Goal: Contribute content: Add original content to the website for others to see

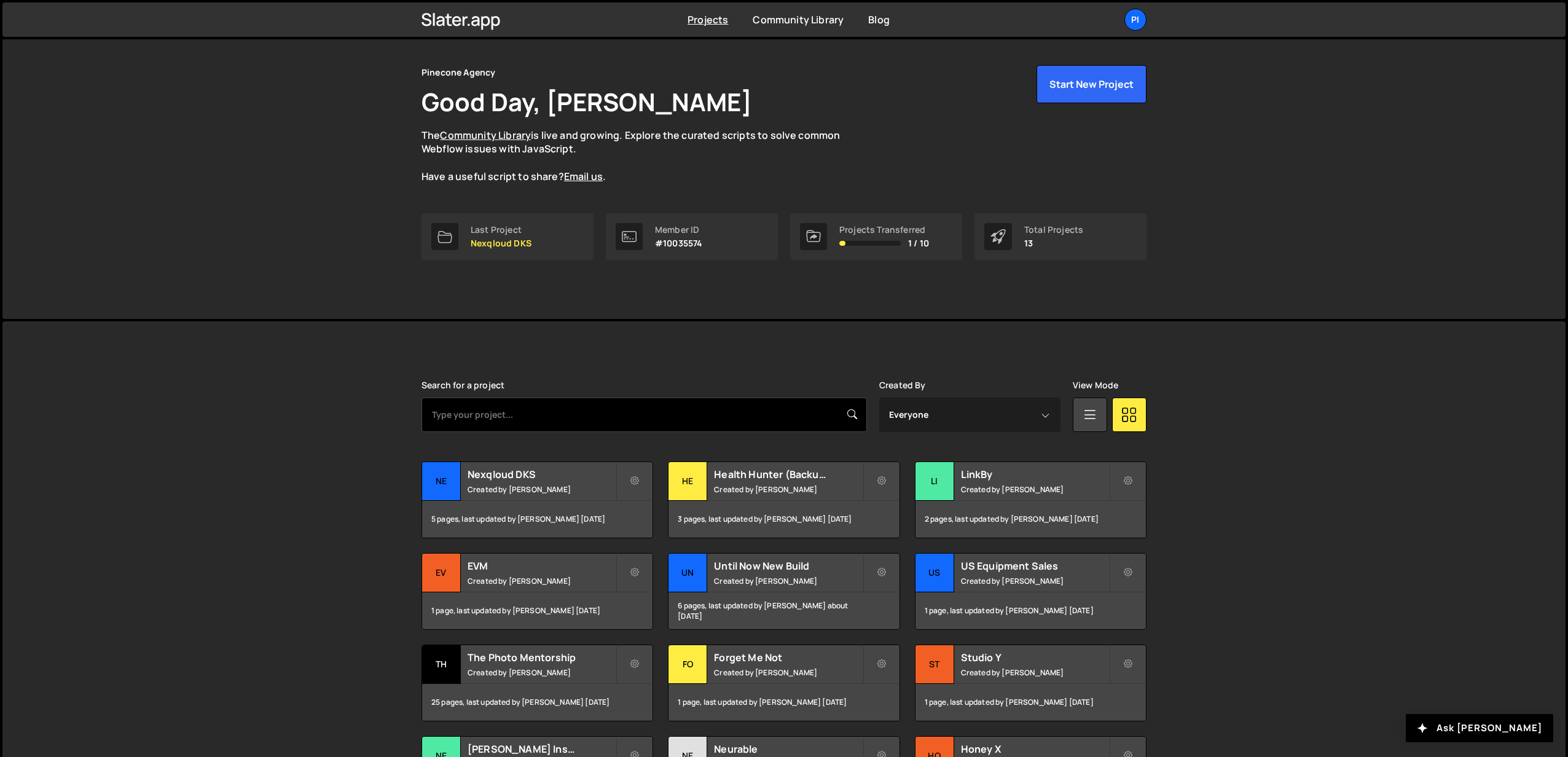
scroll to position [44, 0]
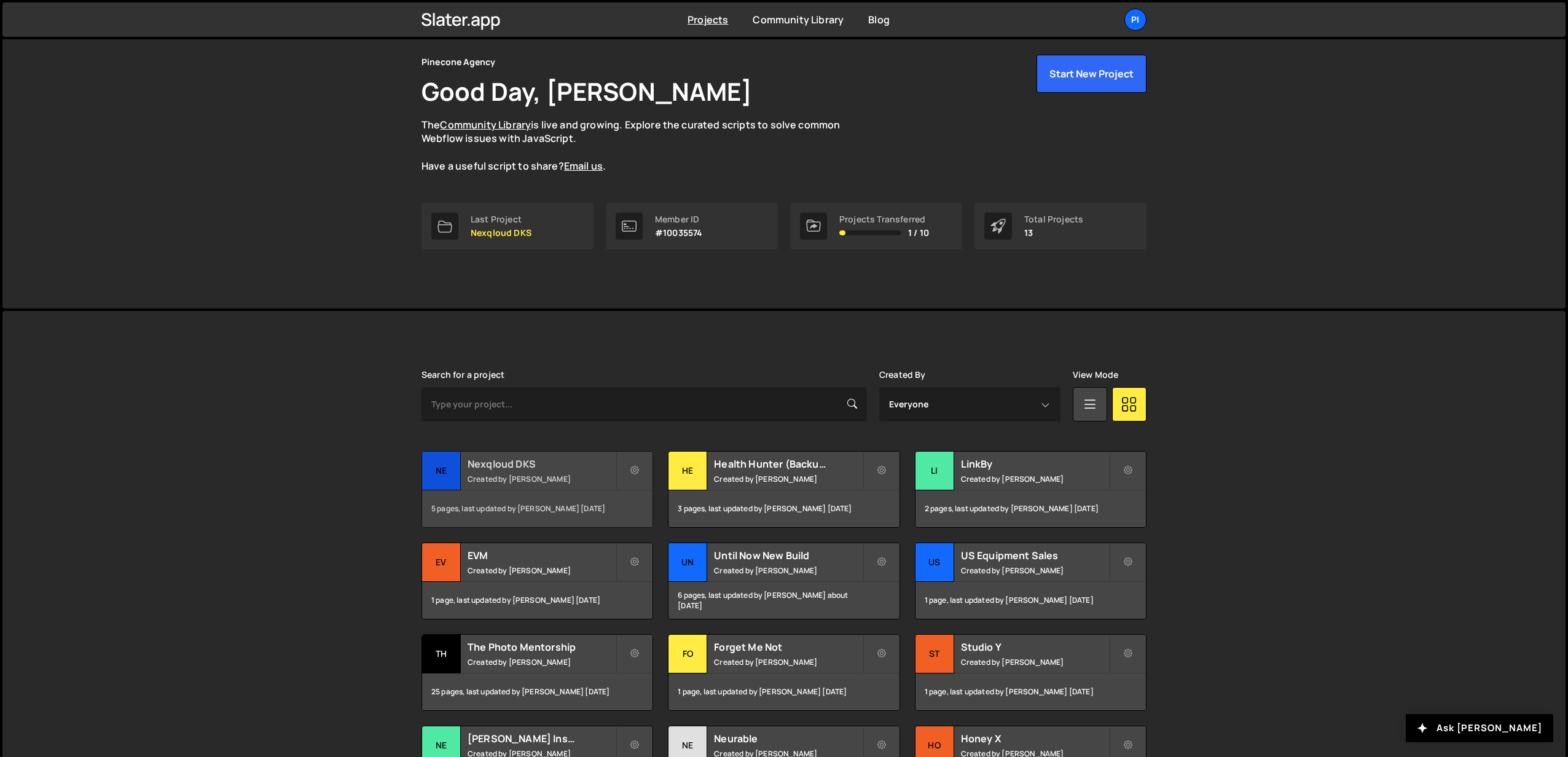
click at [536, 476] on small "Created by Richard Burles" at bounding box center [541, 479] width 148 height 11
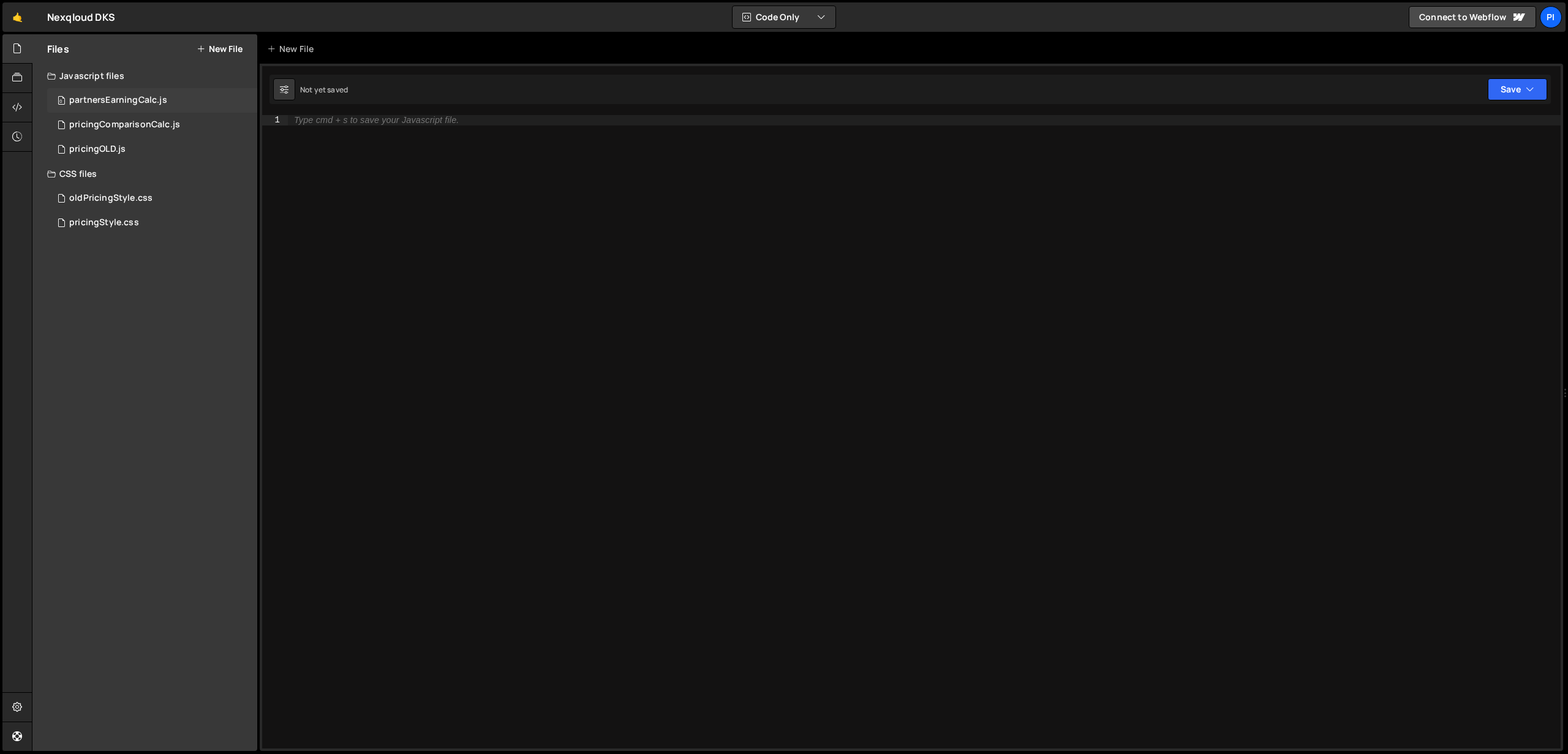
click at [122, 98] on div "partnersEarningCalc.js" at bounding box center [118, 100] width 98 height 11
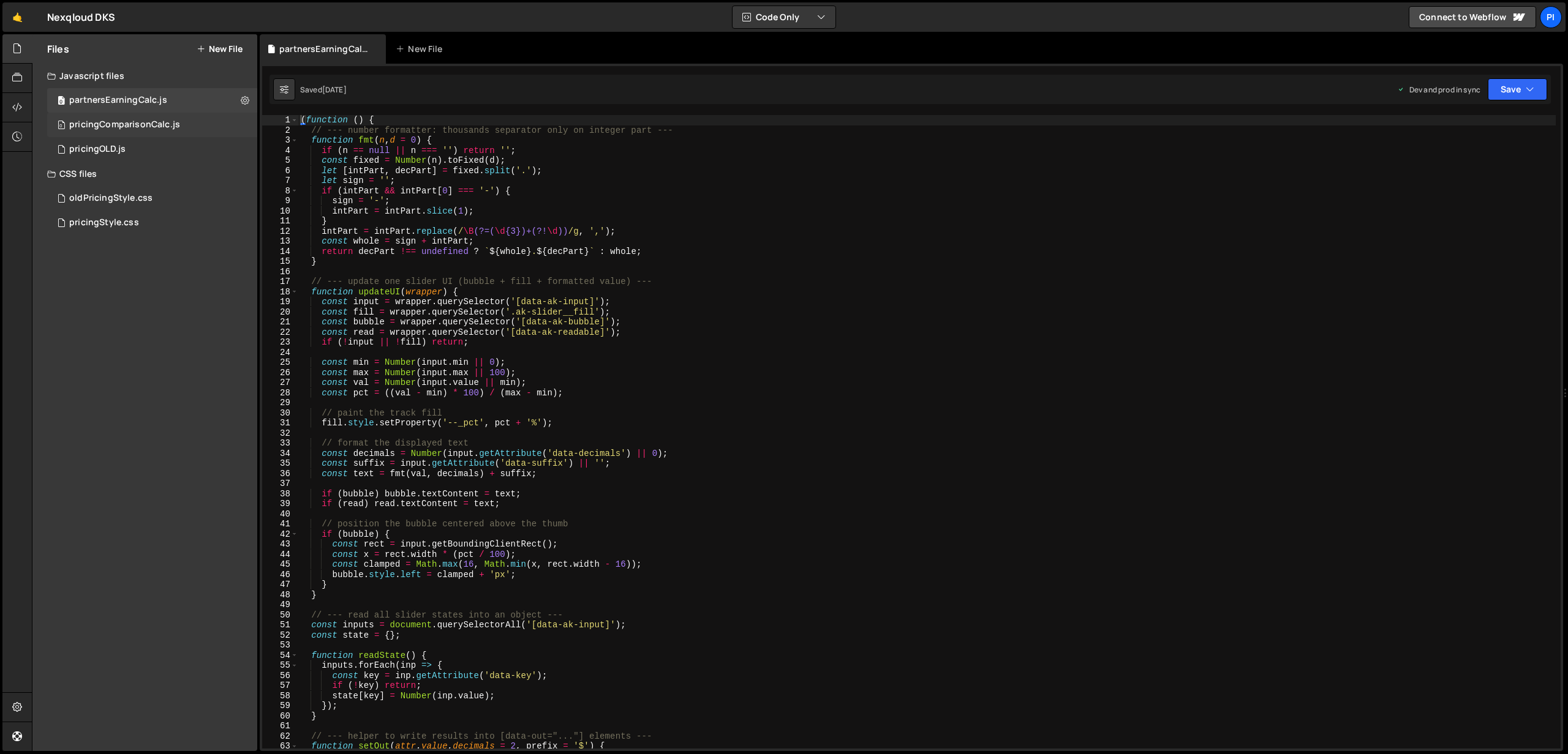
click at [168, 126] on div "pricingComparisonCalc.js" at bounding box center [125, 125] width 111 height 11
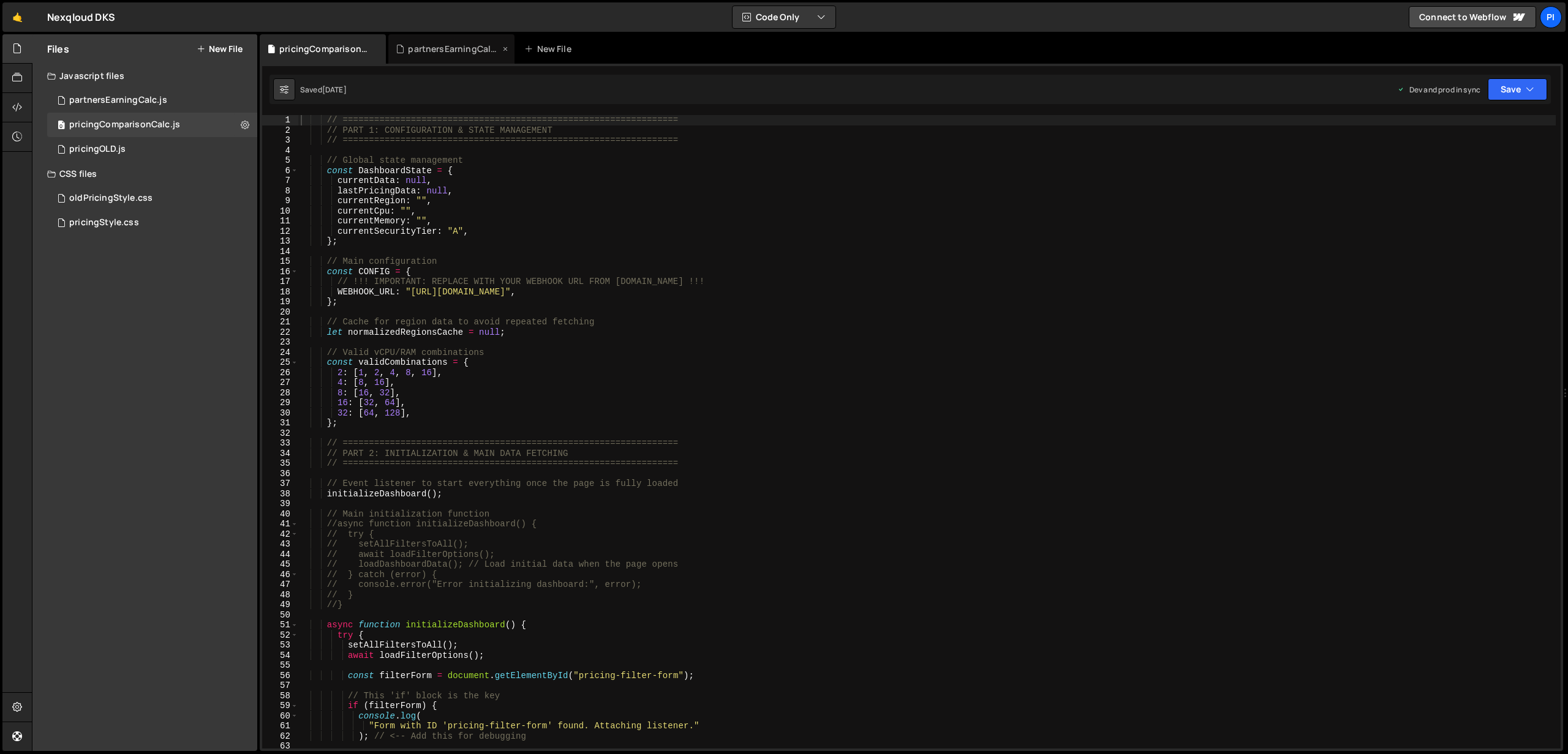
click at [503, 49] on icon at bounding box center [505, 48] width 9 height 12
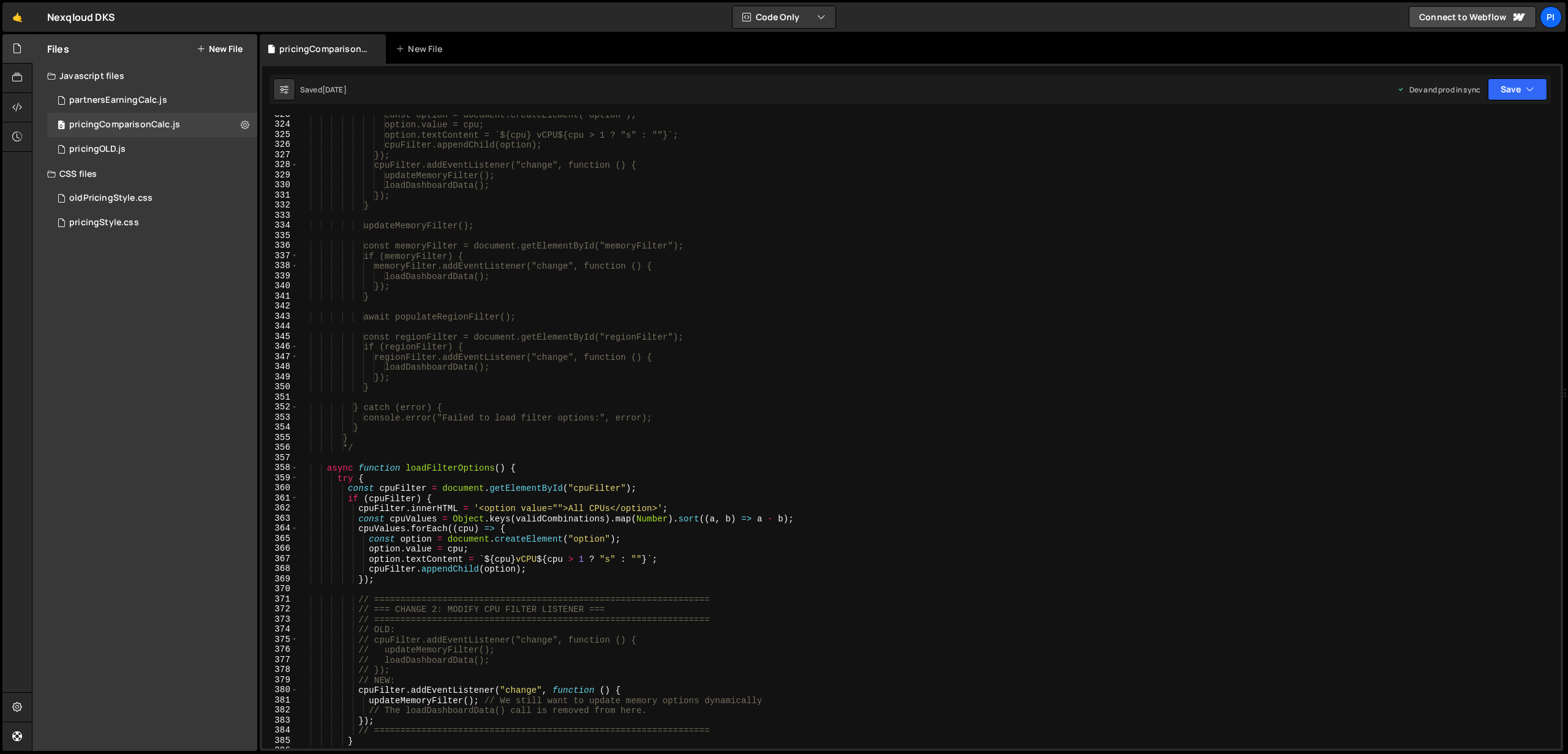
scroll to position [3932, 0]
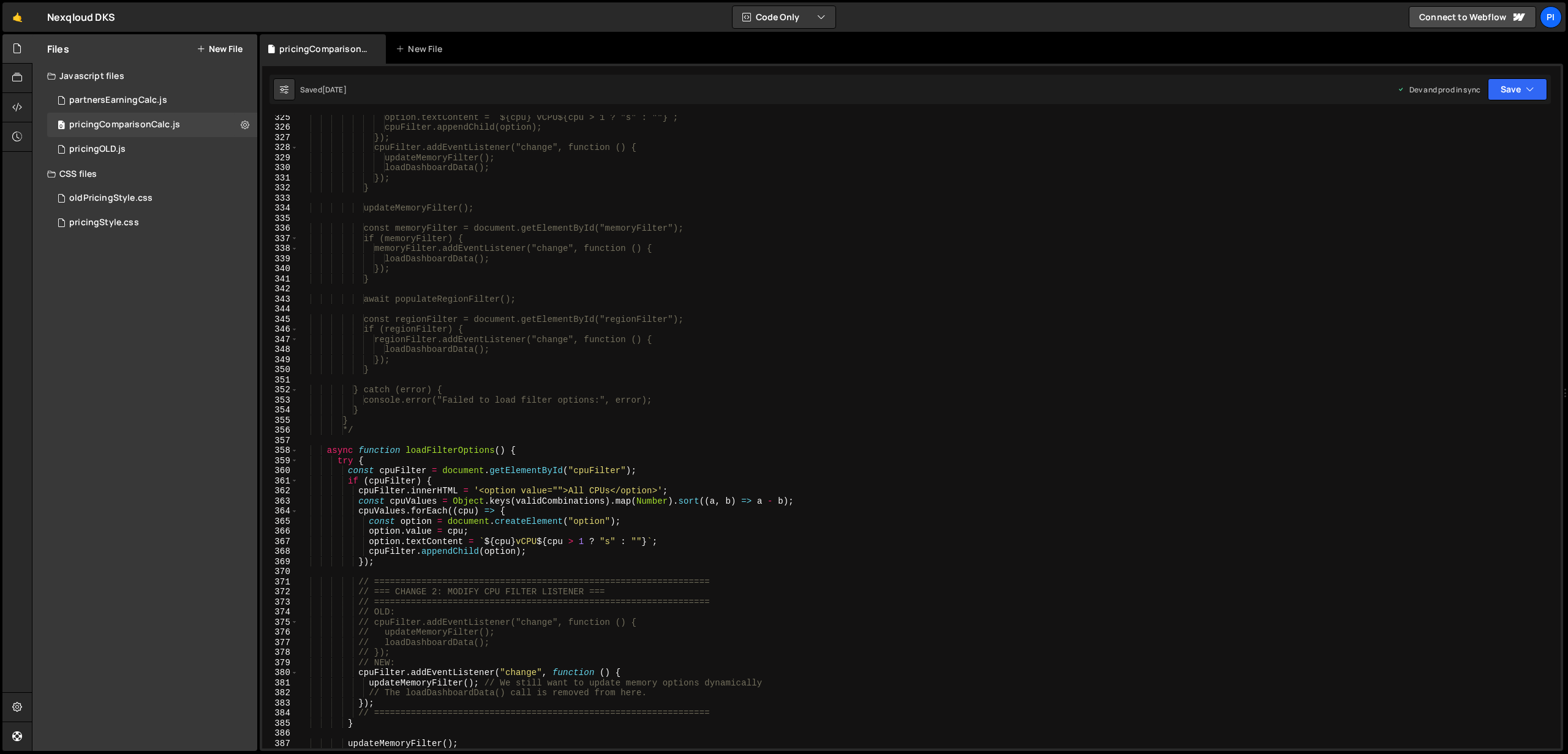
click at [217, 44] on button "New File" at bounding box center [219, 49] width 45 height 10
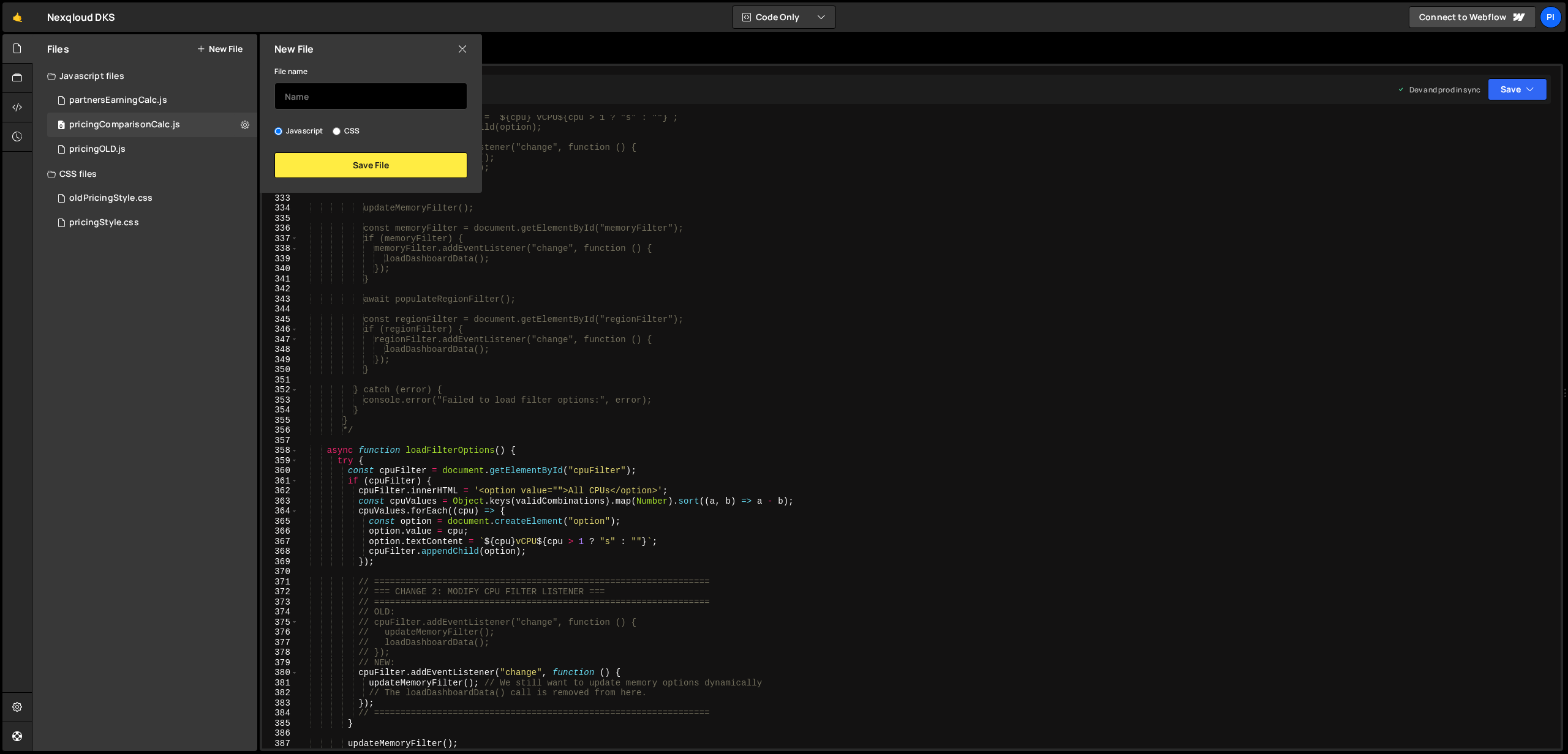
click at [304, 97] on input "text" at bounding box center [371, 96] width 193 height 27
type input "L"
type input "landingPageApi"
click at [329, 162] on button "Save File" at bounding box center [371, 165] width 193 height 26
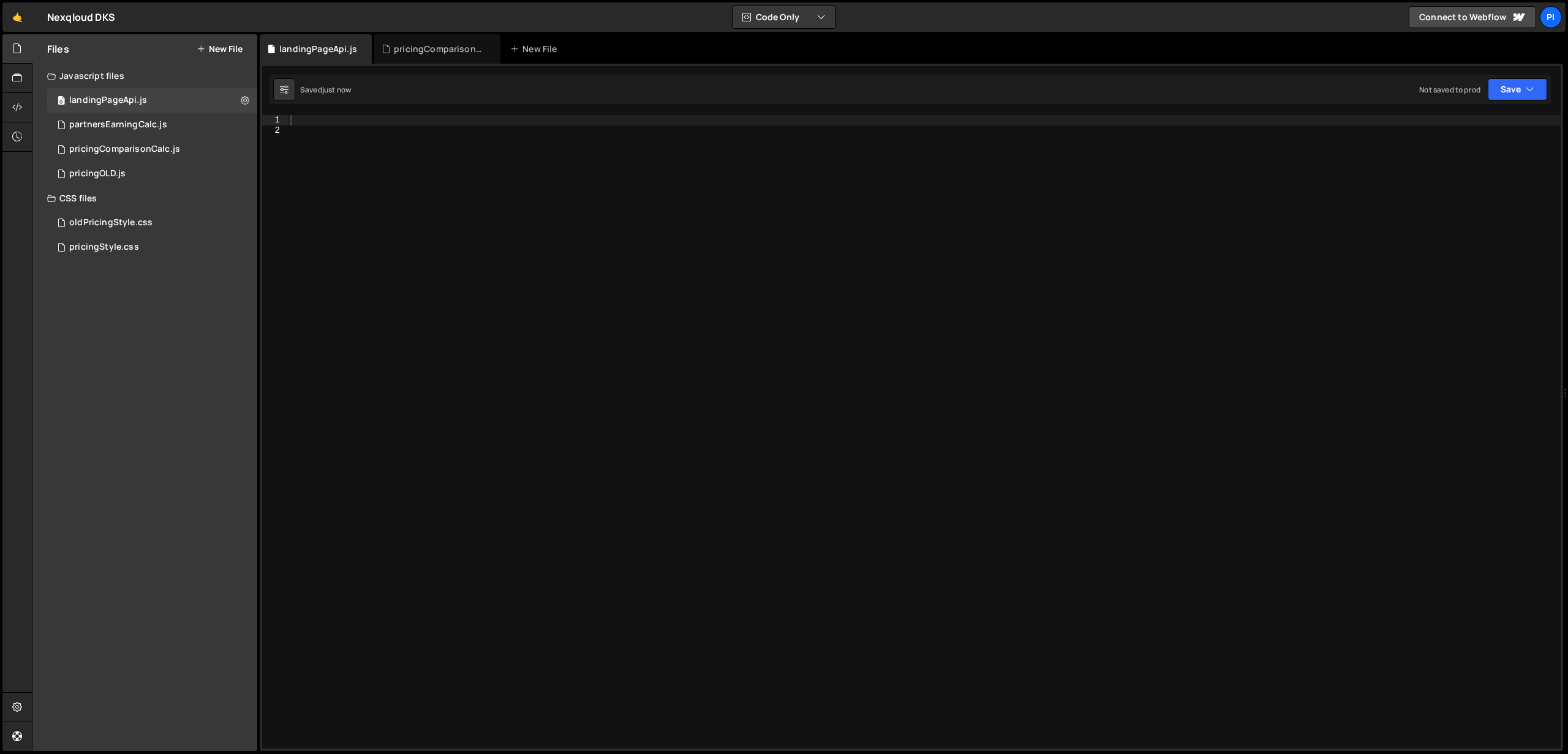
click at [338, 120] on div at bounding box center [923, 442] width 1272 height 654
paste textarea "<script>"
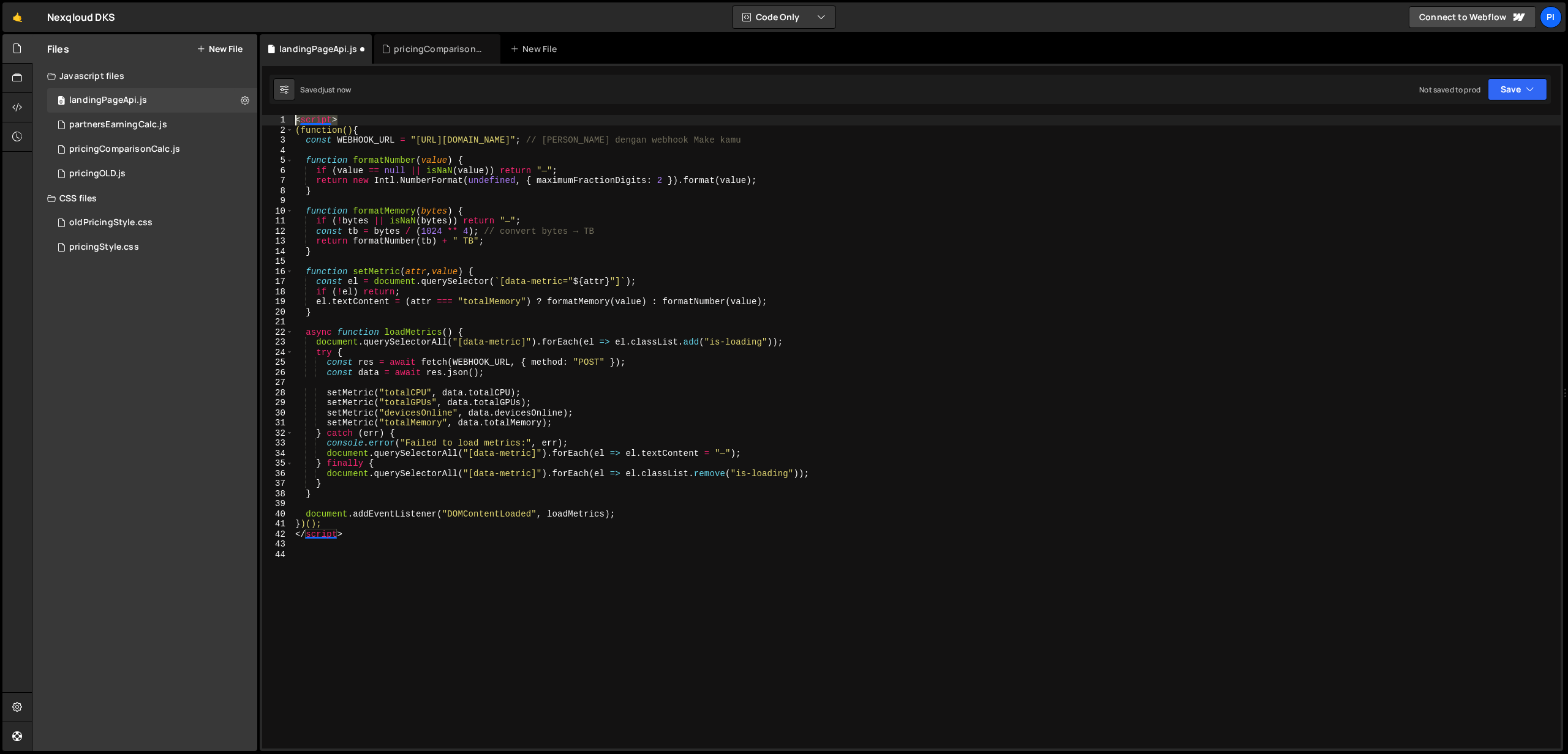
drag, startPoint x: 339, startPoint y: 118, endPoint x: 262, endPoint y: 124, distance: 77.2
click at [262, 124] on div "1 2 3 4 5 6 7 8 9 10 11 12 13 14 15 16 17 18 19 20 21 22 23 24 25 26 27 28 29 3…" at bounding box center [911, 431] width 1298 height 633
type textarea "<script>"
drag, startPoint x: 363, startPoint y: 536, endPoint x: 286, endPoint y: 534, distance: 77.0
click at [286, 534] on div "1 2 3 4 5 6 7 8 9 10 11 12 13 14 15 16 17 18 19 20 21 22 23 24 25 26 27 28 29 3…" at bounding box center [911, 431] width 1298 height 633
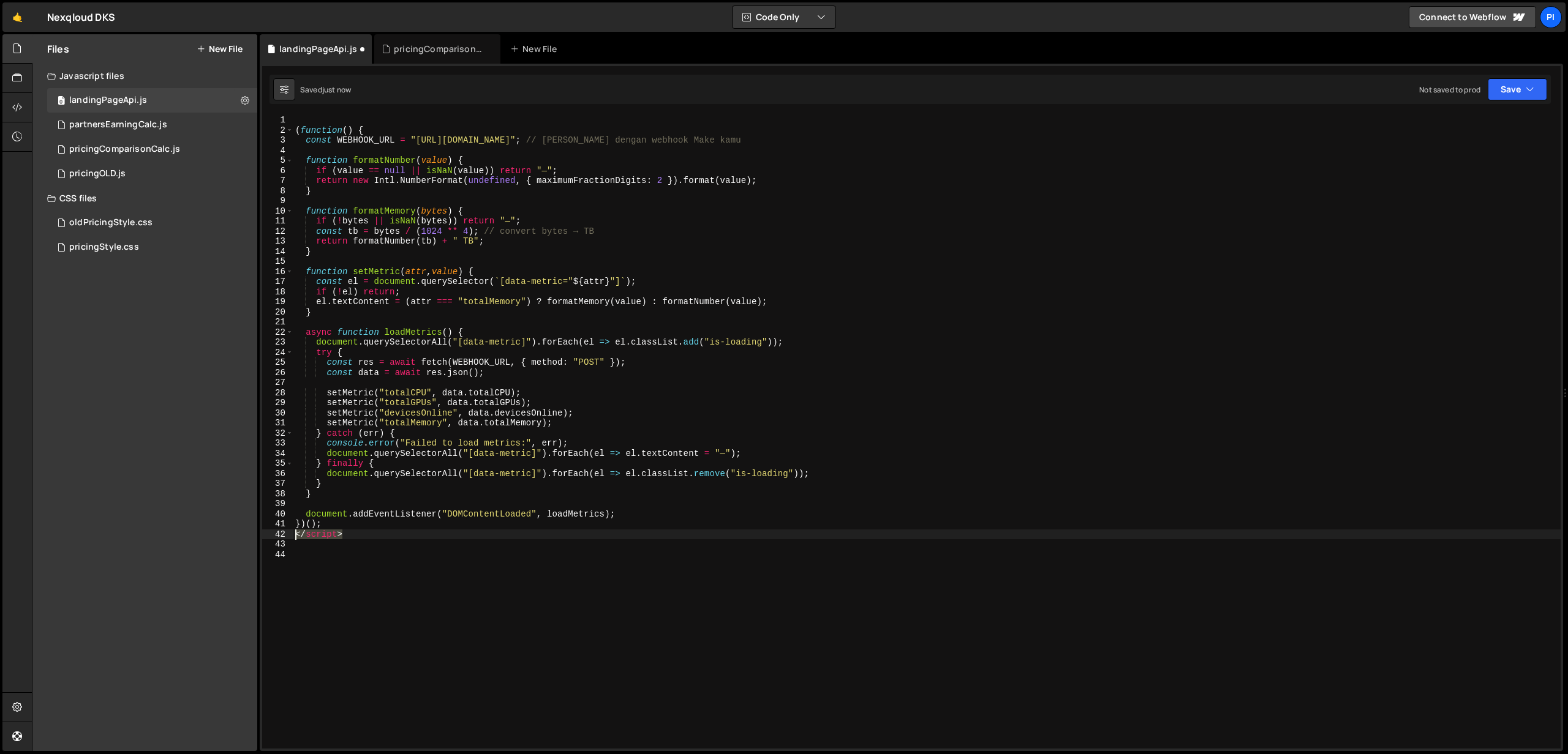
type textarea "</script>"
type textarea "})();"
click at [581, 513] on div "( function ( ) { const WEBHOOK_URL = "[URL][DOMAIN_NAME]" ; // [PERSON_NAME] de…" at bounding box center [926, 442] width 1267 height 654
type textarea "document.addEventListener("DOMContentLoaded", loadMetrics);"
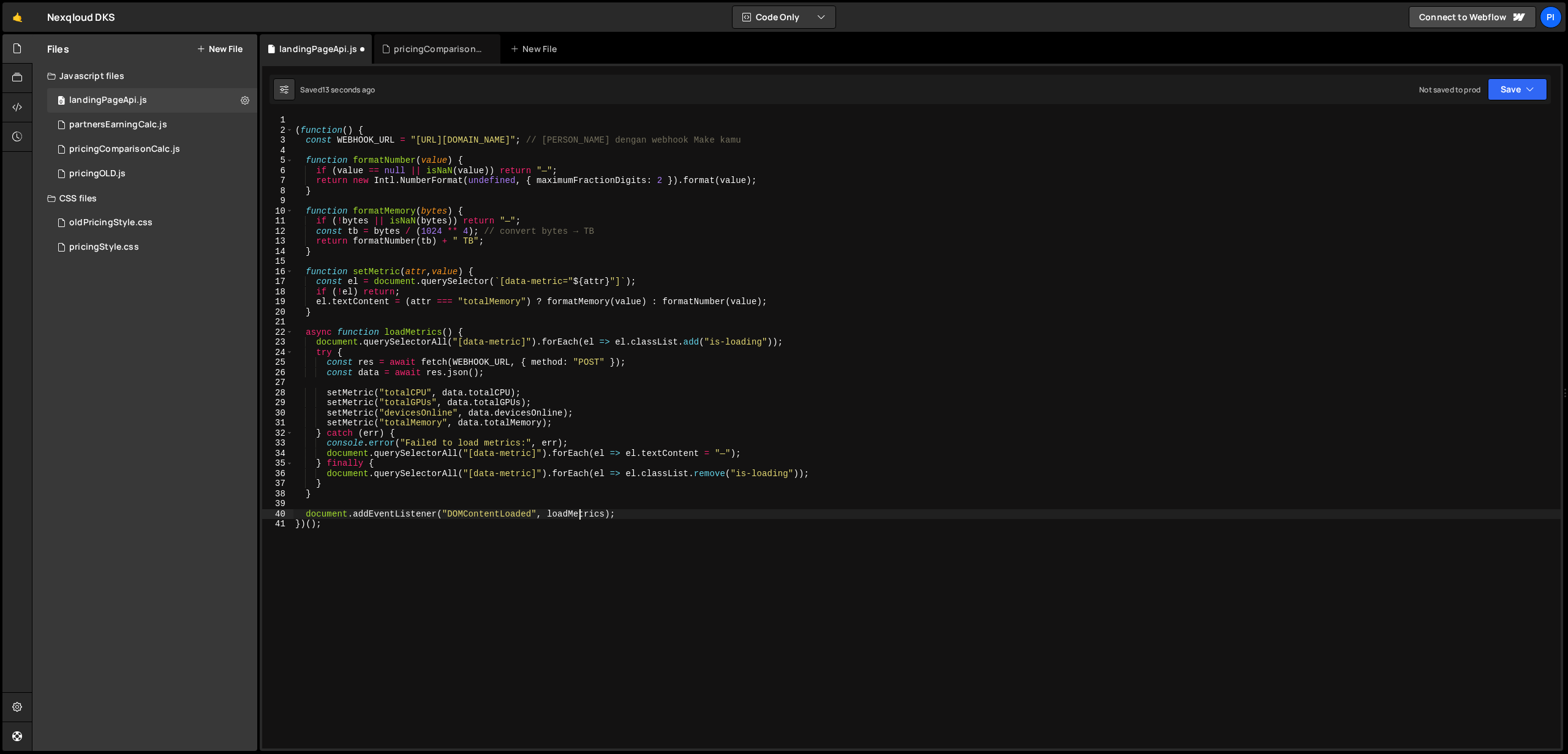
click at [581, 513] on div "( function ( ) { const WEBHOOK_URL = "[URL][DOMAIN_NAME]" ; // [PERSON_NAME] de…" at bounding box center [926, 442] width 1267 height 654
drag, startPoint x: 298, startPoint y: 121, endPoint x: 344, endPoint y: 118, distance: 46.1
click at [301, 121] on div "( function ( ) { const WEBHOOK_URL = "[URL][DOMAIN_NAME]" ; // [PERSON_NAME] de…" at bounding box center [926, 442] width 1267 height 654
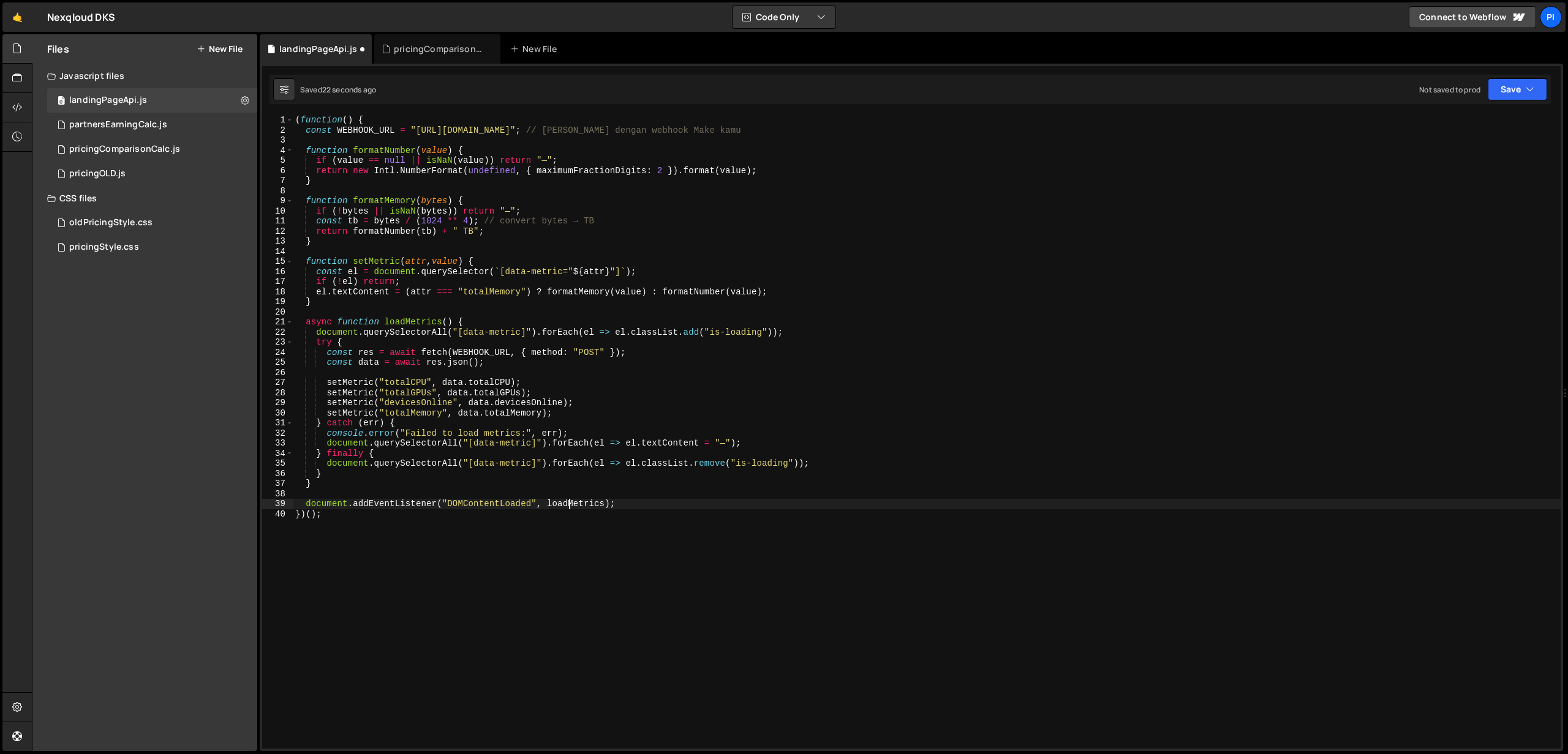
click at [570, 504] on div "( function ( ) { const WEBHOOK_URL = "[URL][DOMAIN_NAME]" ; // [PERSON_NAME] de…" at bounding box center [926, 442] width 1267 height 654
type textarea "document.addEventListener("DOMContentLoaded", loadMetrics);"
click at [570, 504] on div "( function ( ) { const WEBHOOK_URL = "[URL][DOMAIN_NAME]" ; // [PERSON_NAME] de…" at bounding box center [926, 442] width 1267 height 654
drag, startPoint x: 635, startPoint y: 504, endPoint x: 305, endPoint y: 503, distance: 330.0
click at [305, 503] on div "( function ( ) { const WEBHOOK_URL = "[URL][DOMAIN_NAME]" ; // [PERSON_NAME] de…" at bounding box center [926, 442] width 1267 height 654
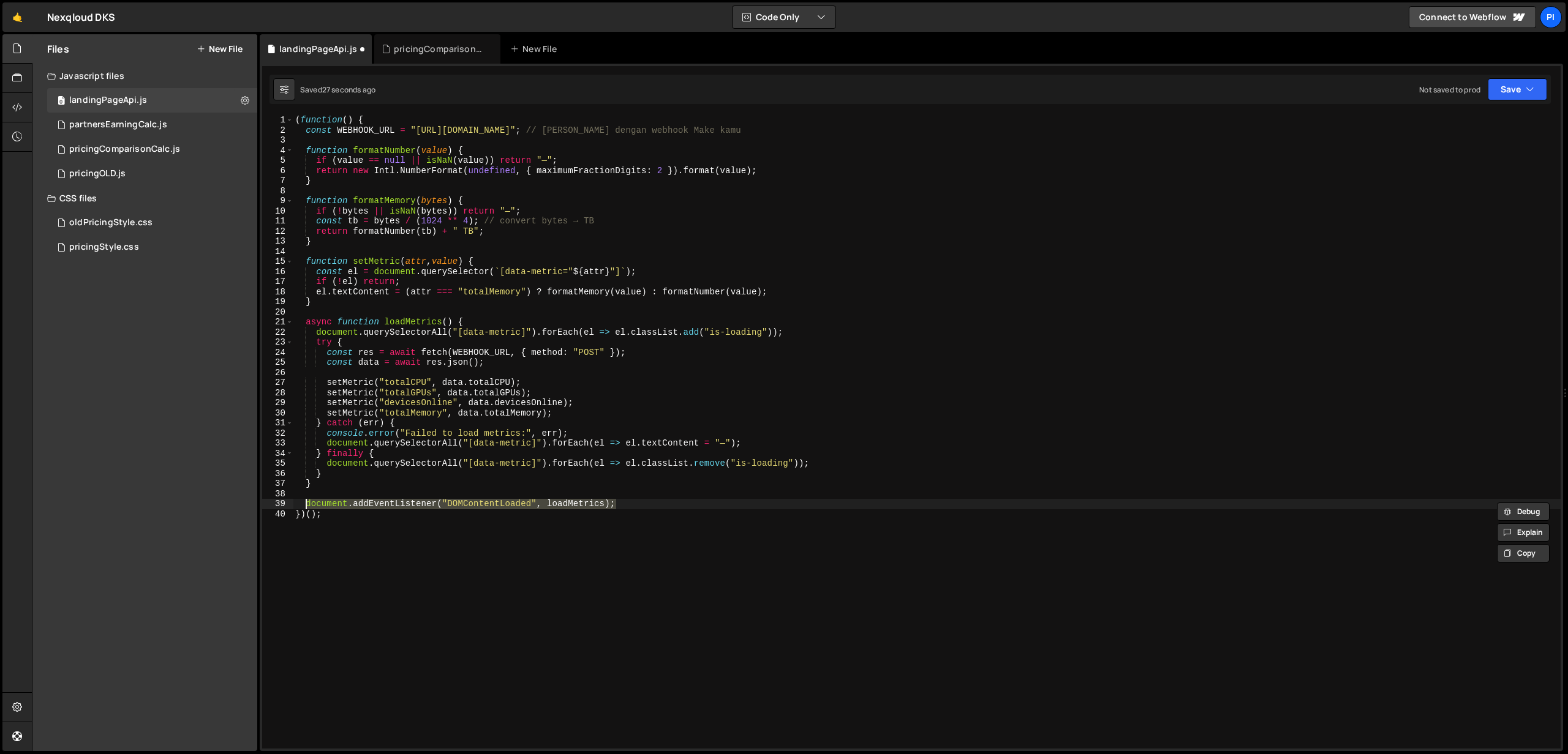
click at [432, 493] on div "( function ( ) { const WEBHOOK_URL = "[URL][DOMAIN_NAME]" ; // [PERSON_NAME] de…" at bounding box center [926, 442] width 1267 height 654
click at [1524, 90] on button "Save" at bounding box center [1518, 89] width 59 height 22
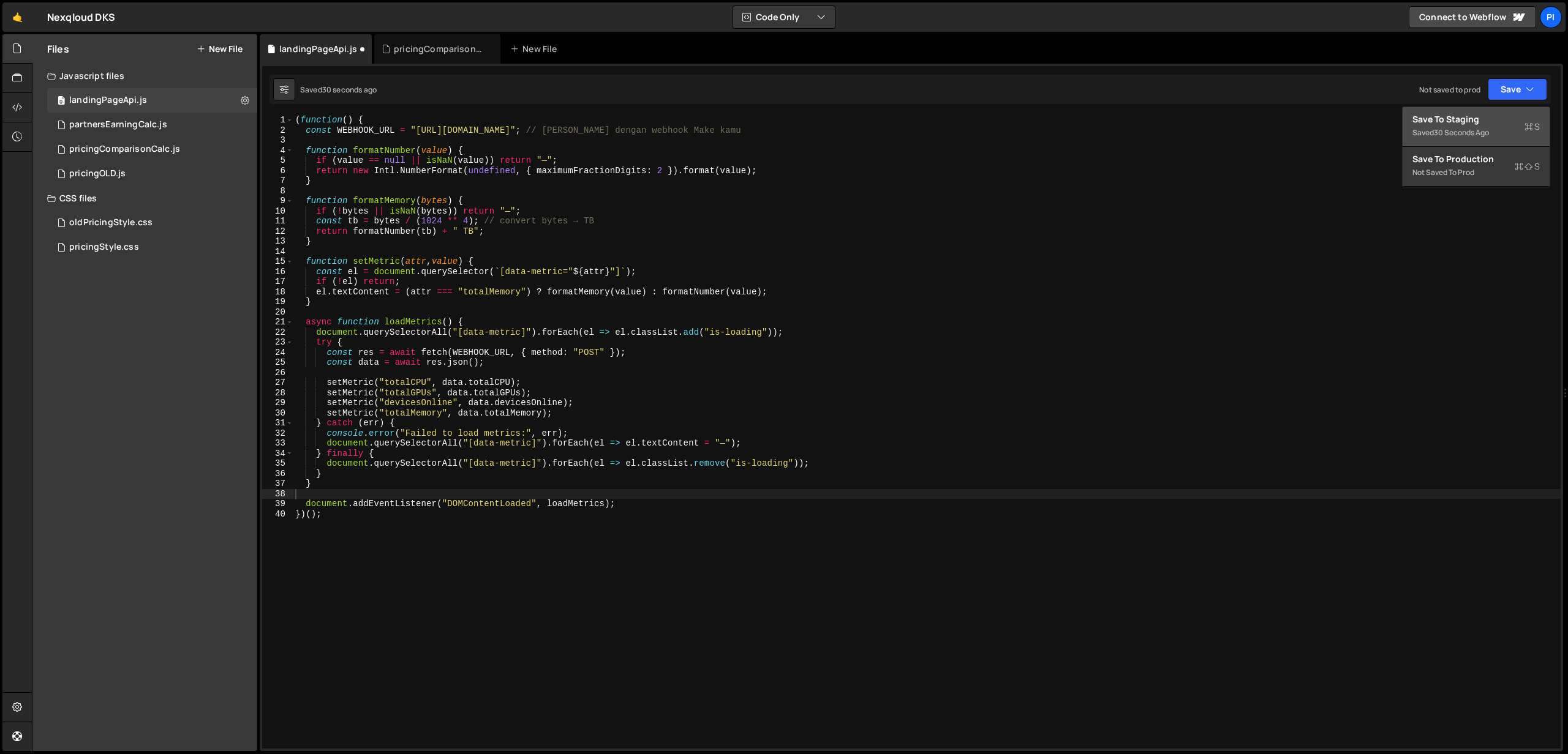
click at [1459, 125] on div "Save to Staging S" at bounding box center [1476, 120] width 128 height 12
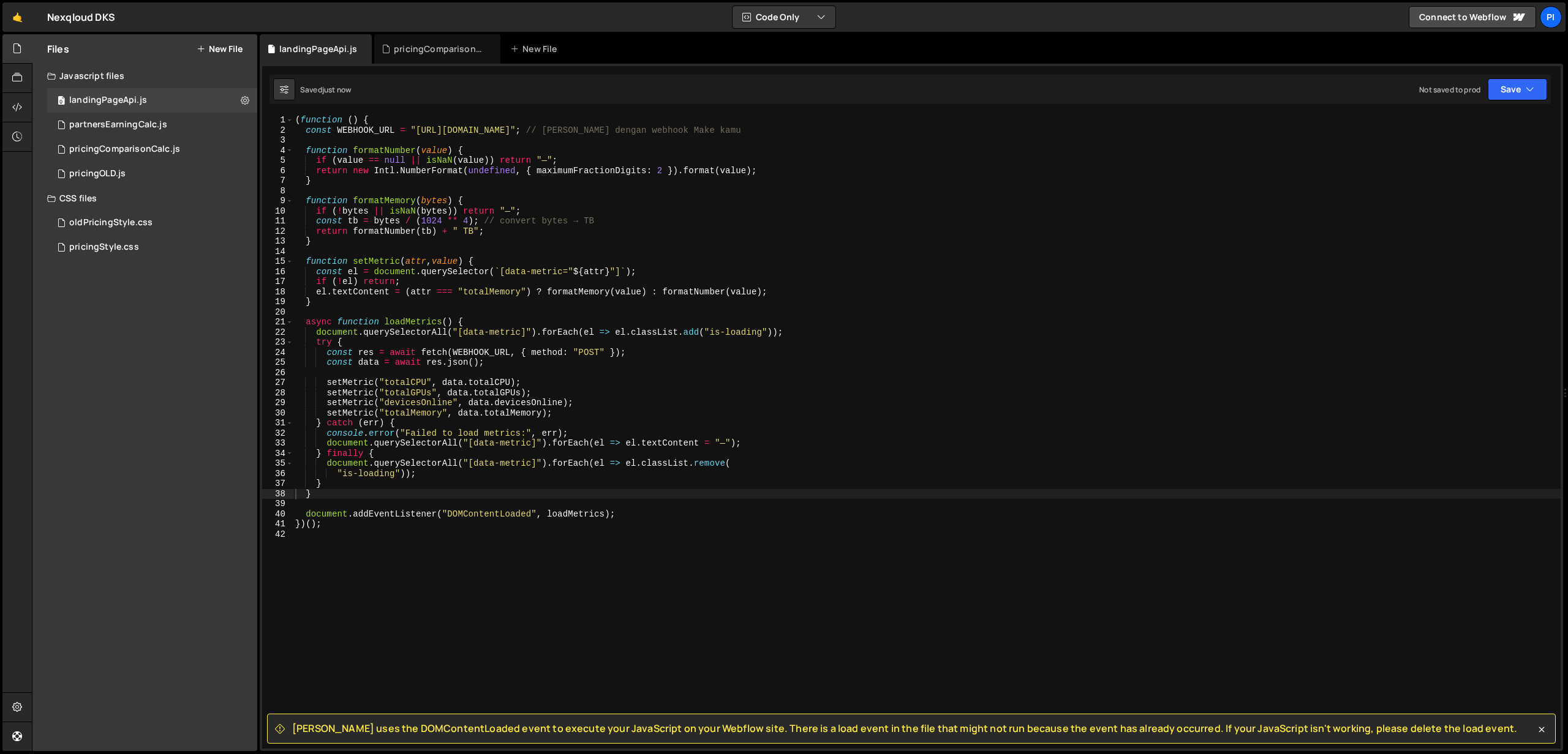
type textarea "document.addEventListener("DOMContentLoaded", loadMetrics);"
drag, startPoint x: 645, startPoint y: 514, endPoint x: 306, endPoint y: 511, distance: 339.0
click at [306, 511] on div "( function ( ) { const WEBHOOK_URL = "[URL][DOMAIN_NAME]" ; // [PERSON_NAME] de…" at bounding box center [926, 442] width 1267 height 654
click at [319, 507] on div "( function ( ) { const WEBHOOK_URL = "[URL][DOMAIN_NAME]" ; // [PERSON_NAME] de…" at bounding box center [926, 442] width 1267 height 654
paste textarea "loadMetrics"
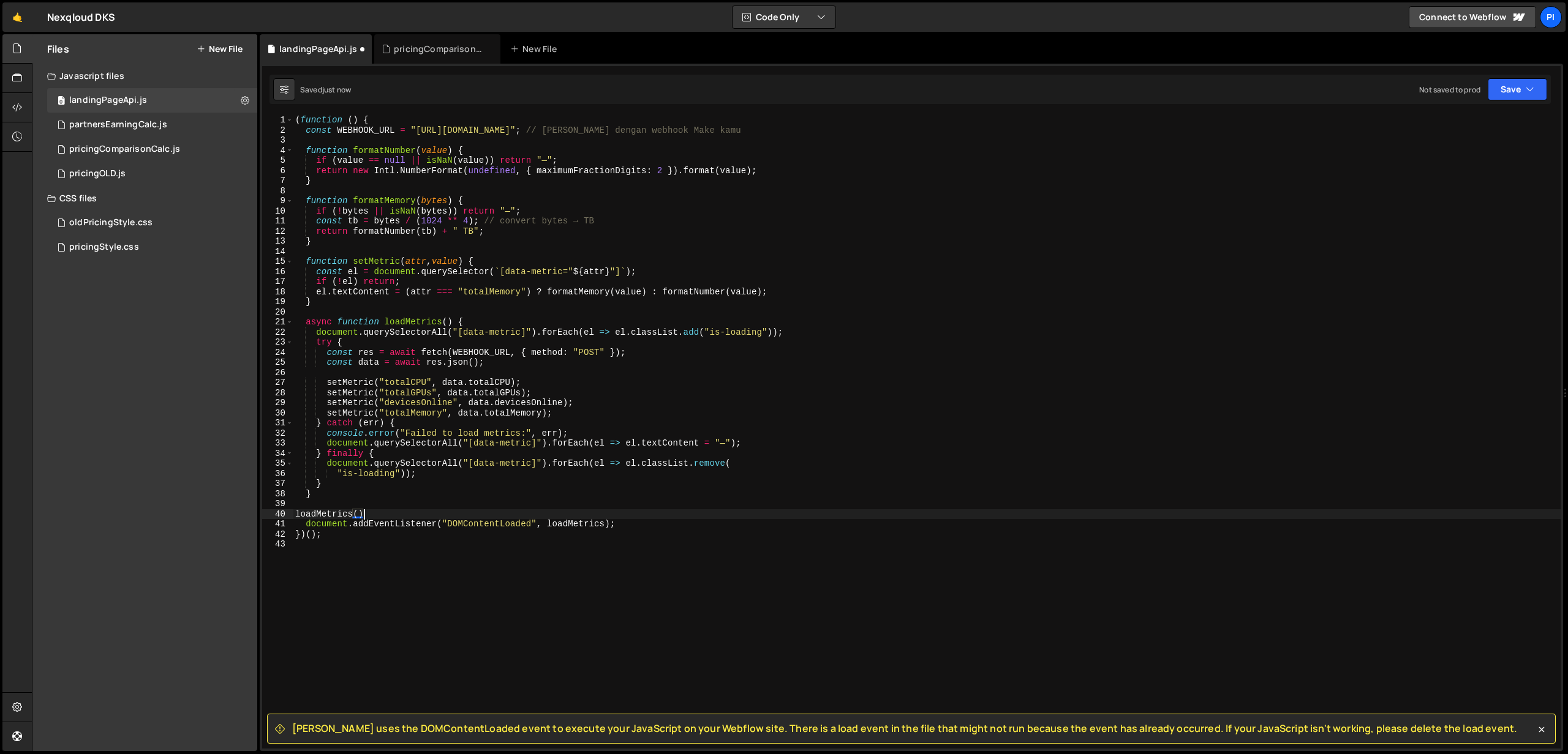
scroll to position [0, 4]
click at [299, 515] on div "( function ( ) { const WEBHOOK_URL = "[URL][DOMAIN_NAME]" ; // [PERSON_NAME] de…" at bounding box center [926, 442] width 1267 height 654
drag, startPoint x: 629, startPoint y: 522, endPoint x: 262, endPoint y: 520, distance: 367.0
click at [262, 520] on div "loadMetrics(); 1 2 3 4 5 6 7 8 9 10 11 12 13 14 15 16 17 18 19 20 21 22 23 24 2…" at bounding box center [911, 431] width 1298 height 633
type textarea "document.addEventListener("DOMContentLoaded", loadMetrics);"
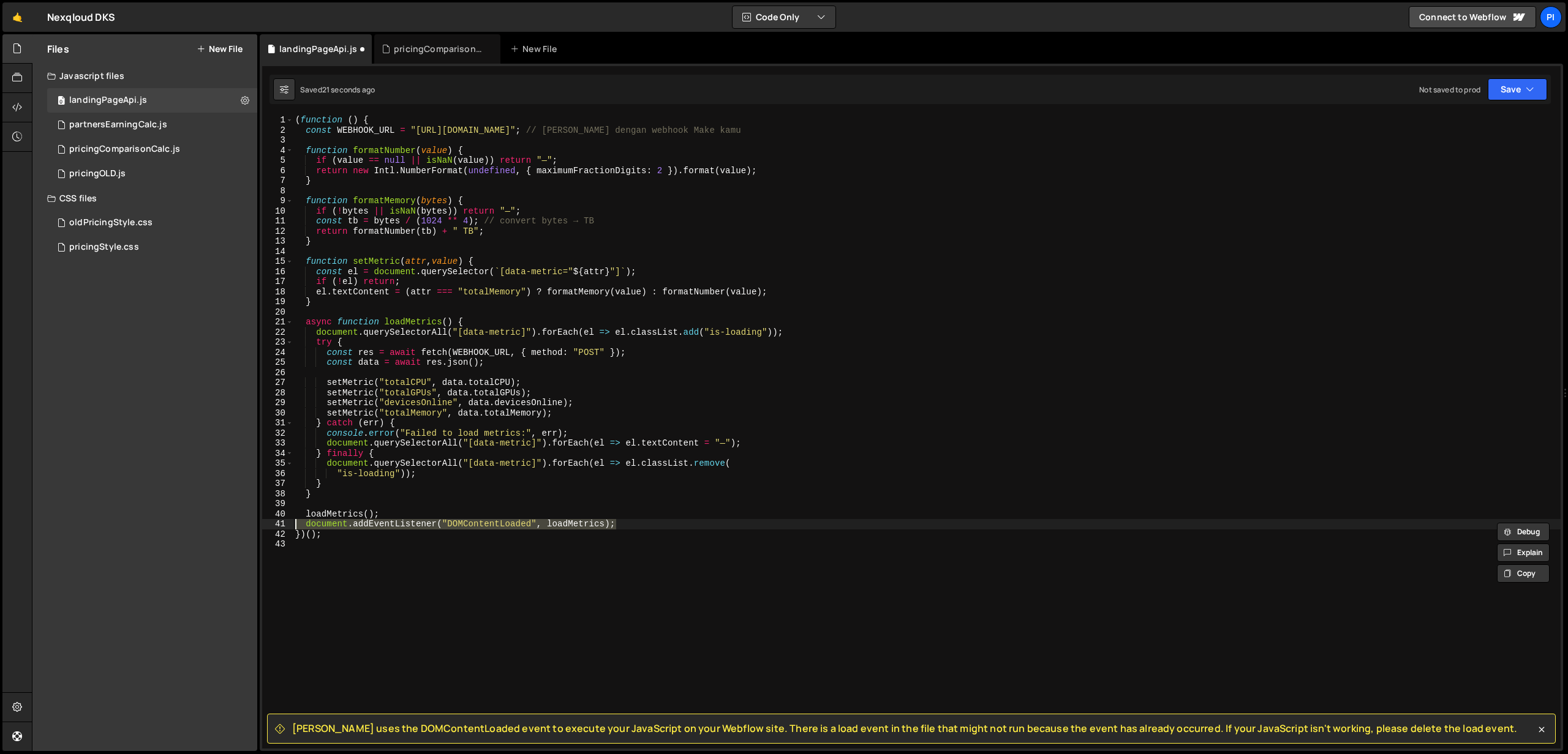
drag, startPoint x: 619, startPoint y: 523, endPoint x: 276, endPoint y: 521, distance: 343.0
click at [276, 521] on div "document.addEventListener("DOMContentLoaded", loadMetrics); 1 2 3 4 5 6 7 8 9 1…" at bounding box center [911, 431] width 1298 height 633
click at [1512, 80] on button "Save" at bounding box center [1518, 89] width 59 height 22
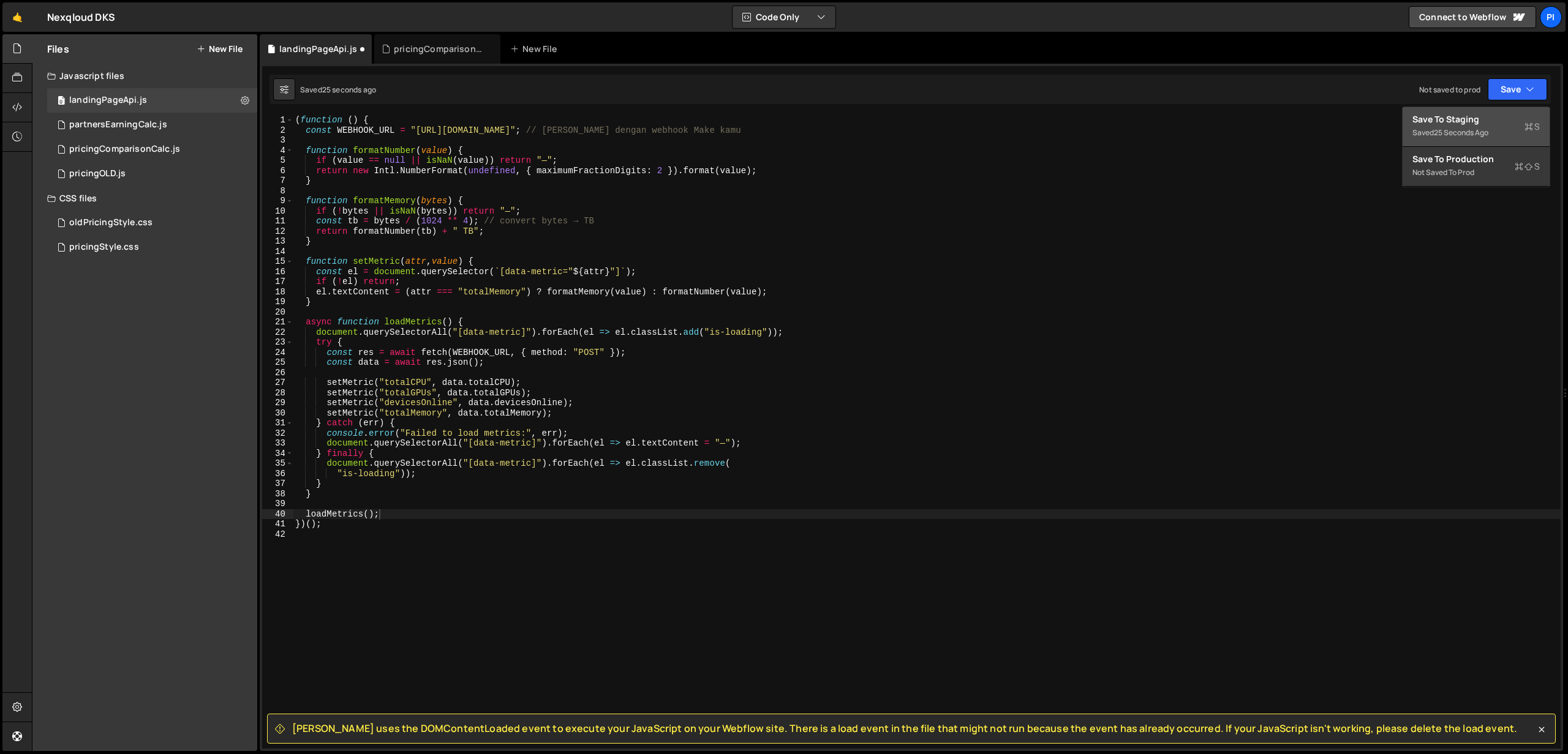
click at [1452, 132] on div "25 seconds ago" at bounding box center [1460, 132] width 54 height 11
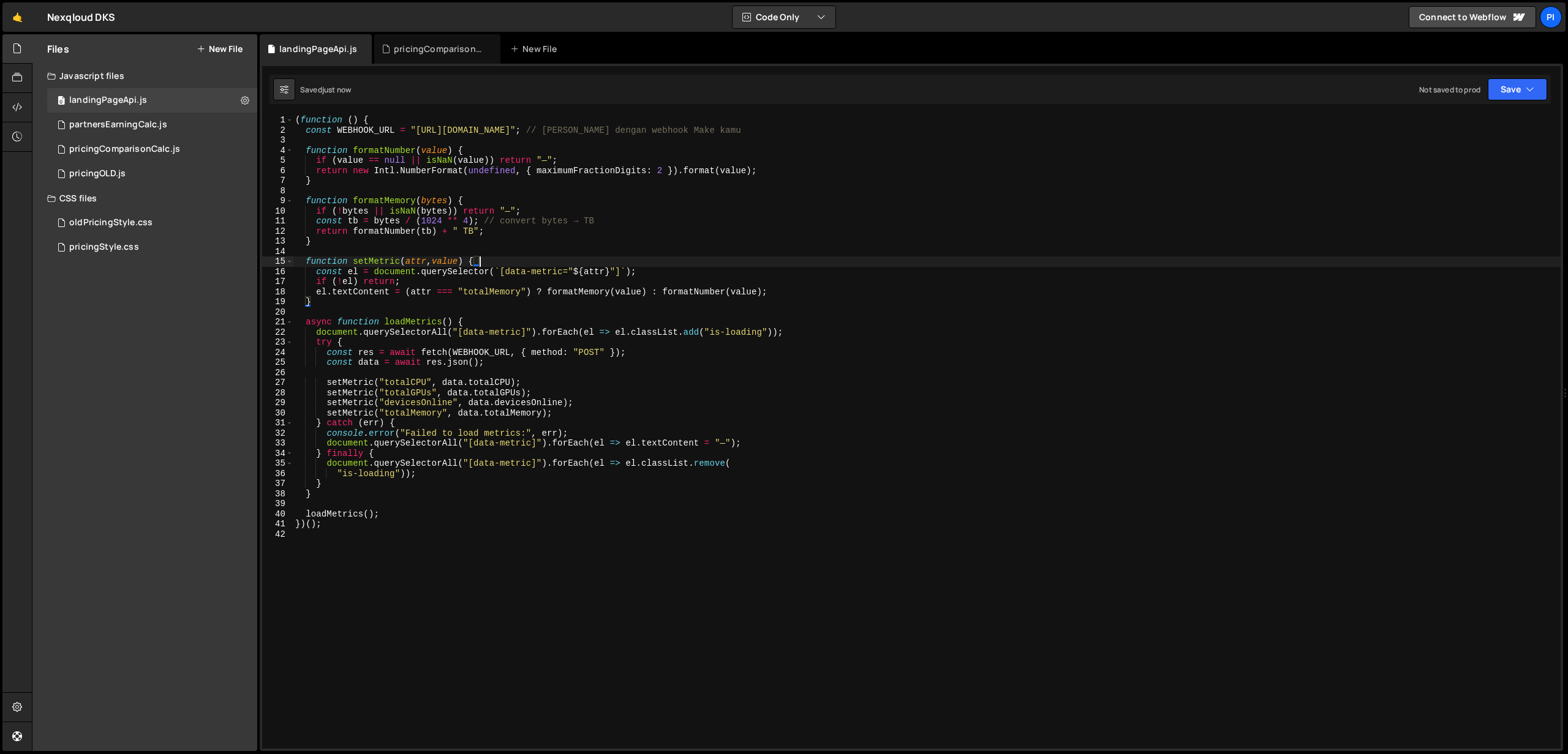
click at [737, 260] on div "( function ( ) { const WEBHOOK_URL = "[URL][DOMAIN_NAME]" ; // [PERSON_NAME] de…" at bounding box center [926, 442] width 1267 height 654
drag, startPoint x: 592, startPoint y: 130, endPoint x: 772, endPoint y: 133, distance: 180.0
click at [772, 133] on div "( function ( ) { const WEBHOOK_URL = "[URL][DOMAIN_NAME]" ; // [PERSON_NAME] de…" at bounding box center [926, 442] width 1267 height 654
drag, startPoint x: 415, startPoint y: 129, endPoint x: 572, endPoint y: 126, distance: 157.0
click at [572, 126] on div "( function ( ) { const WEBHOOK_URL = "[URL][DOMAIN_NAME]" ; function formatNumb…" at bounding box center [926, 442] width 1267 height 654
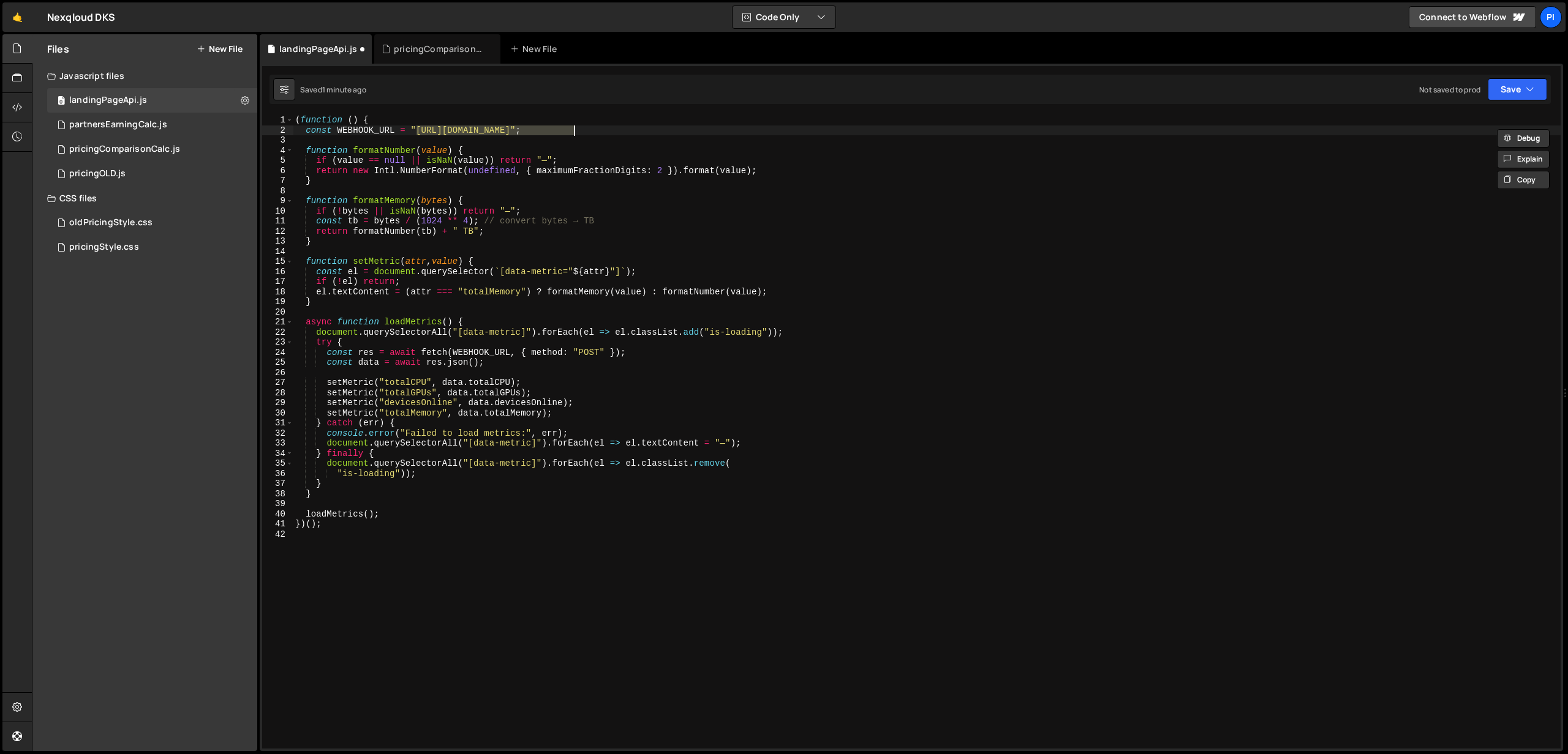
paste textarea "[DOMAIN_NAME][URL]"
type textarea "const WEBHOOK_URL = "[URL][DOMAIN_NAME]";"
click at [1500, 93] on button "Save" at bounding box center [1518, 89] width 59 height 22
click at [1456, 135] on div "7 minutes ago" at bounding box center [1457, 132] width 47 height 11
click at [14, 114] on icon at bounding box center [17, 108] width 10 height 14
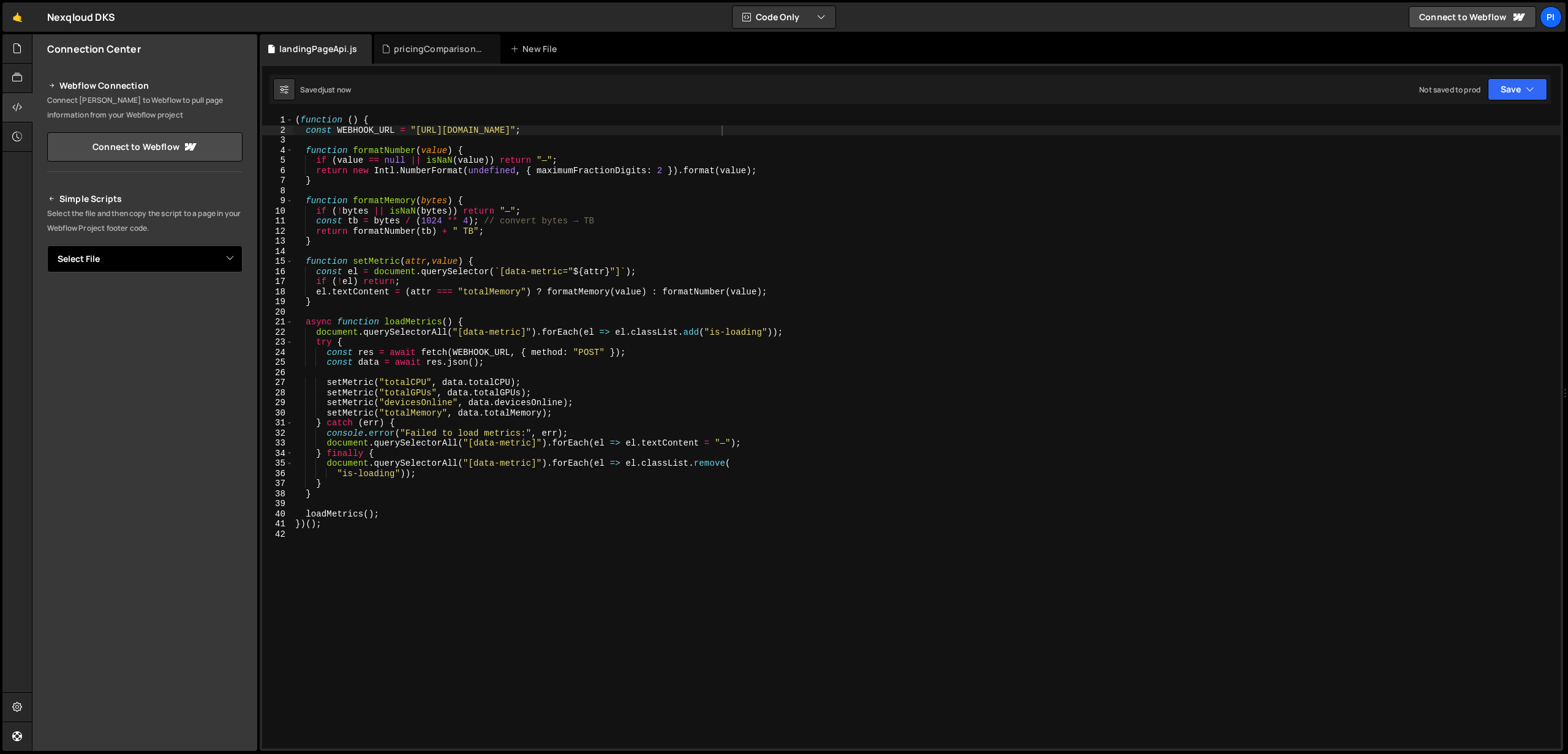
click at [157, 252] on select "Select File partnersEarningCalc.js pricingComparisonCalc.js pricingOLD.js oldPr…" at bounding box center [145, 258] width 196 height 27
select select "48018"
click at [211, 298] on button "Copy" at bounding box center [205, 300] width 42 height 26
click at [529, 216] on div "( function ( ) { const WEBHOOK_URL = "[URL][DOMAIN_NAME]" ; function formatNumb…" at bounding box center [926, 442] width 1267 height 654
click at [554, 411] on div "( function ( ) { const WEBHOOK_URL = "[URL][DOMAIN_NAME]" ; function formatNumb…" at bounding box center [926, 442] width 1267 height 654
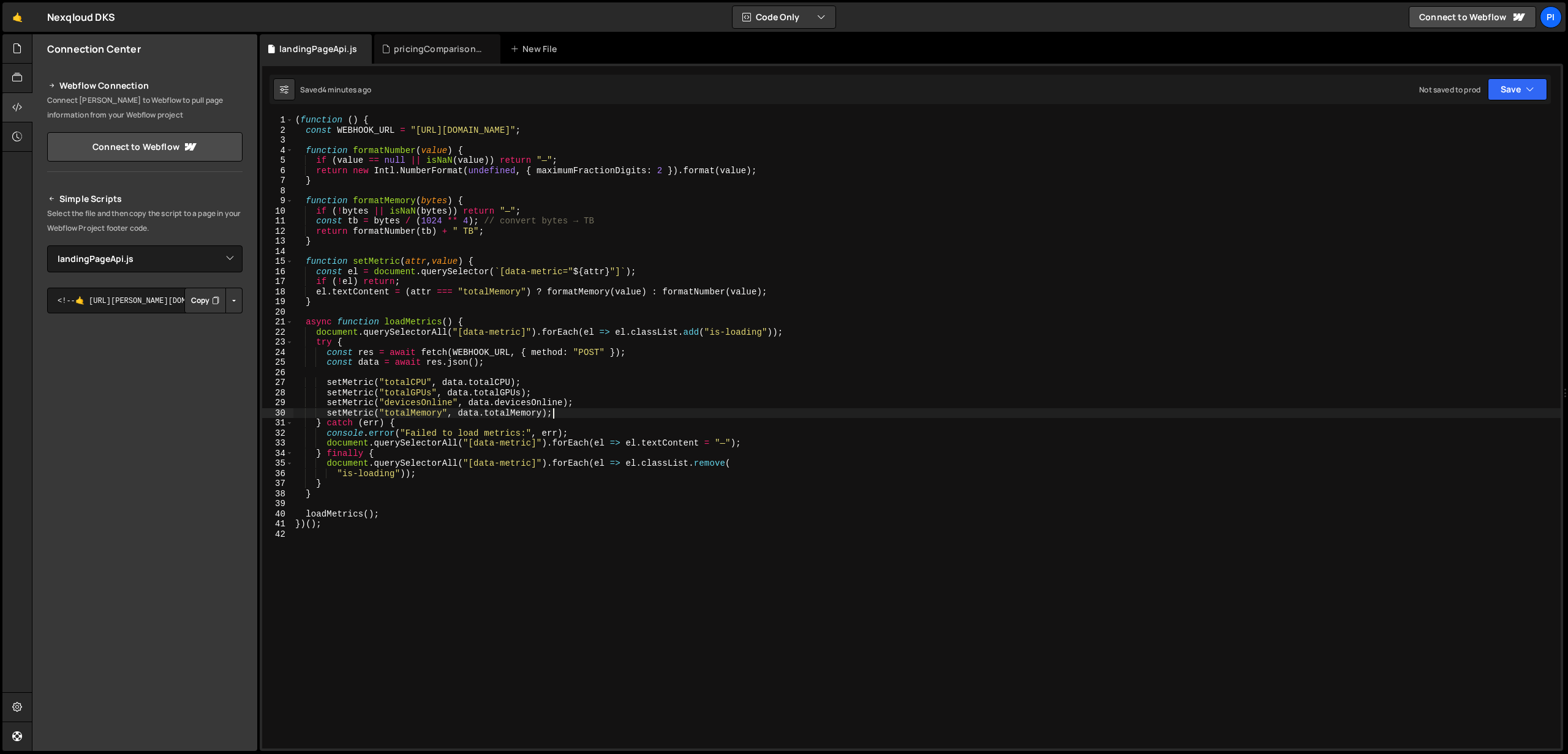
type textarea "setMetric("totalMemory", data.totalMemory);"
click at [719, 109] on div "1 Type cmd + s to save your Javascript file. הההההההההההההההההההההההההההההההההה…" at bounding box center [912, 407] width 1303 height 688
click at [588, 411] on div "( function ( ) { const WEBHOOK_URL = "[URL][DOMAIN_NAME]" ; function formatNumb…" at bounding box center [926, 442] width 1267 height 654
click at [495, 424] on div "( function ( ) { const WEBHOOK_URL = "[URL][DOMAIN_NAME]" ; function formatNumb…" at bounding box center [926, 442] width 1267 height 654
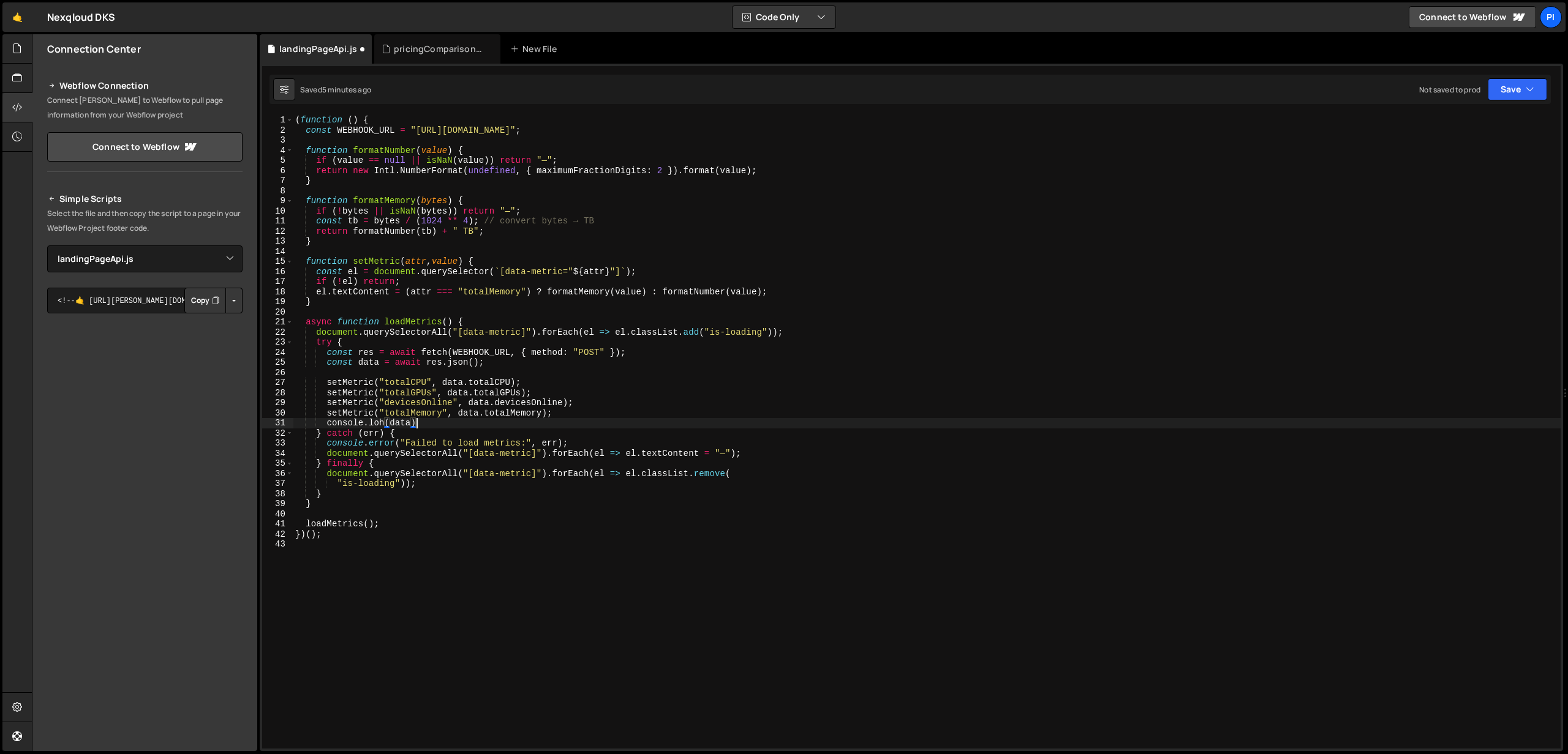
scroll to position [0, 8]
click at [387, 421] on div "( function ( ) { const WEBHOOK_URL = "[URL][DOMAIN_NAME]" ; function formatNumb…" at bounding box center [926, 442] width 1267 height 654
type textarea "console.log(data);"
paste textarea "48018"
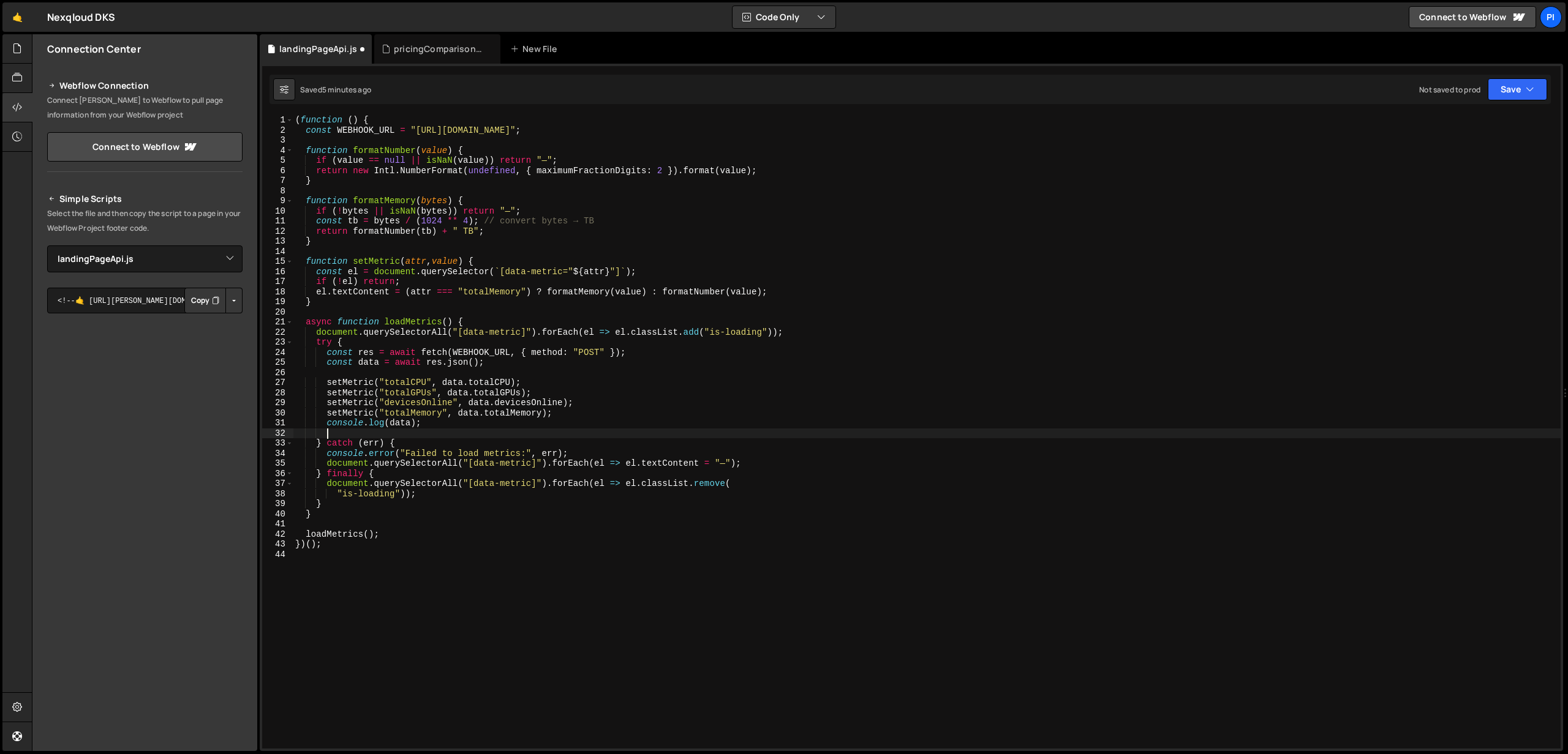
type textarea "48018"
drag, startPoint x: 432, startPoint y: 424, endPoint x: 326, endPoint y: 421, distance: 106.0
click at [326, 421] on div "( function ( ) { const WEBHOOK_URL = "[URL][DOMAIN_NAME]" ; function formatNumb…" at bounding box center [926, 442] width 1267 height 654
type textarea "console.log(data);"
click at [375, 435] on div "( function ( ) { const WEBHOOK_URL = "[URL][DOMAIN_NAME]" ; function formatNumb…" at bounding box center [926, 442] width 1267 height 654
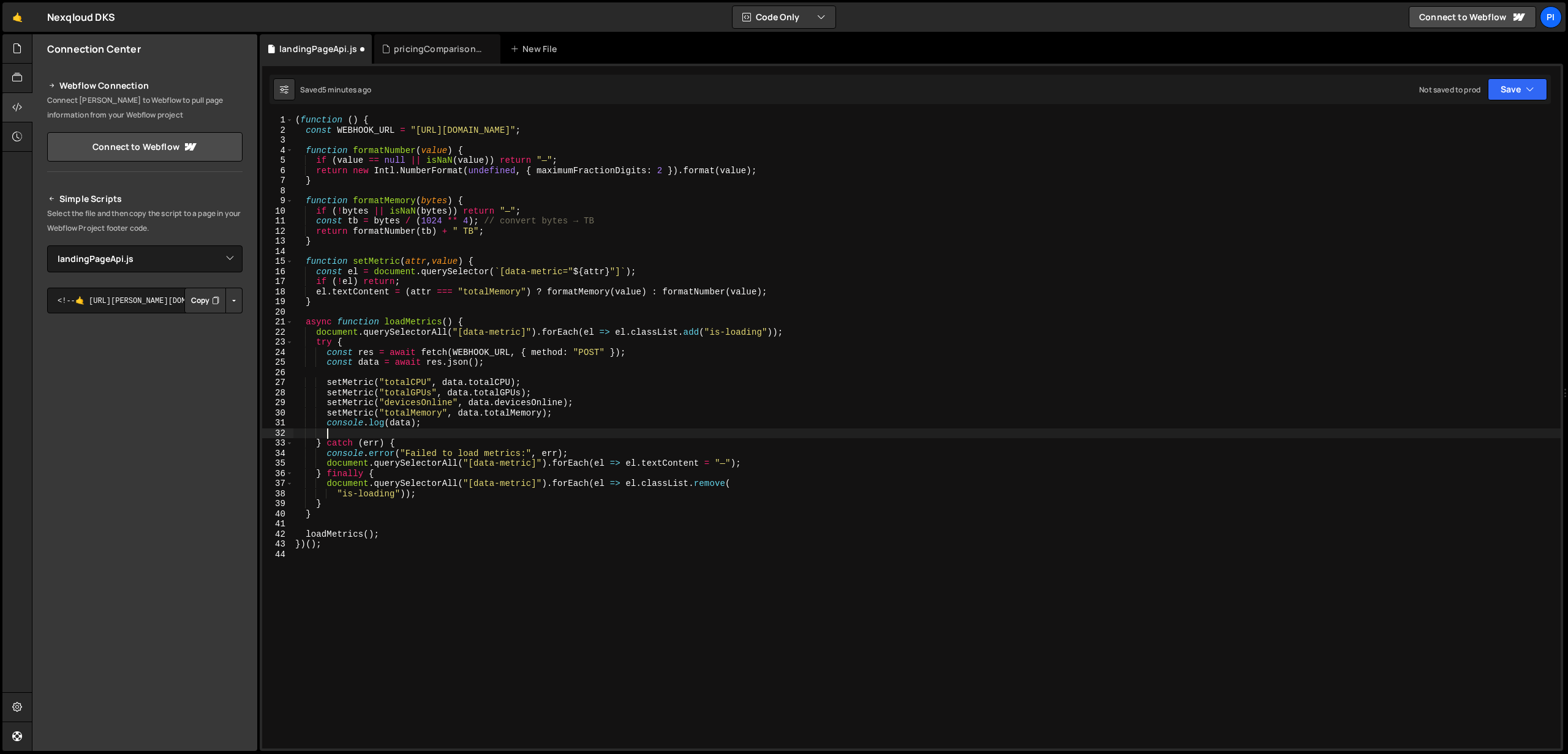
paste textarea "console.log(data);"
drag, startPoint x: 471, startPoint y: 383, endPoint x: 504, endPoint y: 379, distance: 33.2
click at [471, 383] on div "( function ( ) { const WEBHOOK_URL = "[URL][DOMAIN_NAME]" ; function formatNumb…" at bounding box center [926, 442] width 1267 height 654
click at [504, 379] on div "( function ( ) { const WEBHOOK_URL = "[URL][DOMAIN_NAME]" ; function formatNumb…" at bounding box center [926, 442] width 1267 height 654
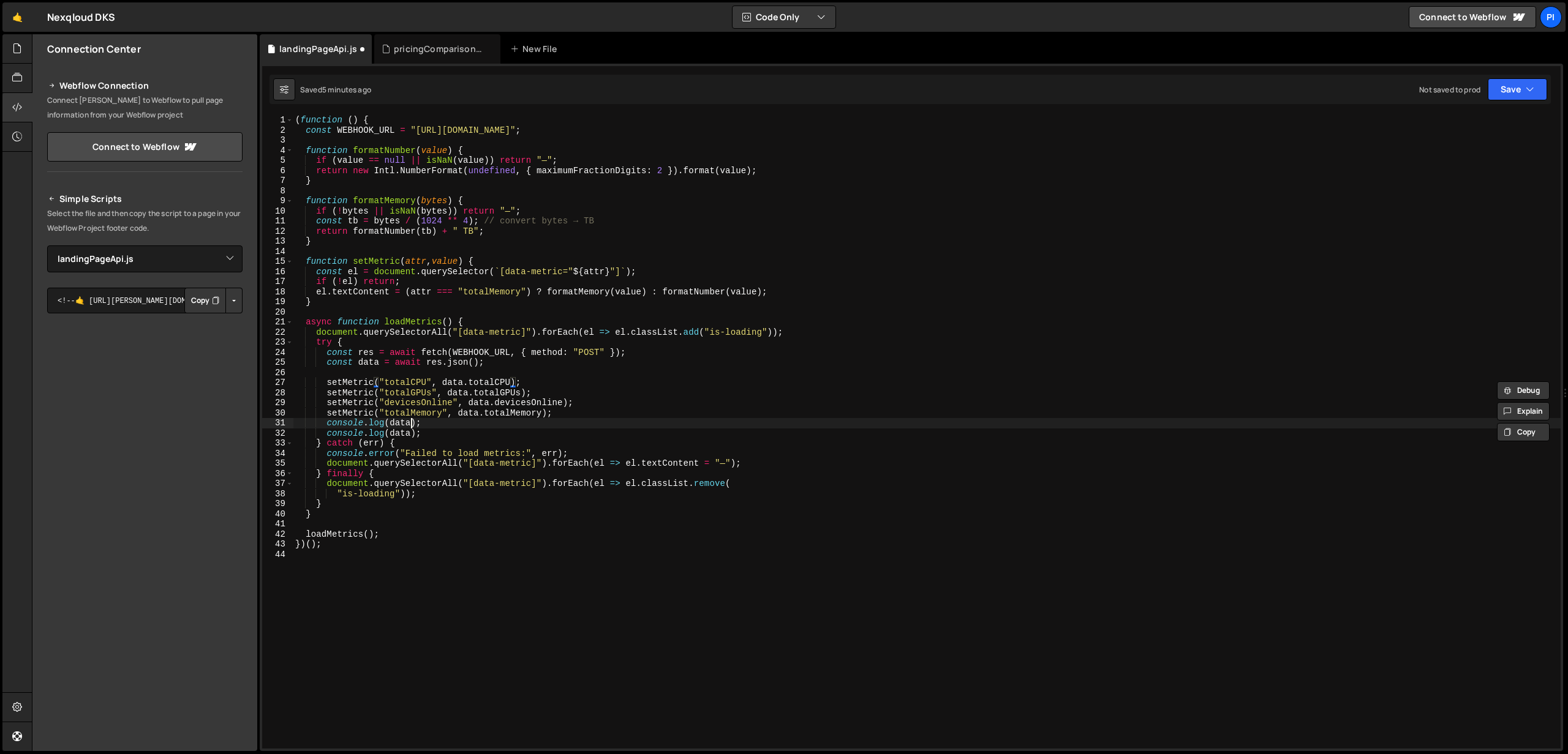
drag, startPoint x: 411, startPoint y: 425, endPoint x: 449, endPoint y: 412, distance: 40.2
click at [411, 425] on div "( function ( ) { const WEBHOOK_URL = "[URL][DOMAIN_NAME]" ; function formatNumb…" at bounding box center [926, 442] width 1267 height 654
paste textarea "totalCPU"
click at [479, 432] on div "( function ( ) { const WEBHOOK_URL = "[URL][DOMAIN_NAME]" ; function formatNumb…" at bounding box center [926, 442] width 1267 height 654
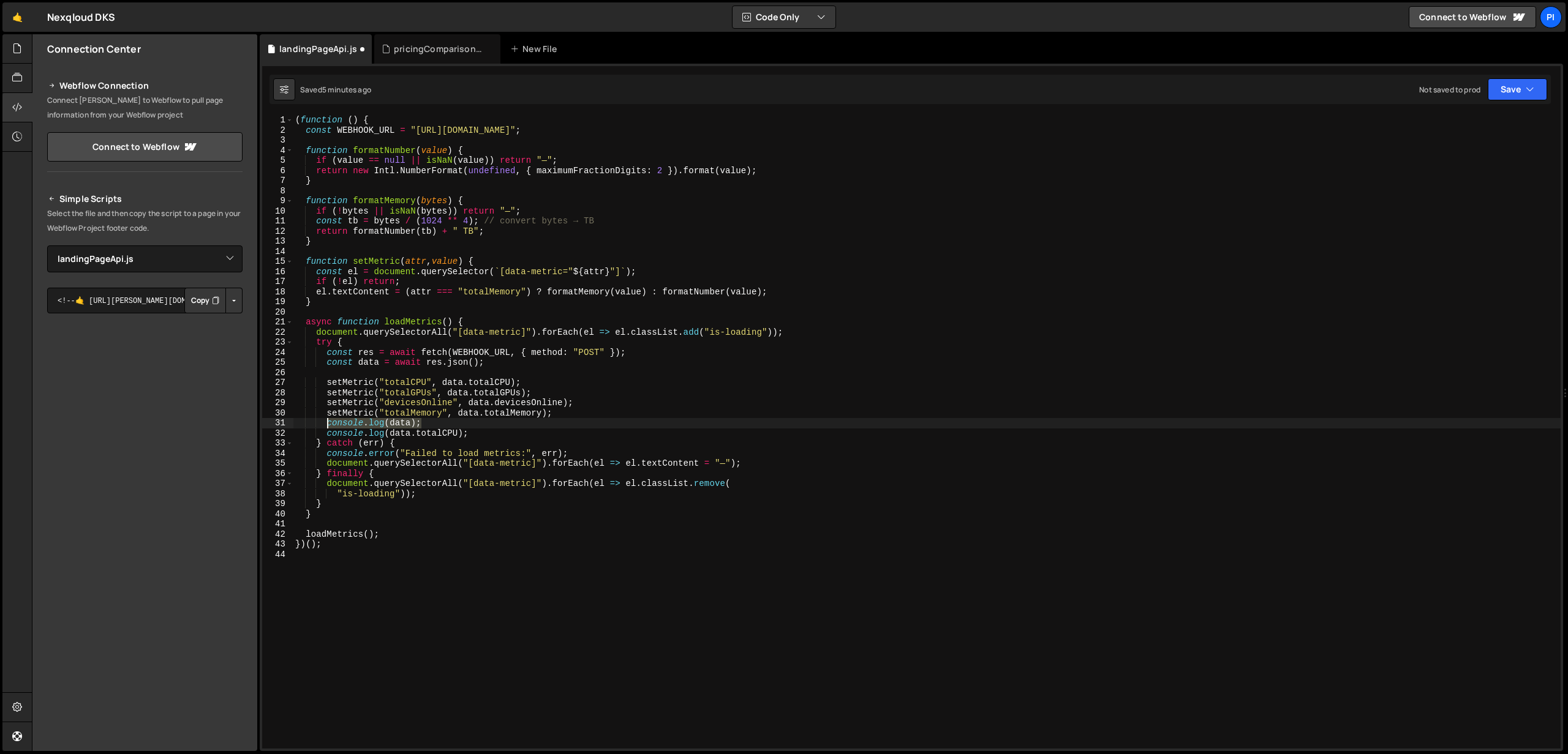
drag, startPoint x: 365, startPoint y: 429, endPoint x: 328, endPoint y: 426, distance: 37.1
click at [328, 426] on div "( function ( ) { const WEBHOOK_URL = "[URL][DOMAIN_NAME]" ; function formatNumb…" at bounding box center [926, 442] width 1267 height 654
click at [493, 435] on div "( function ( ) { const WEBHOOK_URL = "[URL][DOMAIN_NAME]" ; function formatNumb…" at bounding box center [926, 442] width 1267 height 654
type textarea "console.log(data.totalCPU);"
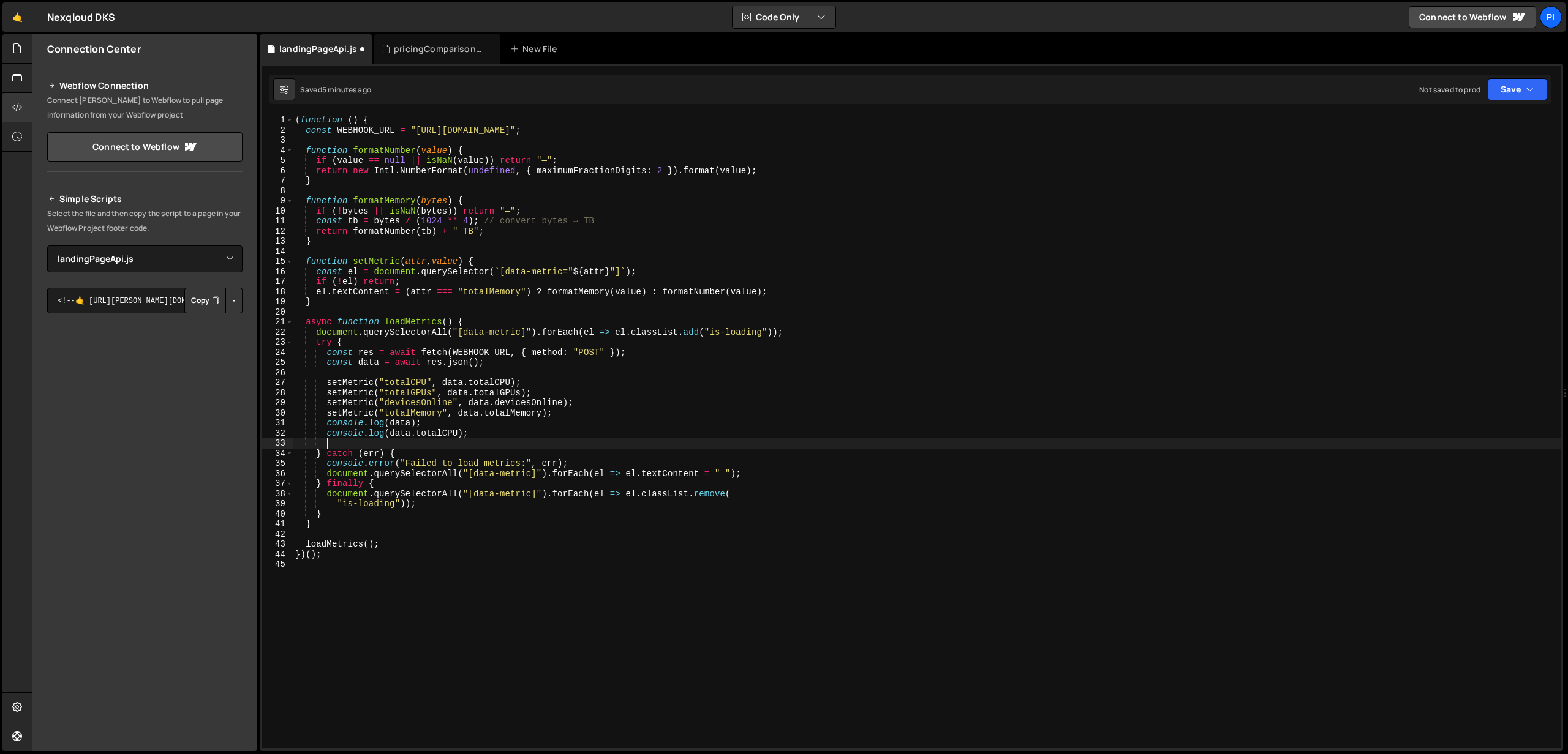
paste textarea "console.log(data);"
type textarea "console.log(data);"
paste textarea "console.log(data);"
type textarea "console.log(data);"
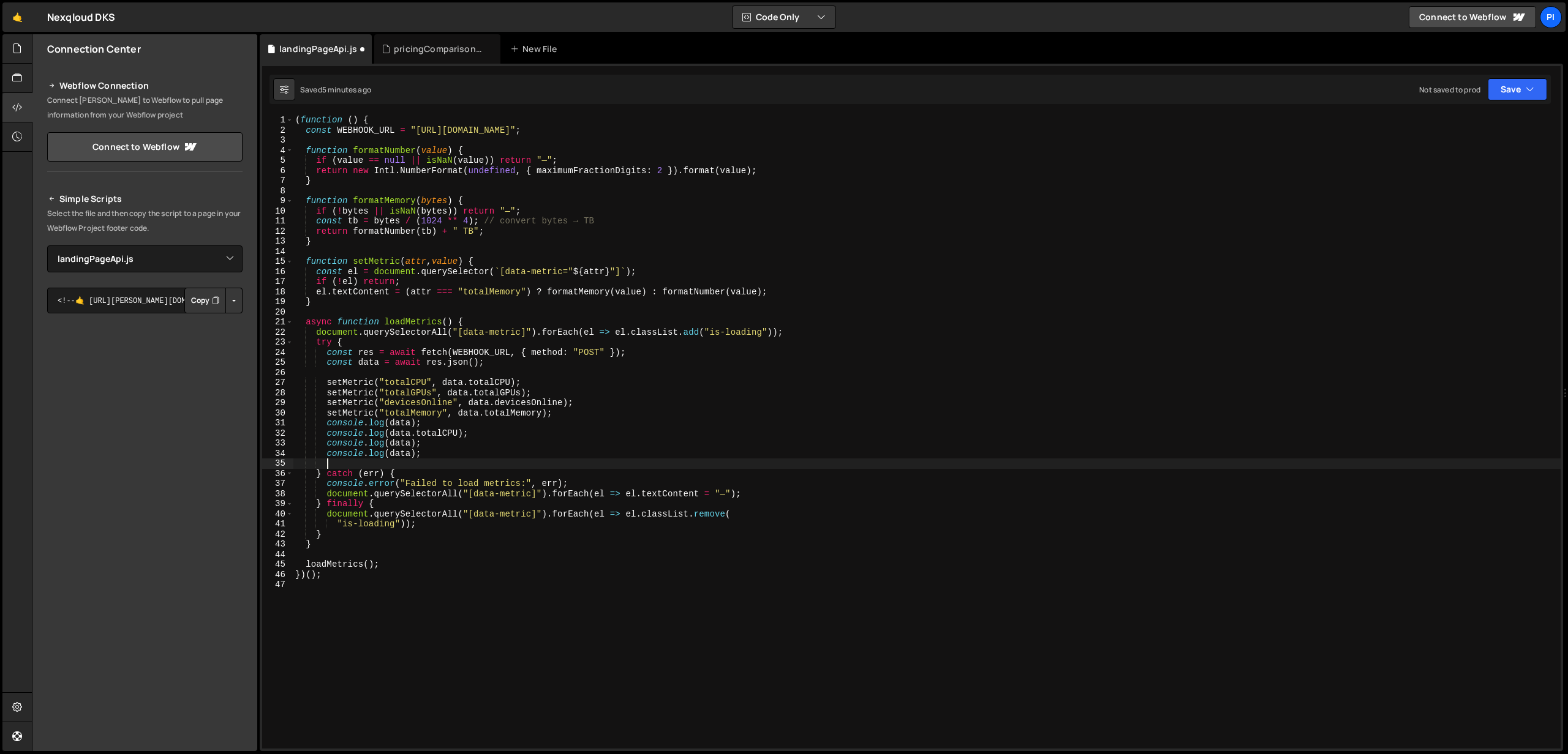
paste textarea "console.log(data);"
click at [412, 447] on div "( function ( ) { const WEBHOOK_URL = "[URL][DOMAIN_NAME]" ; function formatNumb…" at bounding box center [926, 442] width 1267 height 654
click at [490, 390] on div "( function ( ) { const WEBHOOK_URL = "[URL][DOMAIN_NAME]" ; function formatNumb…" at bounding box center [926, 442] width 1267 height 654
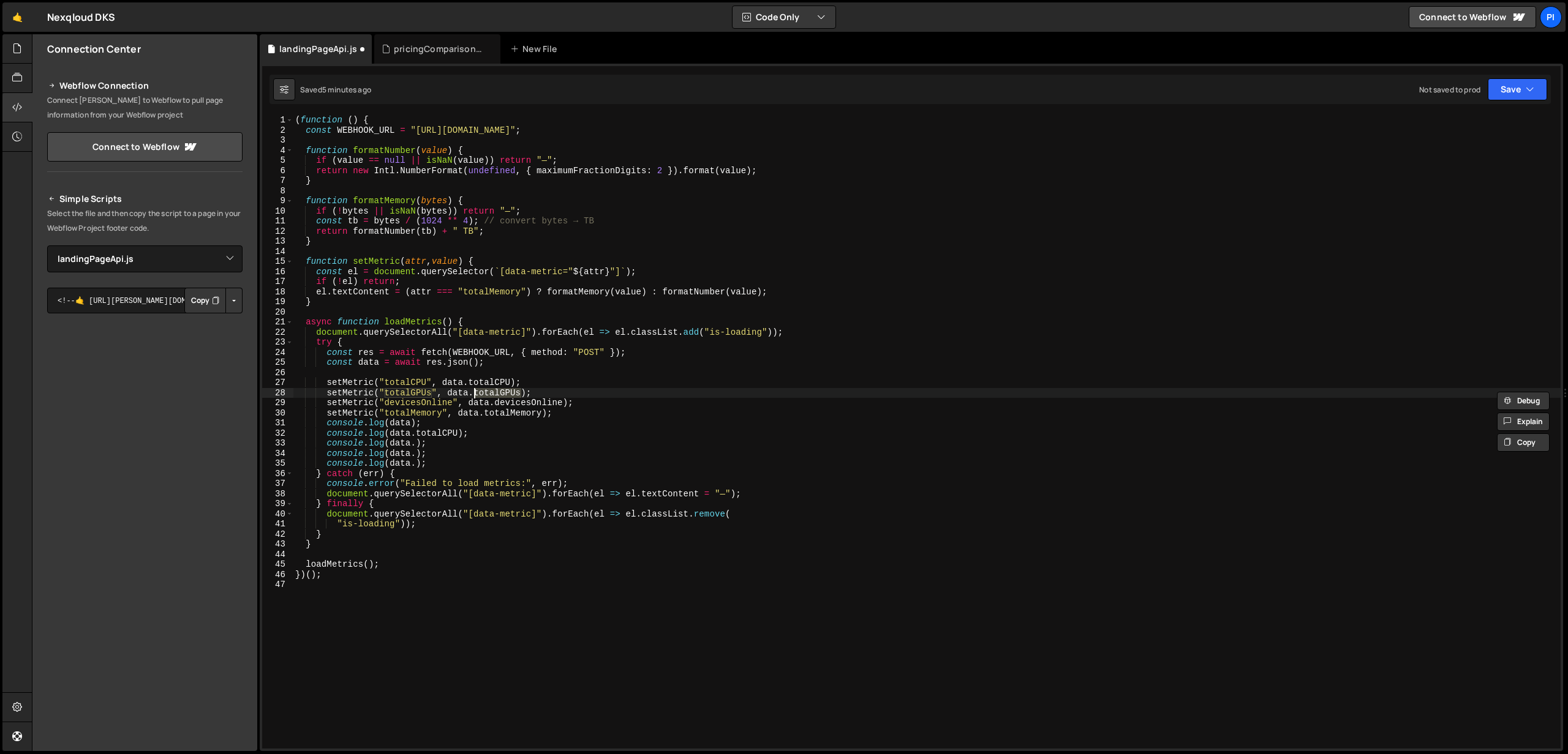
click at [418, 442] on div "( function ( ) { const WEBHOOK_URL = "[URL][DOMAIN_NAME]" ; function formatNumb…" at bounding box center [926, 442] width 1267 height 654
paste textarea "totalGPUs"
click at [510, 402] on div "( function ( ) { const WEBHOOK_URL = "[URL][DOMAIN_NAME]" ; function formatNumb…" at bounding box center [926, 442] width 1267 height 654
click at [419, 455] on div "( function ( ) { const WEBHOOK_URL = "[URL][DOMAIN_NAME]" ; function formatNumb…" at bounding box center [926, 442] width 1267 height 654
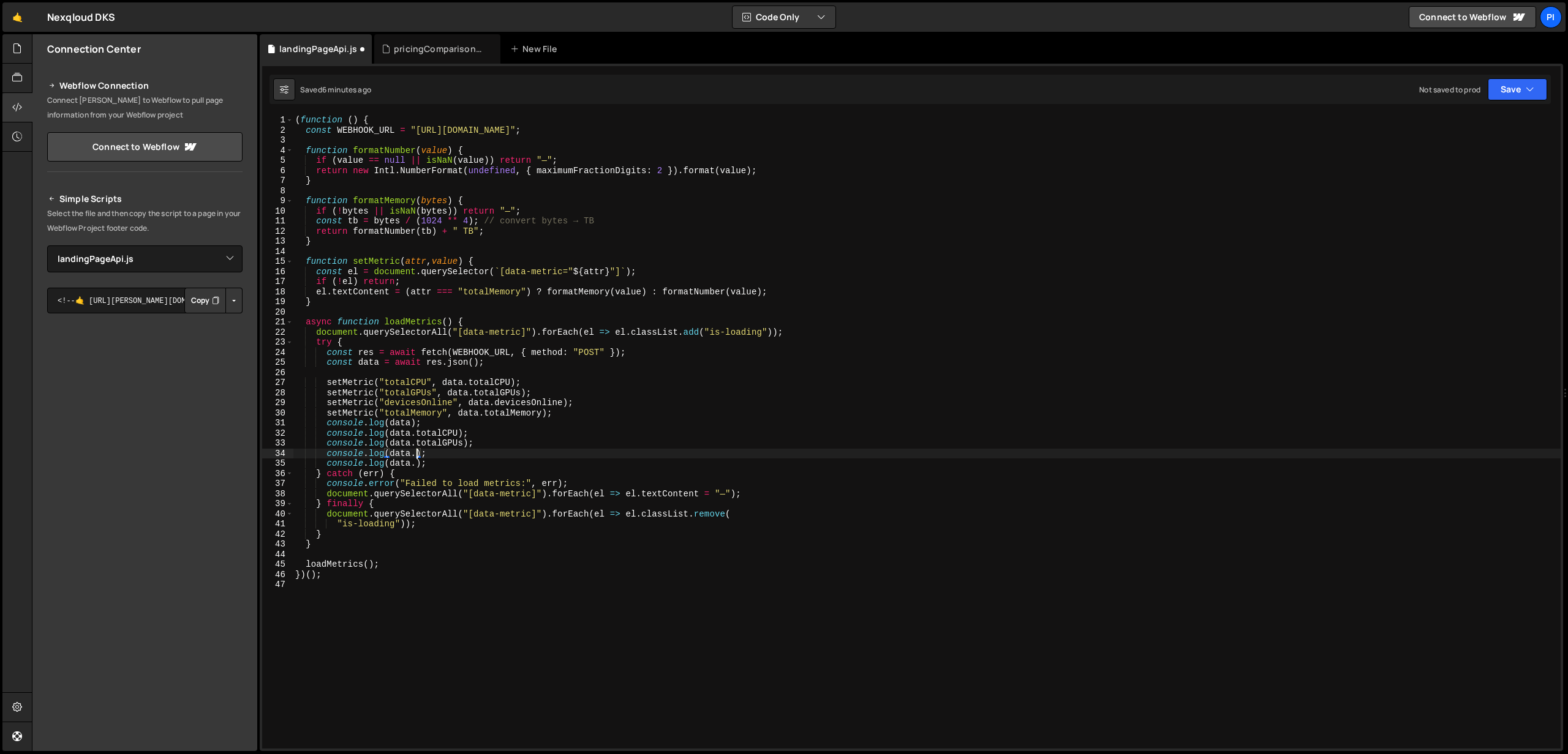
paste textarea "devicesOnline"
click at [496, 412] on div "( function ( ) { const WEBHOOK_URL = "[URL][DOMAIN_NAME]" ; function formatNumb…" at bounding box center [926, 442] width 1267 height 654
click at [416, 464] on div "( function ( ) { const WEBHOOK_URL = "[URL][DOMAIN_NAME]" ; function formatNumb…" at bounding box center [926, 442] width 1267 height 654
paste textarea "totalMemory"
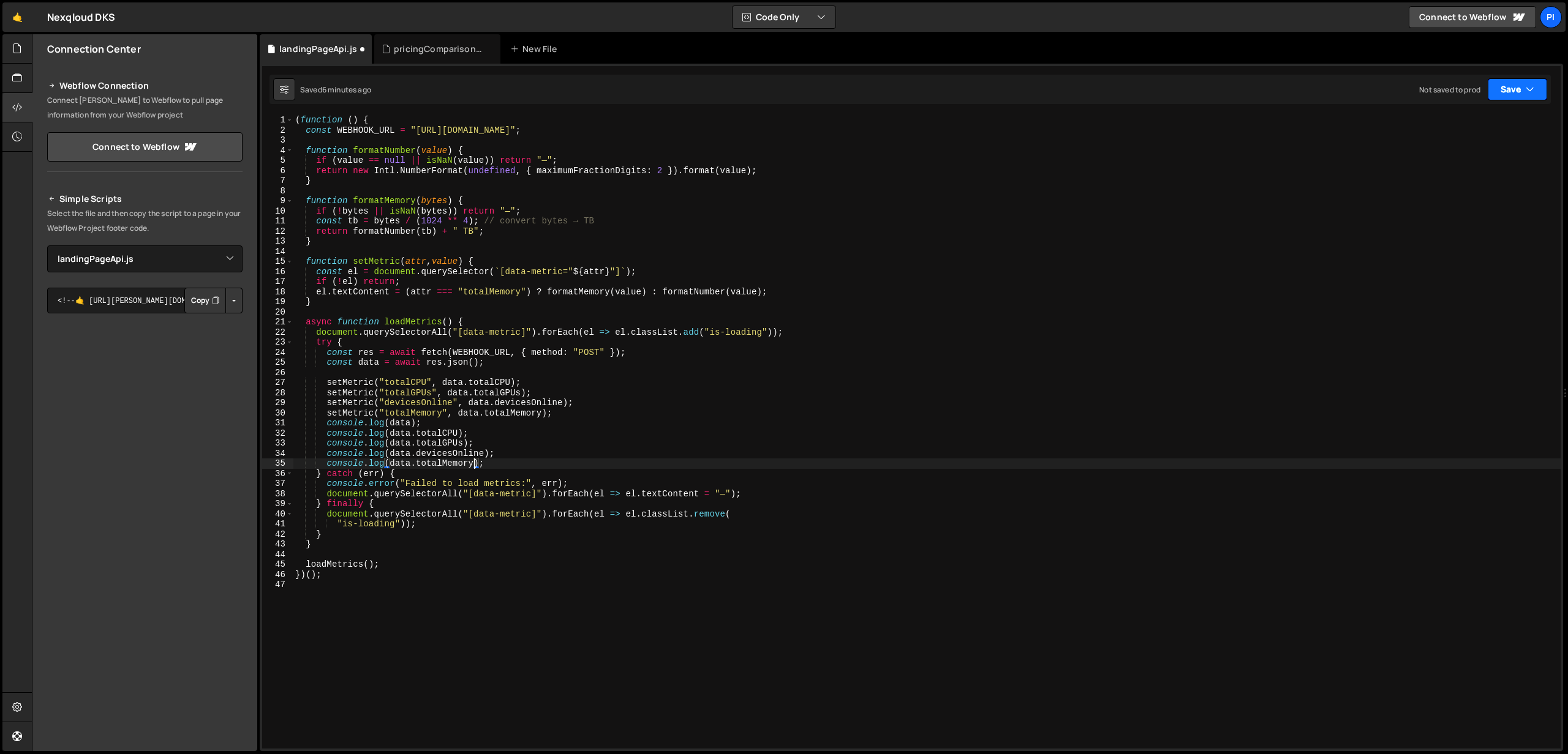
click at [1501, 89] on button "Save" at bounding box center [1518, 89] width 59 height 22
click at [1442, 129] on div "6 minutes ago" at bounding box center [1457, 132] width 47 height 11
type textarea "})();"
click at [374, 575] on div "( function ( ) { const WEBHOOK_URL = "[URL][DOMAIN_NAME]" ; function formatNumb…" at bounding box center [926, 442] width 1267 height 654
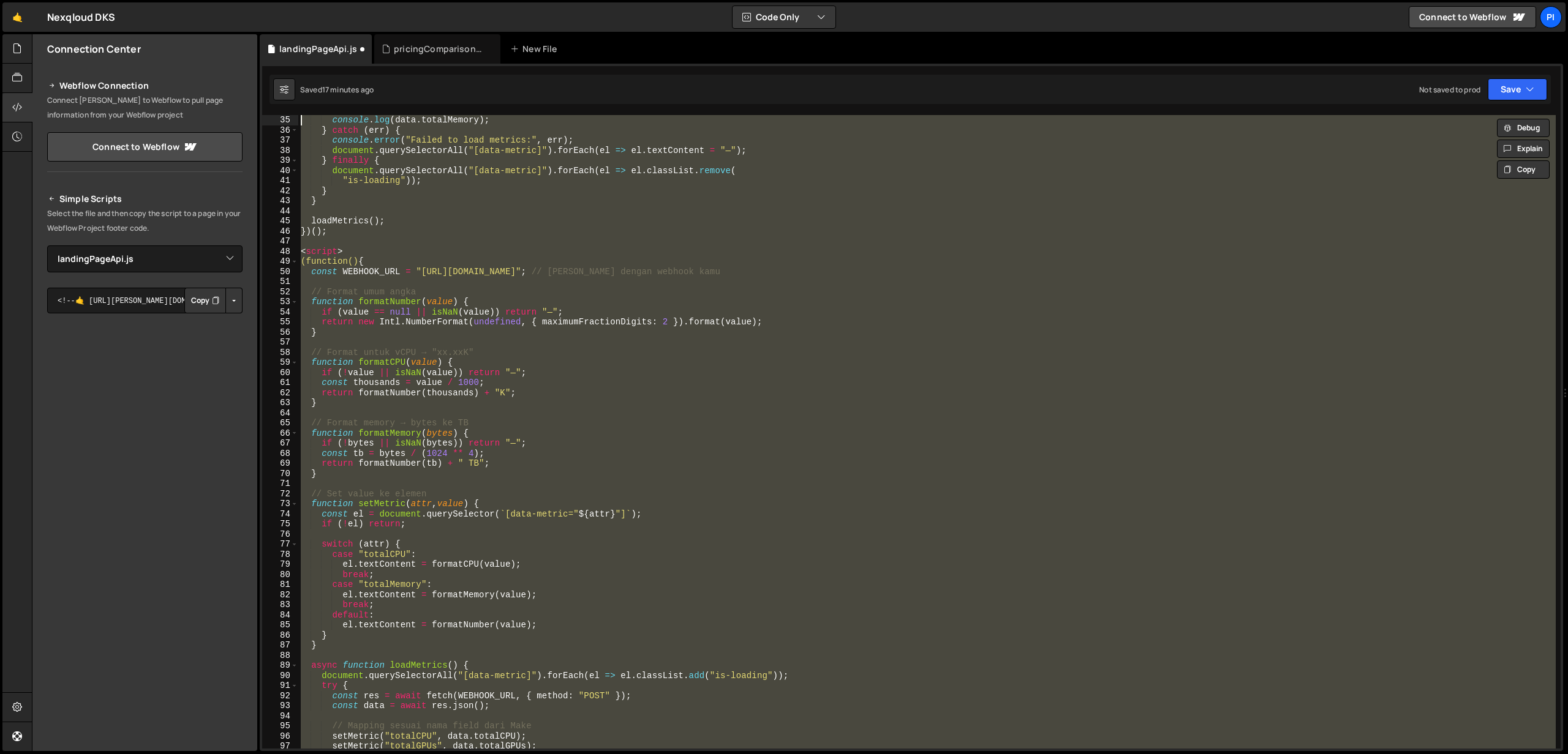
scroll to position [252, 0]
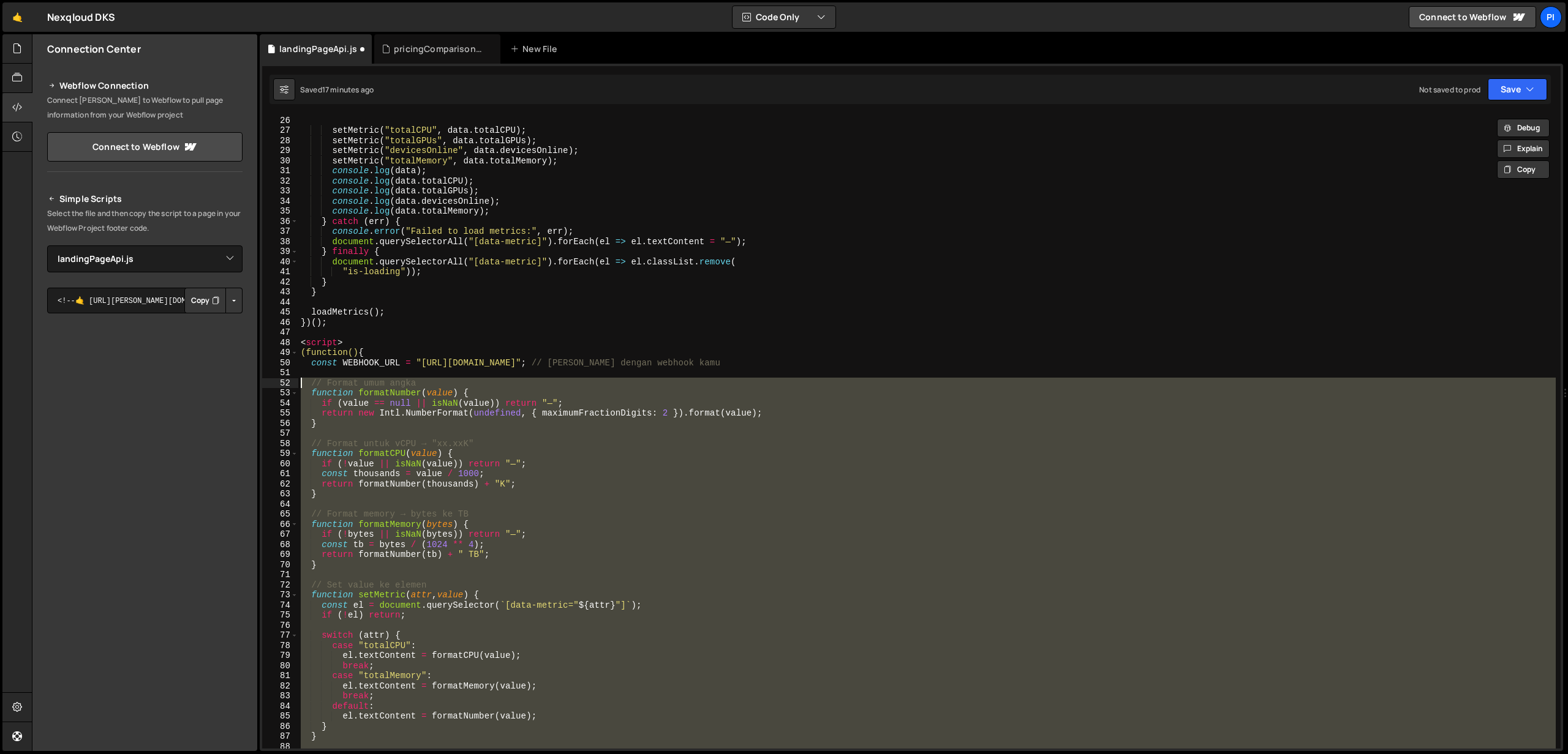
drag, startPoint x: 326, startPoint y: 672, endPoint x: 267, endPoint y: 378, distance: 299.9
click at [267, 378] on div "console.error("Failed to load metrics:", err); document.querySelectorAll("[data…" at bounding box center [911, 431] width 1298 height 633
type textarea "// Format umum angka function formatNumber(value) {"
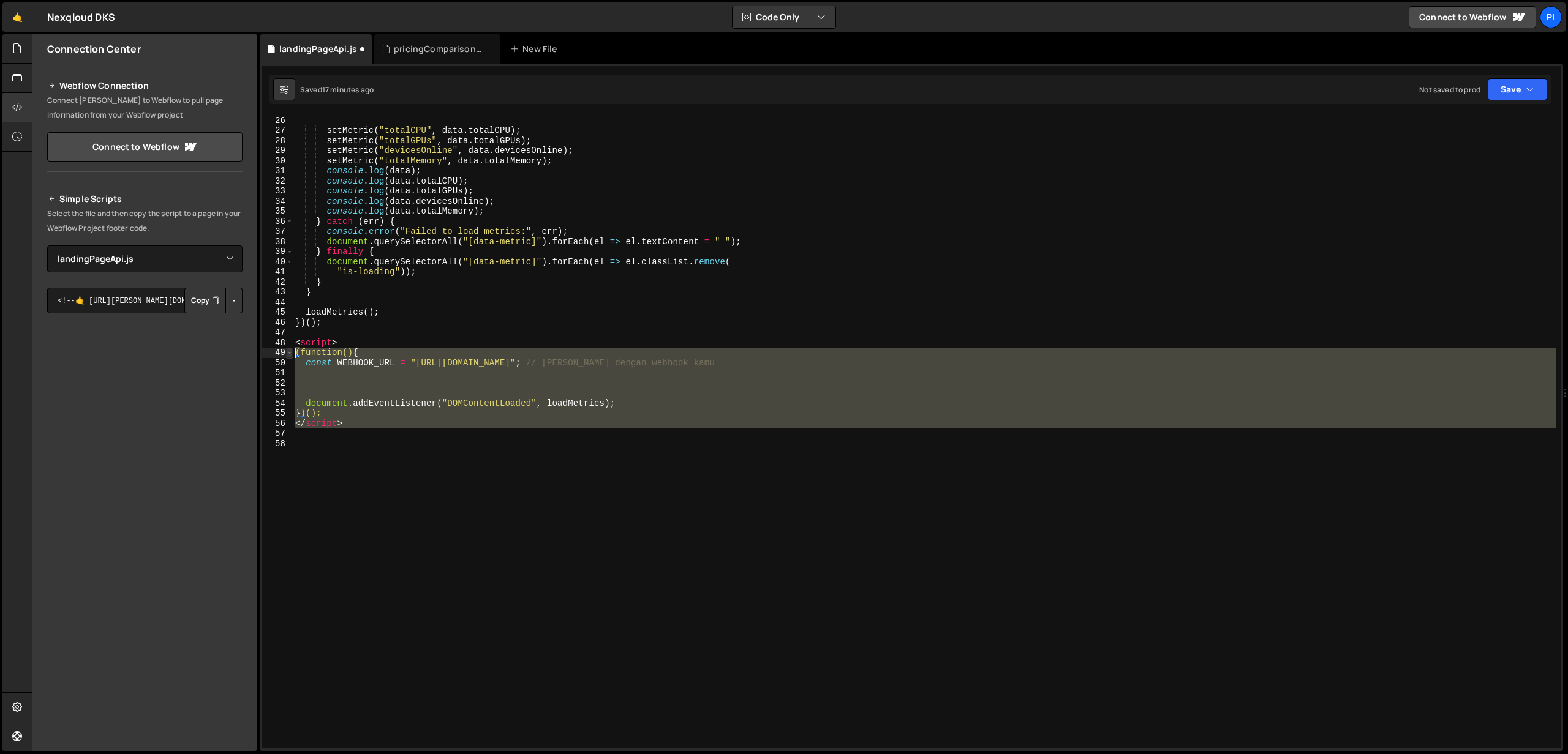
drag, startPoint x: 346, startPoint y: 398, endPoint x: 290, endPoint y: 348, distance: 75.1
click at [290, 348] on div "26 27 28 29 30 31 32 33 34 35 36 37 38 39 40 41 42 43 44 45 46 47 48 49 50 51 5…" at bounding box center [911, 431] width 1298 height 633
type textarea "(function() { const WEBHOOK_URL = "[URL][DOMAIN_NAME]"; // [PERSON_NAME] dengan…"
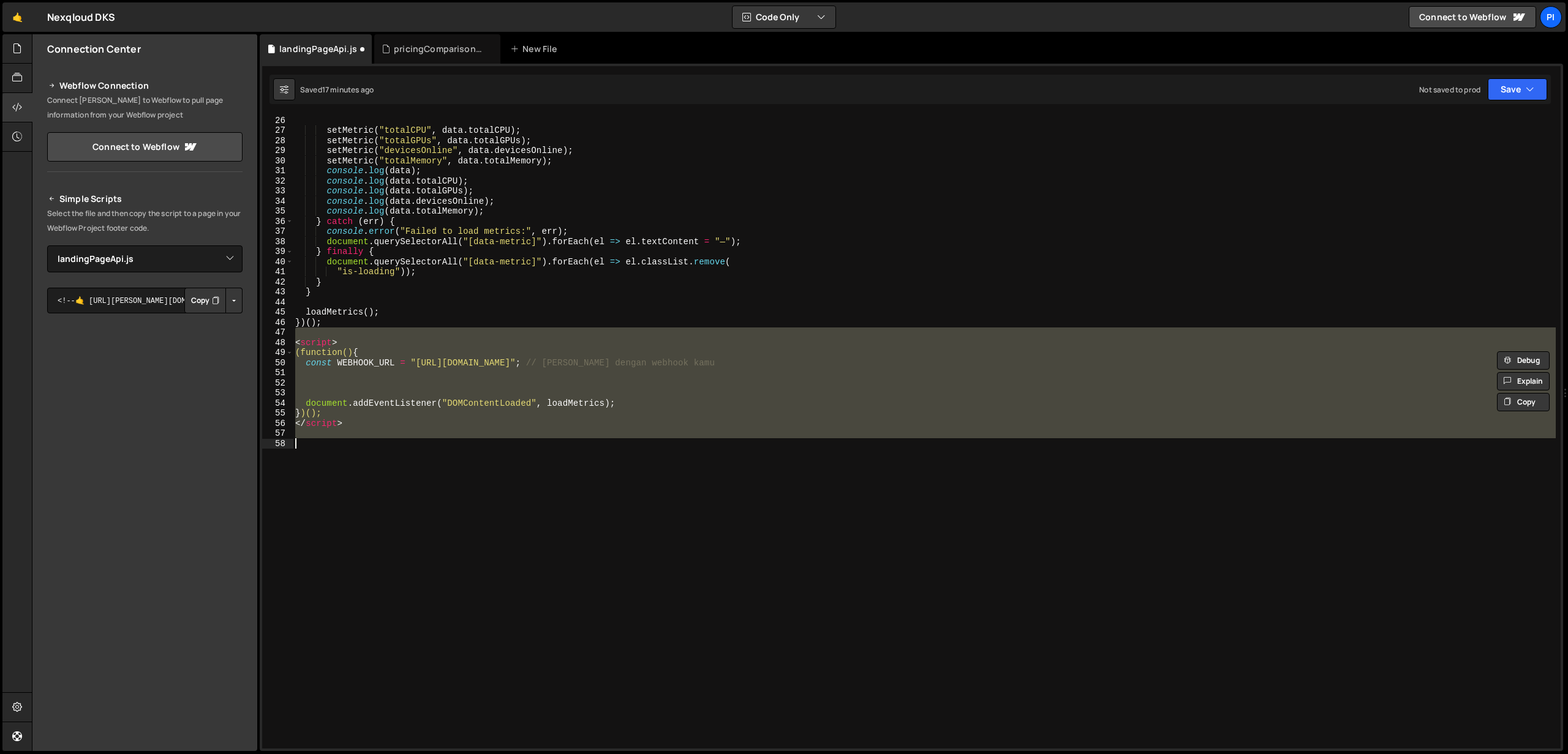
drag, startPoint x: 296, startPoint y: 336, endPoint x: 380, endPoint y: 475, distance: 162.4
click at [380, 475] on div "setMetric ( "totalCPU" , data . totalCPU ) ; setMetric ( "totalGPUs" , data . t…" at bounding box center [923, 442] width 1263 height 654
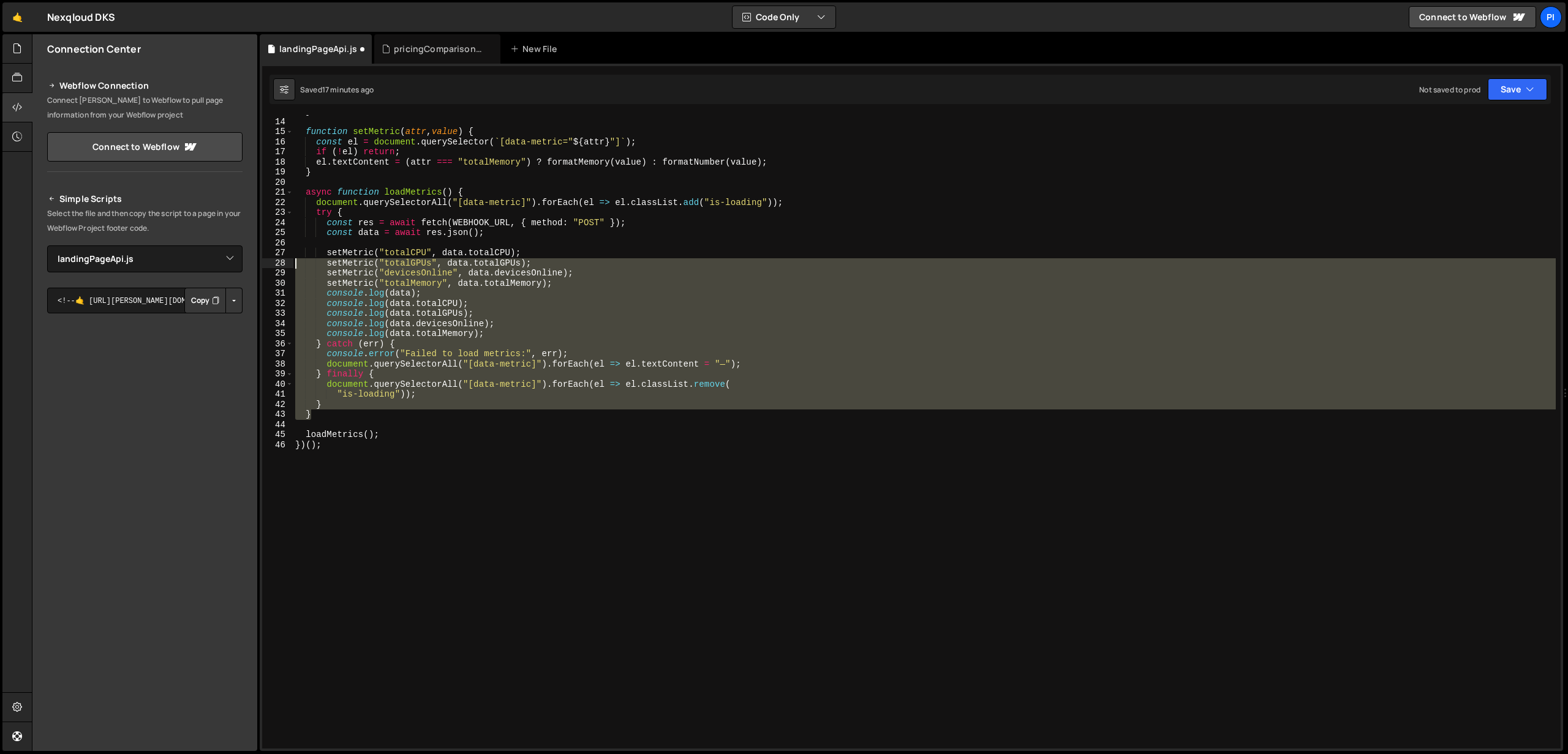
scroll to position [0, 0]
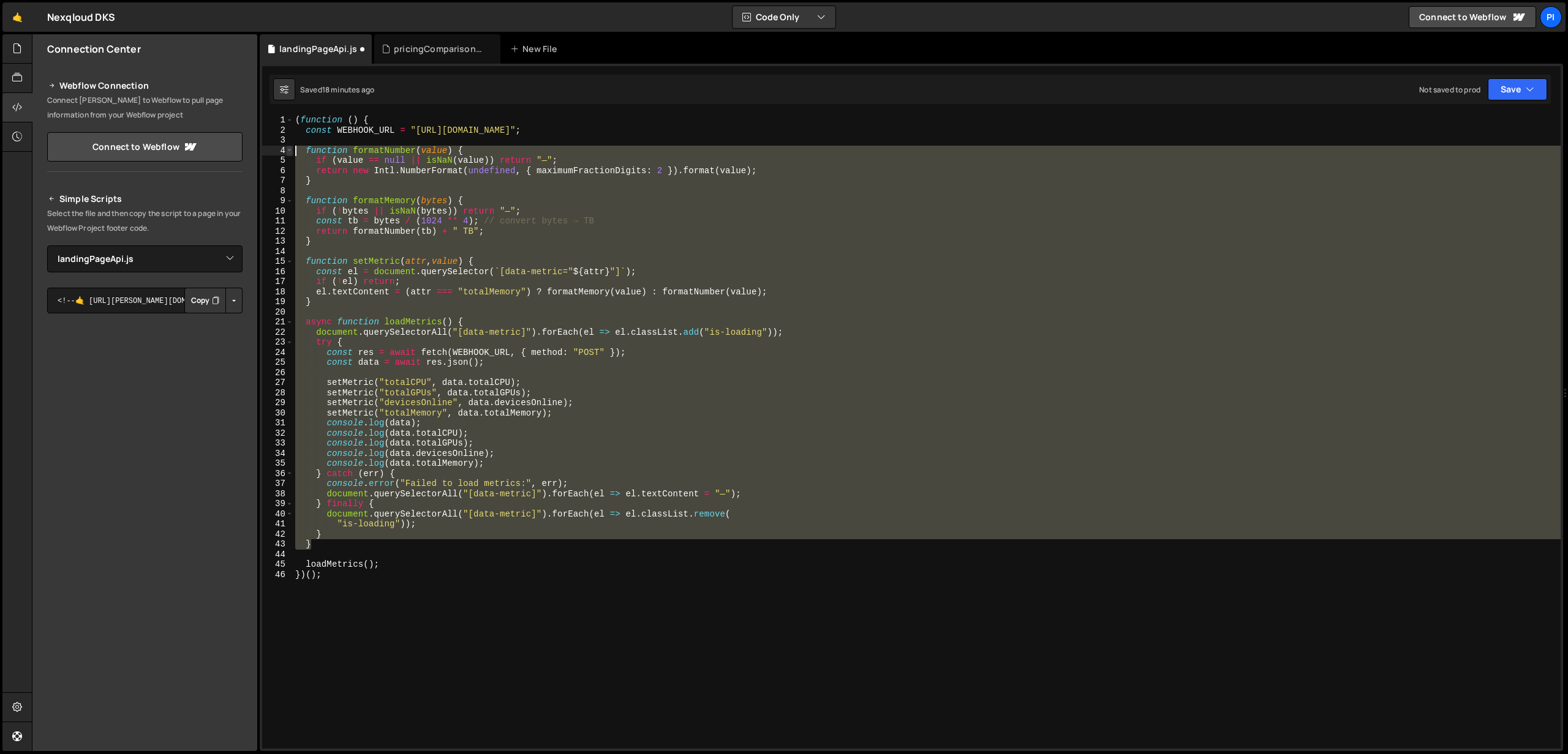
drag, startPoint x: 321, startPoint y: 417, endPoint x: 288, endPoint y: 150, distance: 269.0
click at [288, 150] on div "})(); 1 2 3 4 5 6 7 8 9 10 11 12 13 14 15 16 17 18 19 20 21 22 23 24 25 26 27 2…" at bounding box center [911, 431] width 1298 height 633
paste textarea "}"
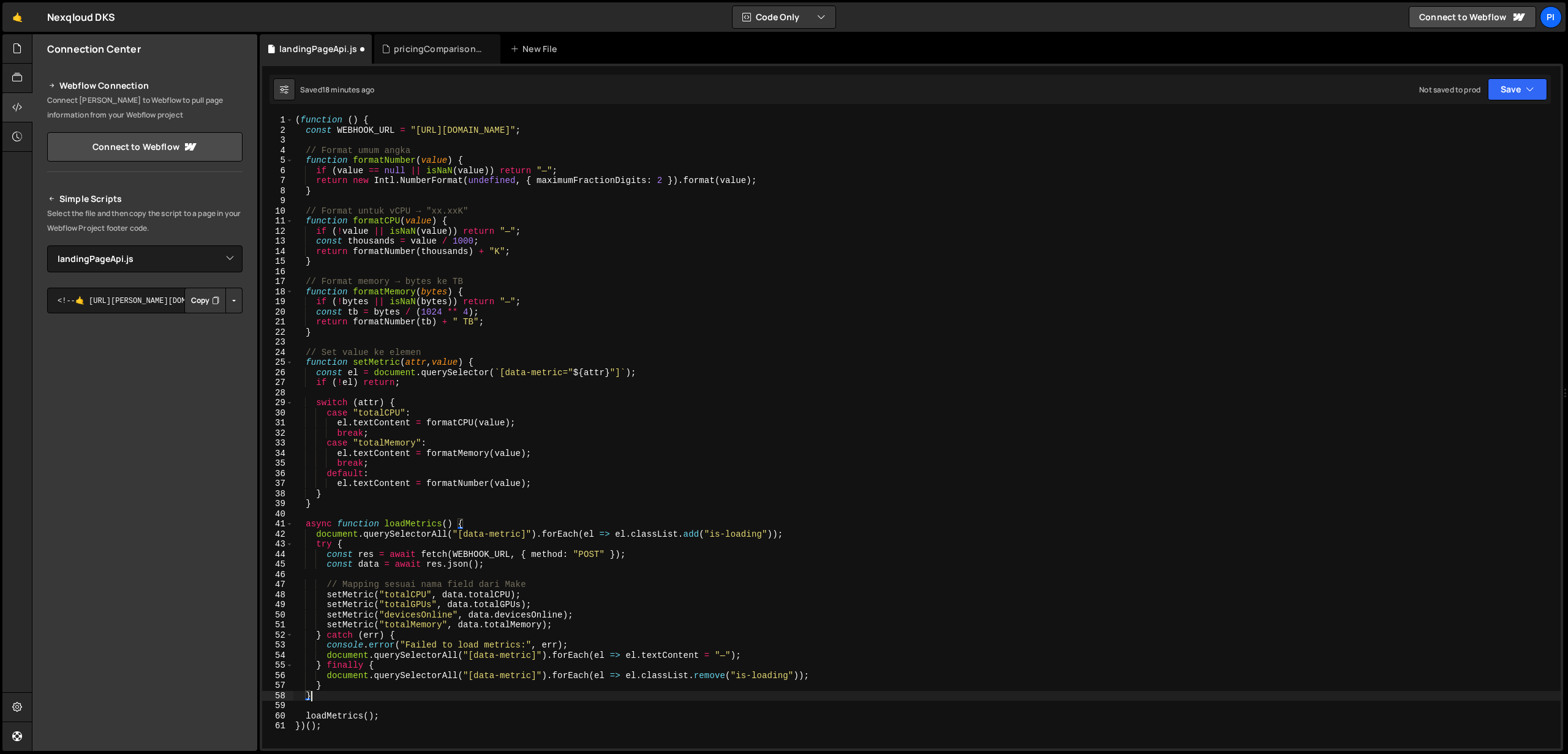
click at [368, 213] on div "( function ( ) { const WEBHOOK_URL = "[URL][DOMAIN_NAME]" ; // Format umum angk…" at bounding box center [926, 442] width 1267 height 654
drag, startPoint x: 358, startPoint y: 149, endPoint x: 413, endPoint y: 149, distance: 55.0
click at [413, 149] on div "( function ( ) { const WEBHOOK_URL = "[URL][DOMAIN_NAME]" ; // Format umum angk…" at bounding box center [926, 442] width 1267 height 654
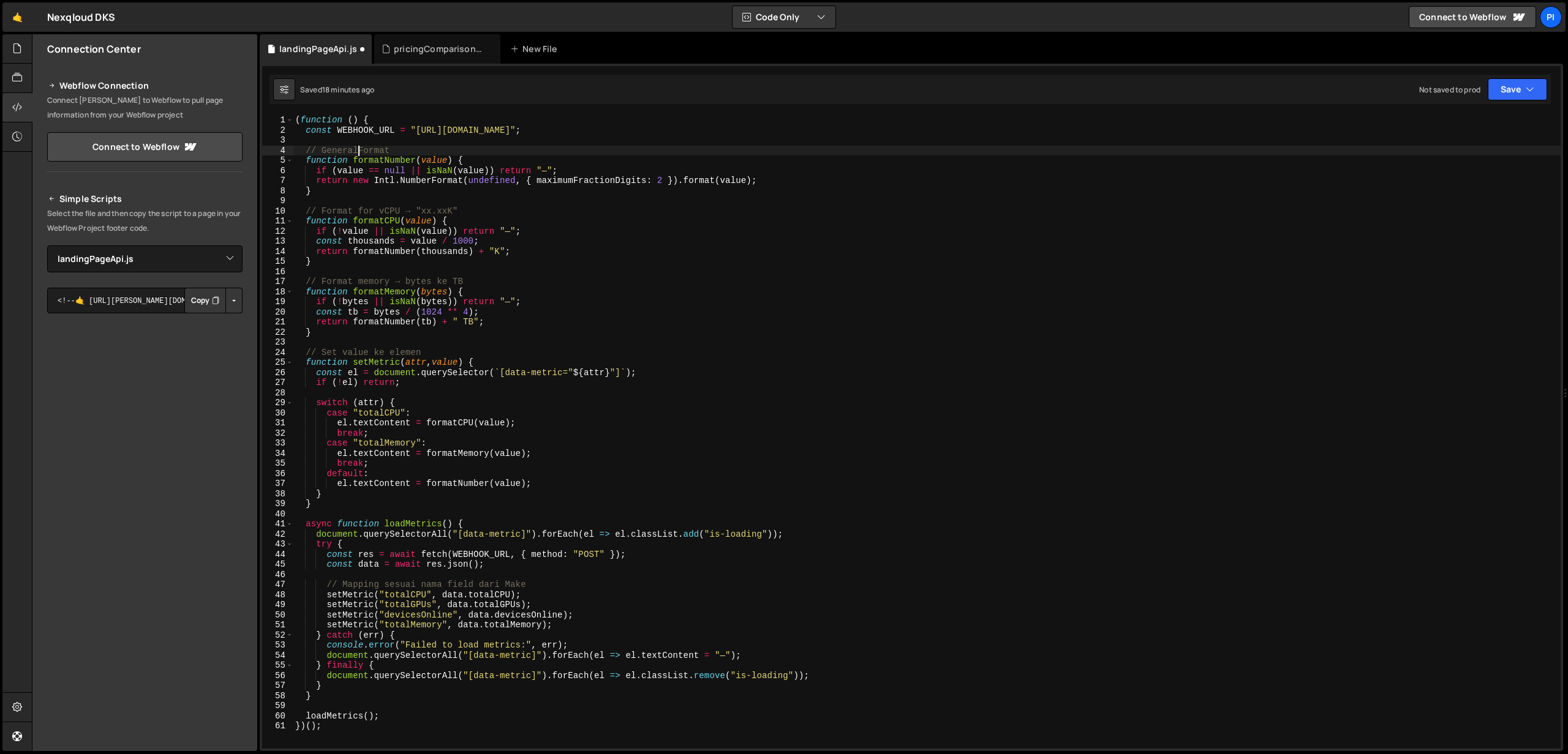
scroll to position [0, 4]
click at [442, 284] on div "( function ( ) { const WEBHOOK_URL = "[URL][DOMAIN_NAME]" ; // General Format f…" at bounding box center [926, 442] width 1267 height 654
click at [507, 258] on div "( function ( ) { const WEBHOOK_URL = "[URL][DOMAIN_NAME]" ; // General Format f…" at bounding box center [926, 442] width 1267 height 654
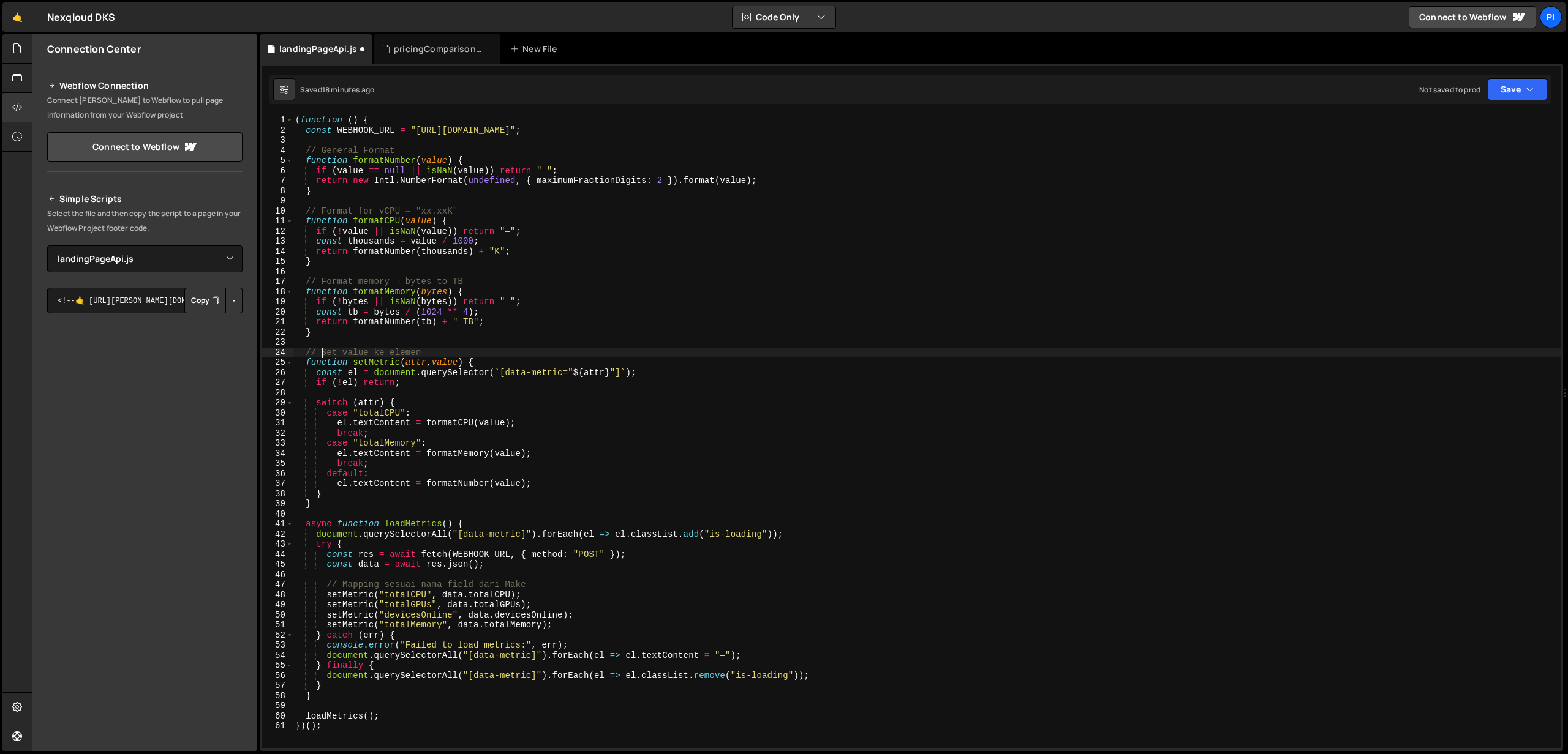
click at [323, 354] on div "( function ( ) { const WEBHOOK_URL = "[URL][DOMAIN_NAME]" ; // General Format f…" at bounding box center [926, 442] width 1267 height 654
drag, startPoint x: 371, startPoint y: 352, endPoint x: 448, endPoint y: 348, distance: 77.1
click at [448, 348] on div "( function ( ) { const WEBHOOK_URL = "[URL][DOMAIN_NAME]" ; // General Format f…" at bounding box center [926, 442] width 1267 height 654
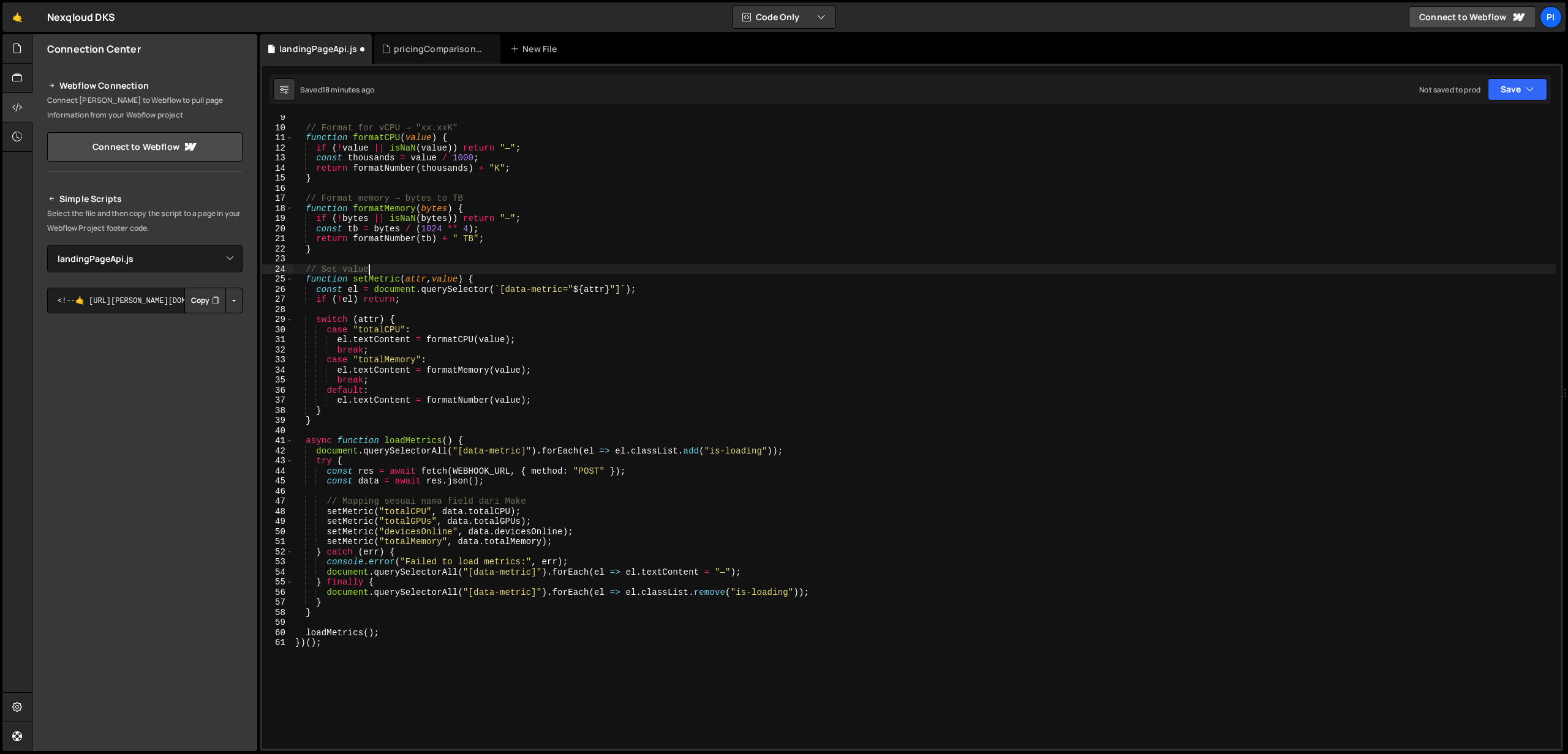
scroll to position [83, 0]
drag, startPoint x: 530, startPoint y: 498, endPoint x: 283, endPoint y: 500, distance: 247.0
click at [283, 500] on div "// Set value 9 10 11 12 13 14 15 16 17 18 19 20 21 22 23 24 25 26 27 28 29 30 3…" at bounding box center [911, 431] width 1298 height 633
type textarea "// Mapping sesuai nama field dari Make"
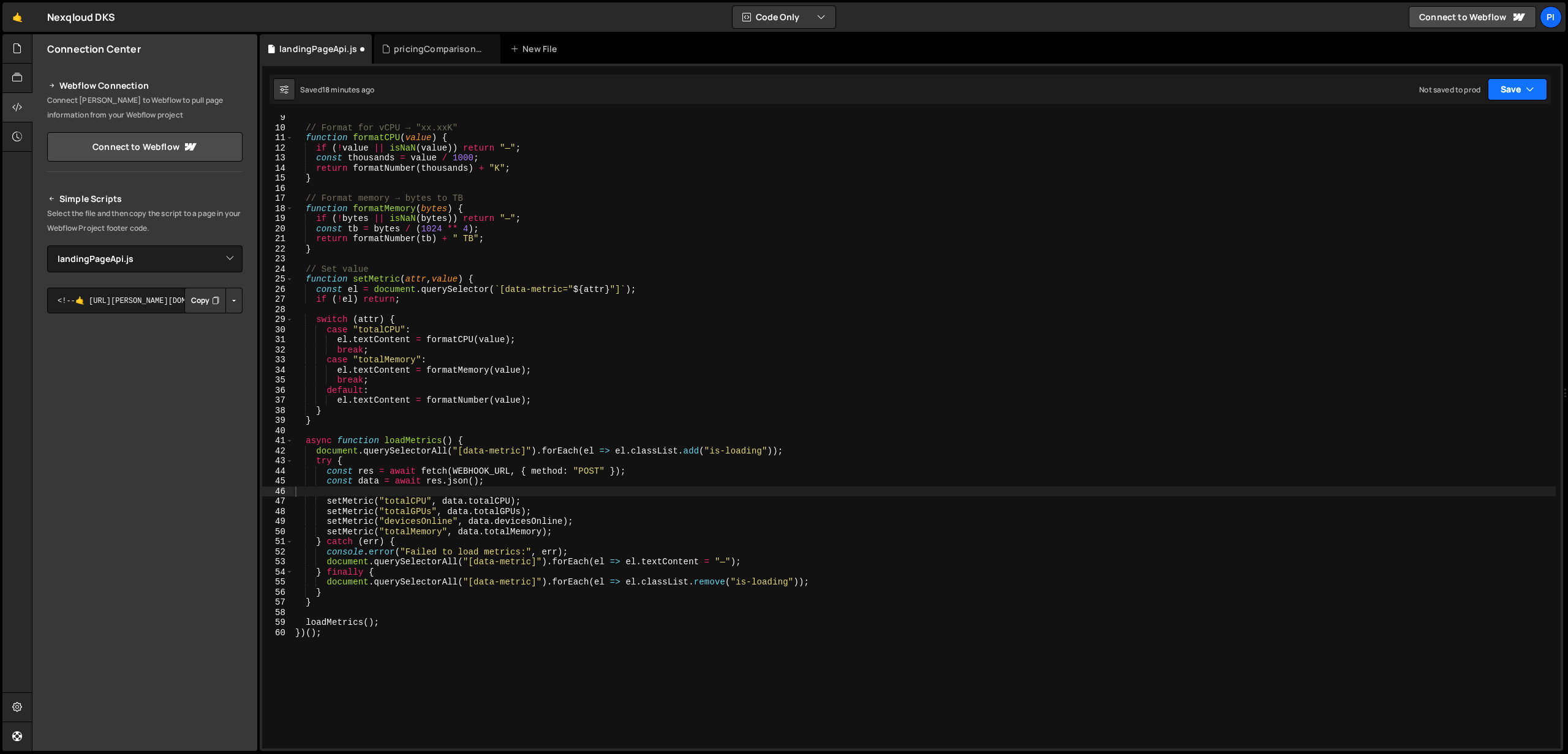
click at [1523, 90] on button "Save" at bounding box center [1518, 89] width 59 height 22
click at [1465, 128] on div "18 minutes ago" at bounding box center [1458, 132] width 50 height 11
click at [1531, 95] on icon "button" at bounding box center [1529, 89] width 9 height 12
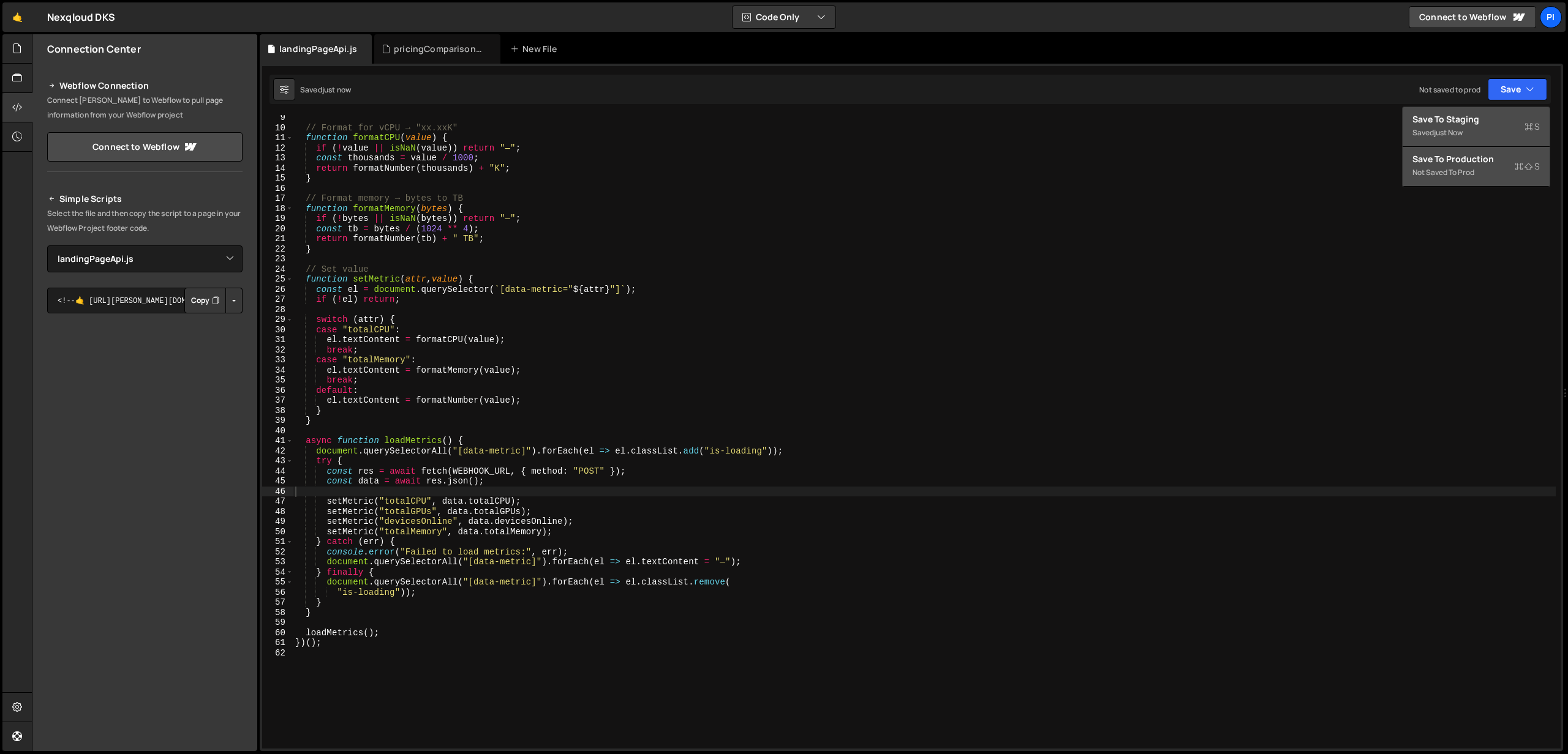
click at [1485, 169] on div "Not saved to prod" at bounding box center [1476, 172] width 128 height 15
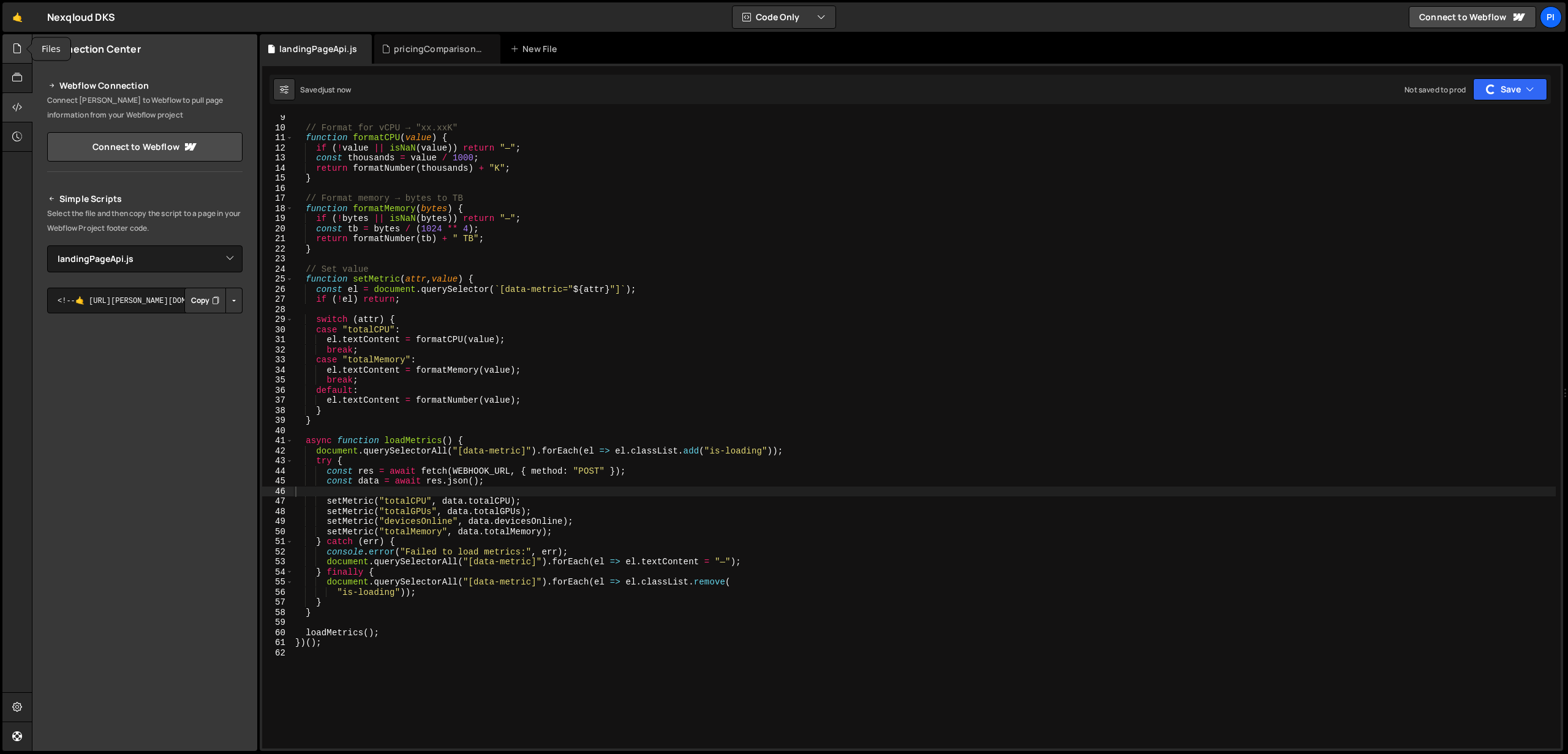
click at [21, 47] on icon at bounding box center [17, 48] width 10 height 14
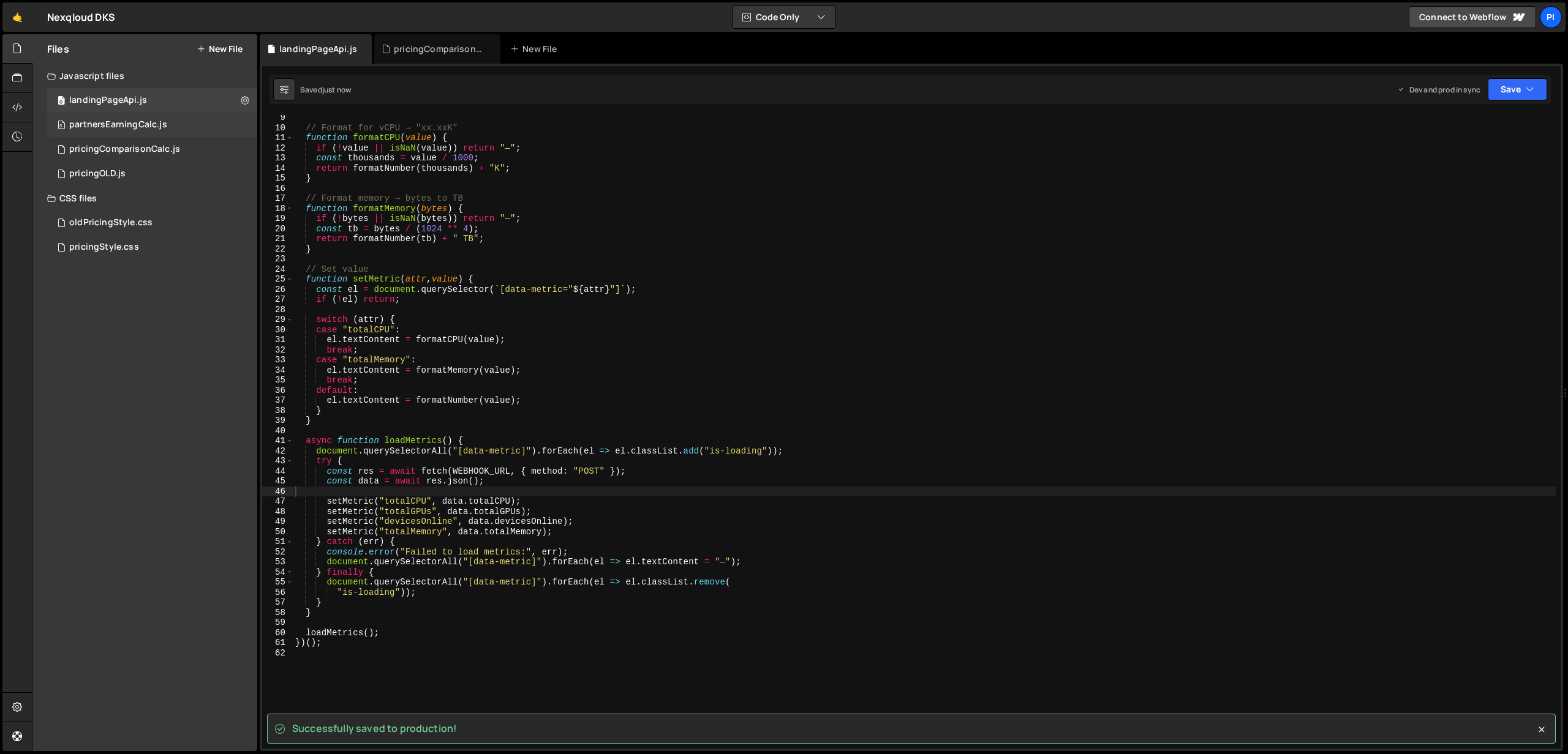
click at [144, 131] on div "0 partnersEarningCalc.js 0" at bounding box center [152, 125] width 210 height 25
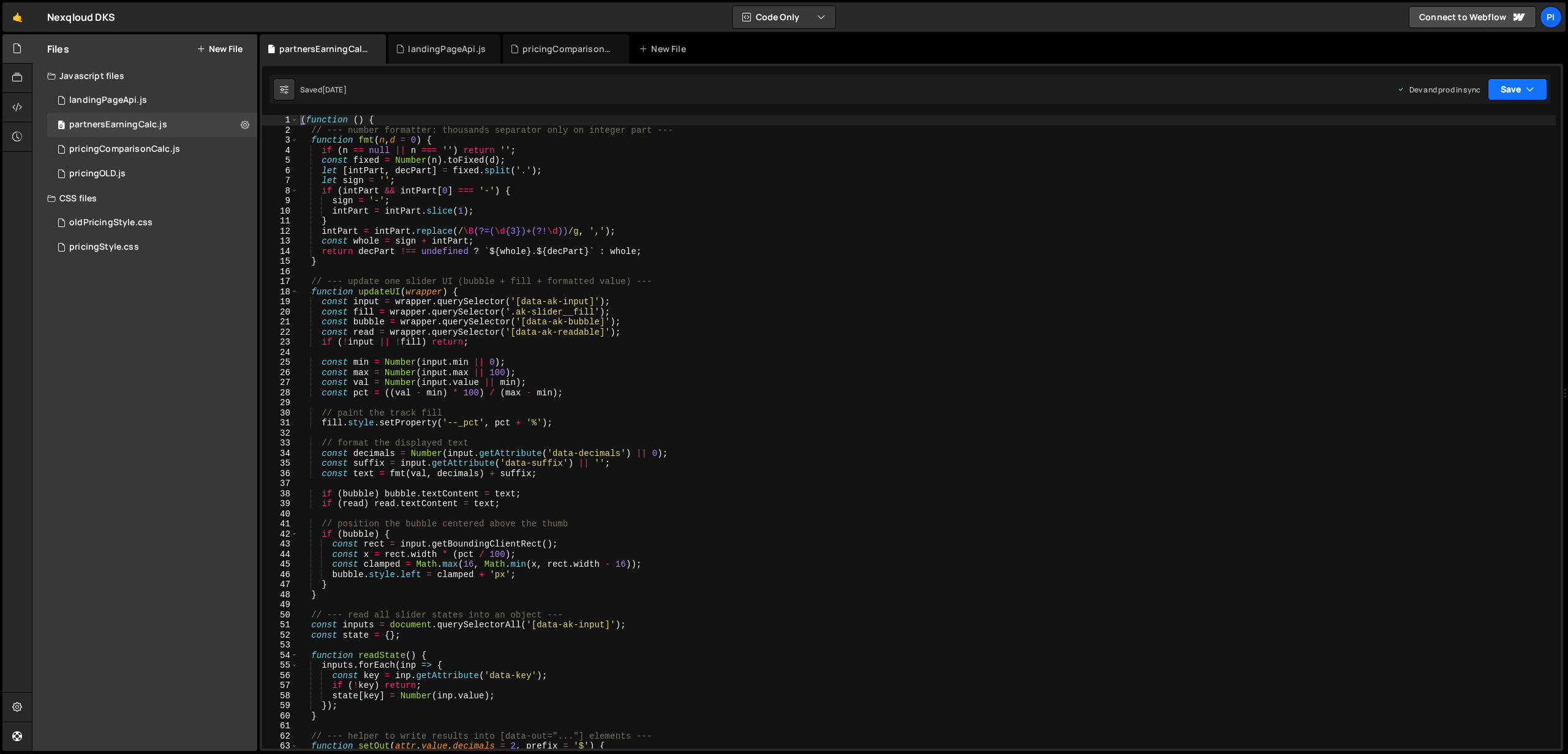
click at [1512, 95] on button "Save" at bounding box center [1518, 89] width 59 height 22
click at [1453, 163] on div "Save to Production S" at bounding box center [1476, 159] width 128 height 12
click at [167, 149] on div "pricingComparisonCalc.js" at bounding box center [125, 149] width 111 height 11
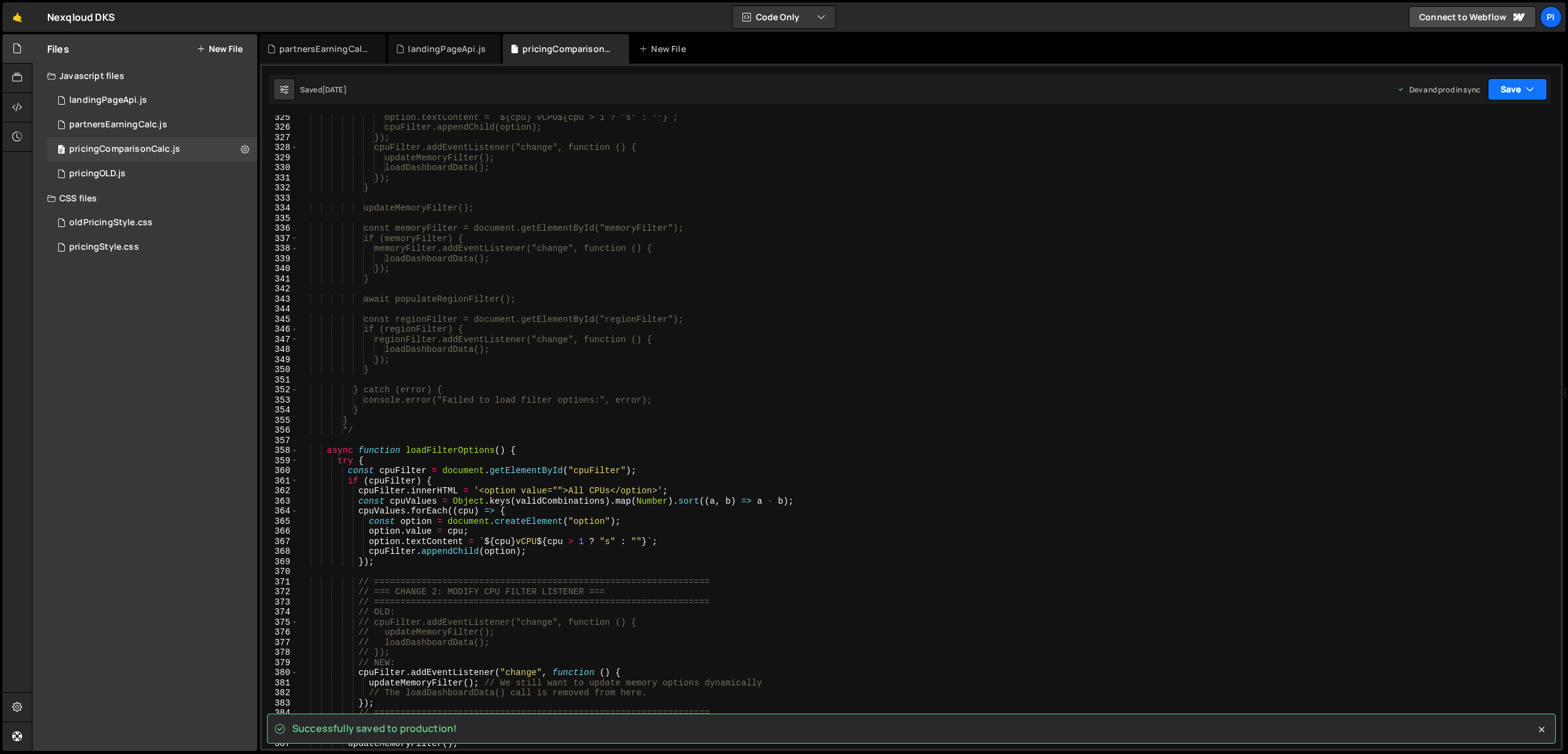
click at [1510, 87] on button "Save" at bounding box center [1518, 89] width 59 height 22
click at [1486, 163] on div "Save to Production S" at bounding box center [1476, 159] width 128 height 12
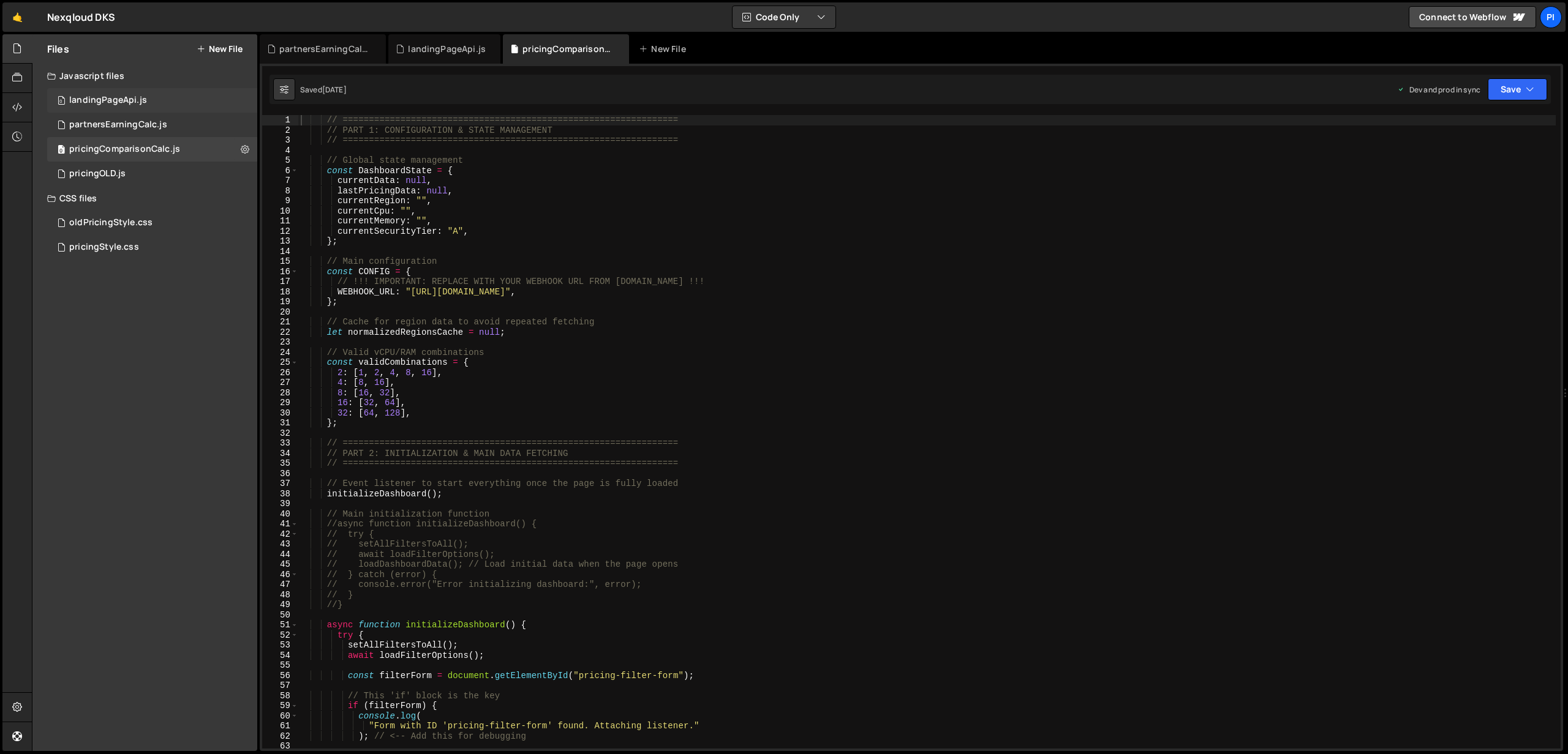
click at [147, 109] on div "0 landingPageApi.js 0" at bounding box center [152, 100] width 210 height 25
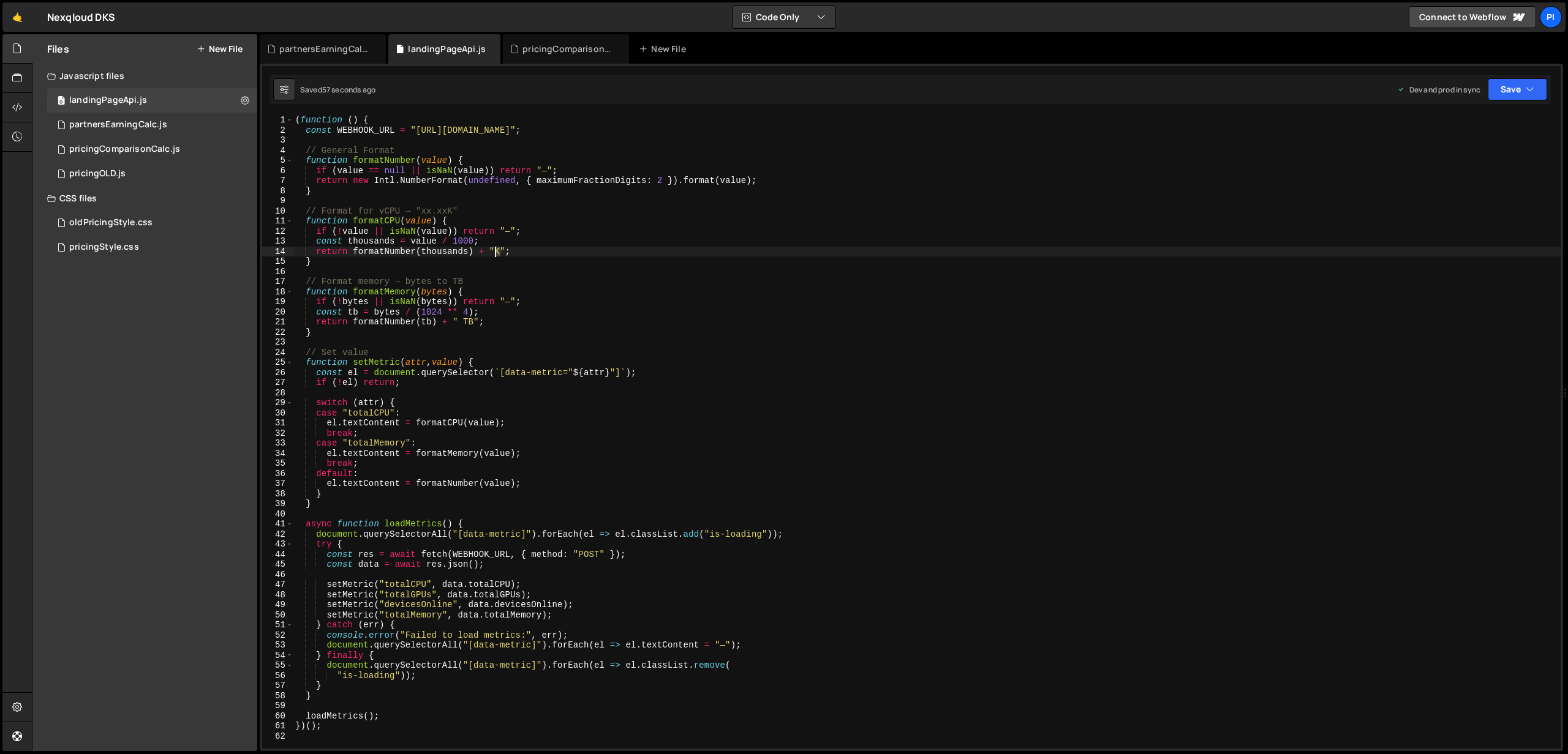
click at [496, 250] on div "( function ( ) { const WEBHOOK_URL = "[URL][DOMAIN_NAME]" ; // General Format f…" at bounding box center [926, 442] width 1267 height 654
click at [509, 249] on div "( function ( ) { const WEBHOOK_URL = "[URL][DOMAIN_NAME]" ; // General Format f…" at bounding box center [926, 442] width 1267 height 654
type textarea "}"
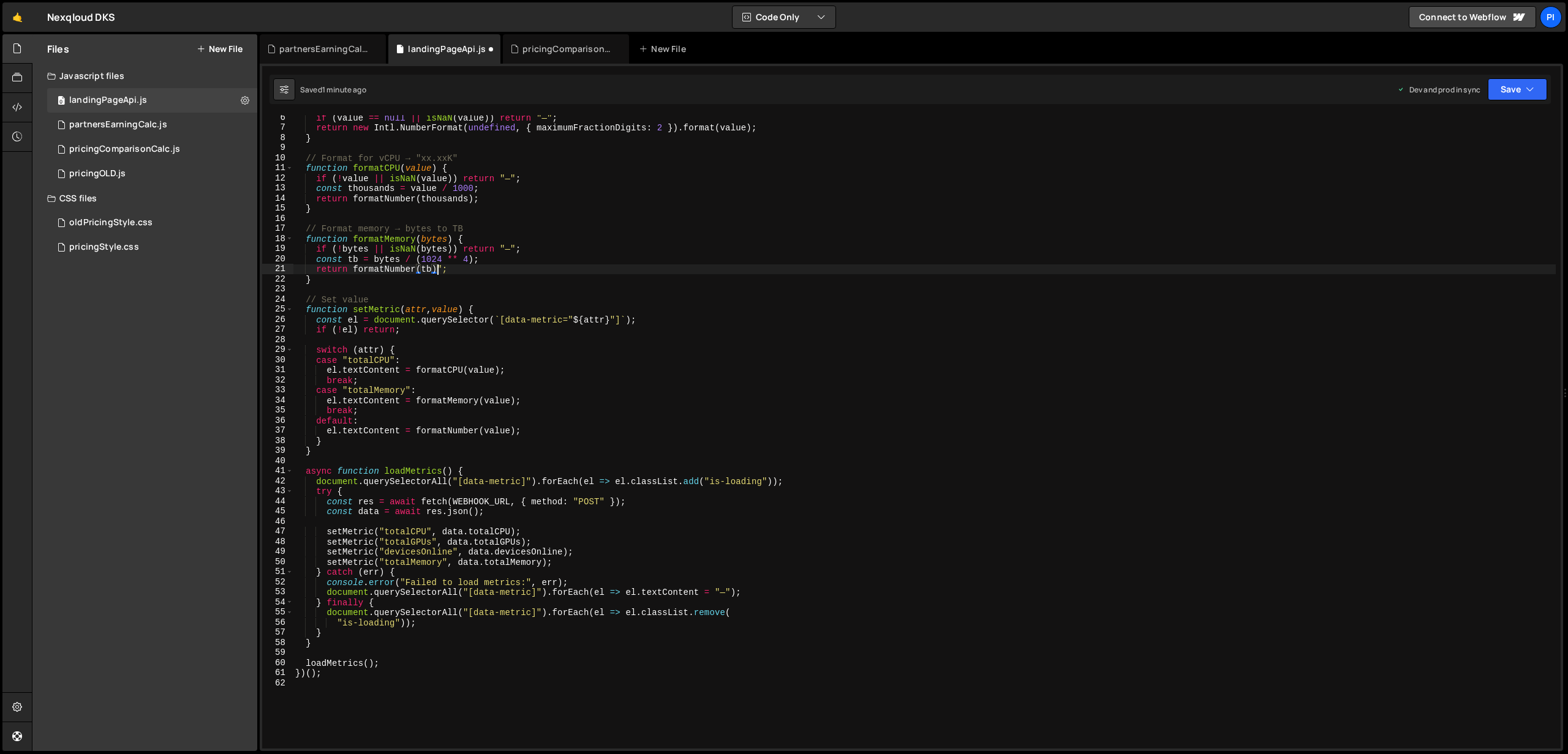
scroll to position [47, 0]
click at [568, 567] on div "function formatNumber ( value ) { if ( value == null || isNaN ( value )) return…" at bounding box center [923, 434] width 1263 height 654
type textarea "setMetric("totalMemory", data.totalMemory);"
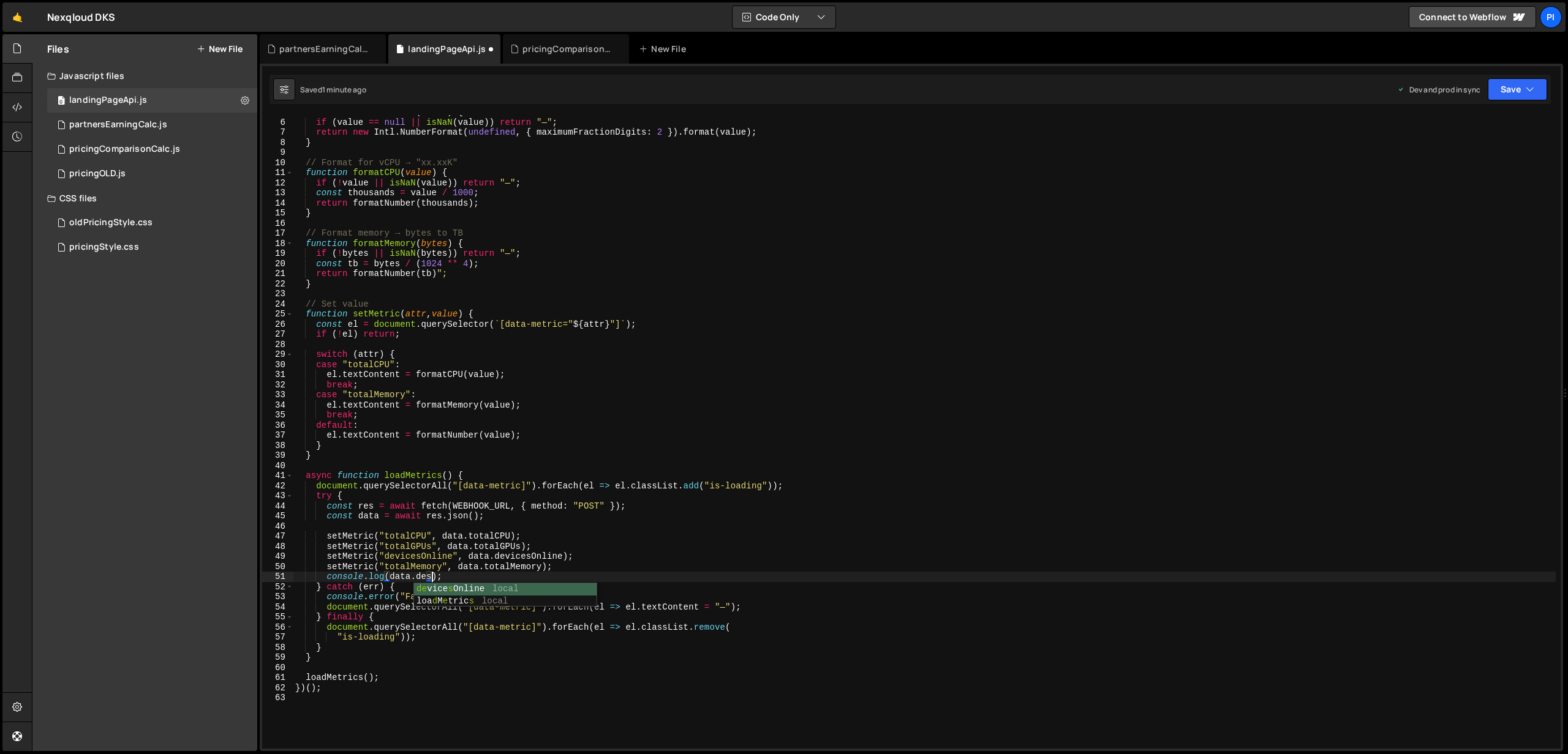
scroll to position [0, 9]
type textarea "console.log(data.devicesOnline);"
click at [1506, 87] on button "Save" at bounding box center [1518, 89] width 59 height 22
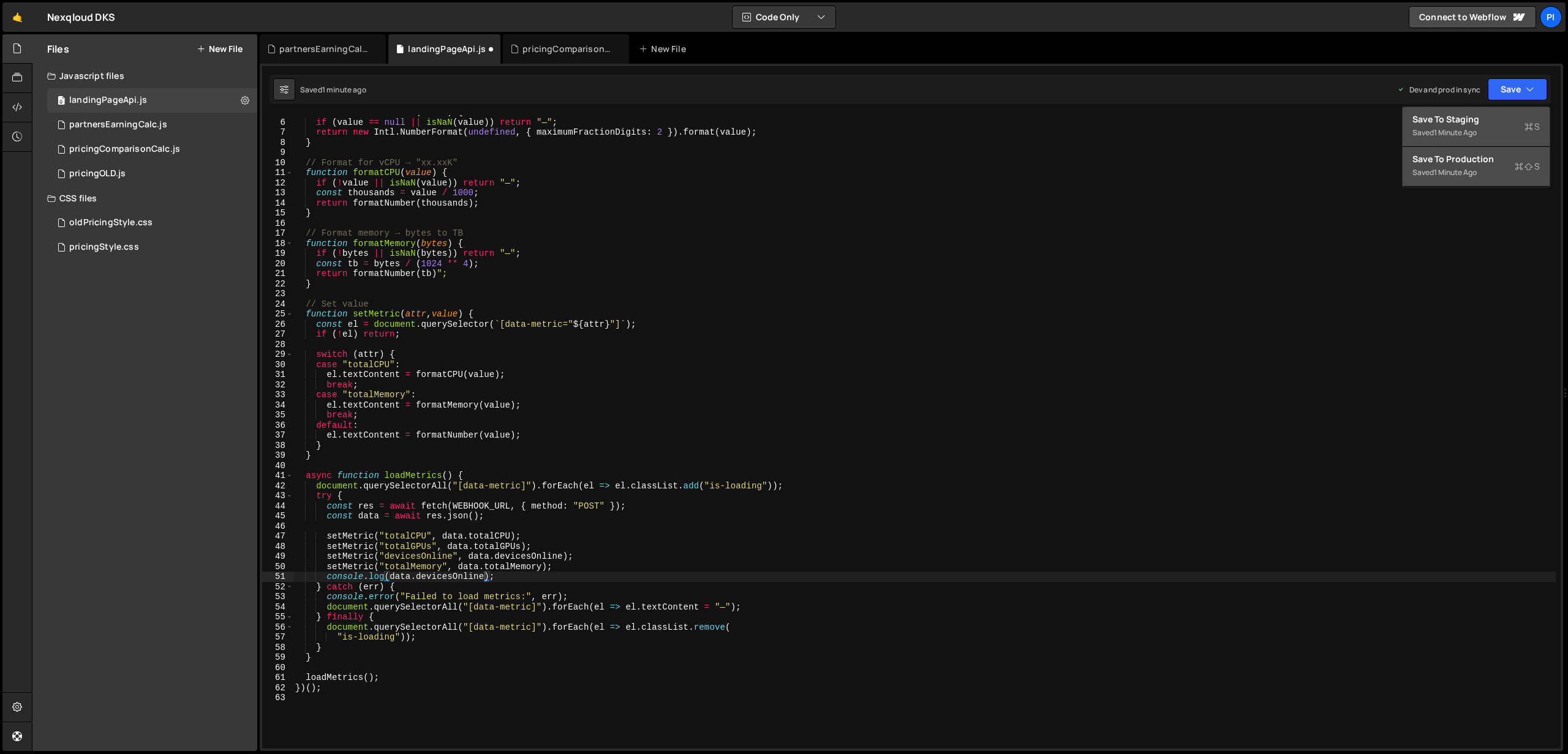
click at [1472, 163] on div "Save to Production S" at bounding box center [1476, 159] width 128 height 12
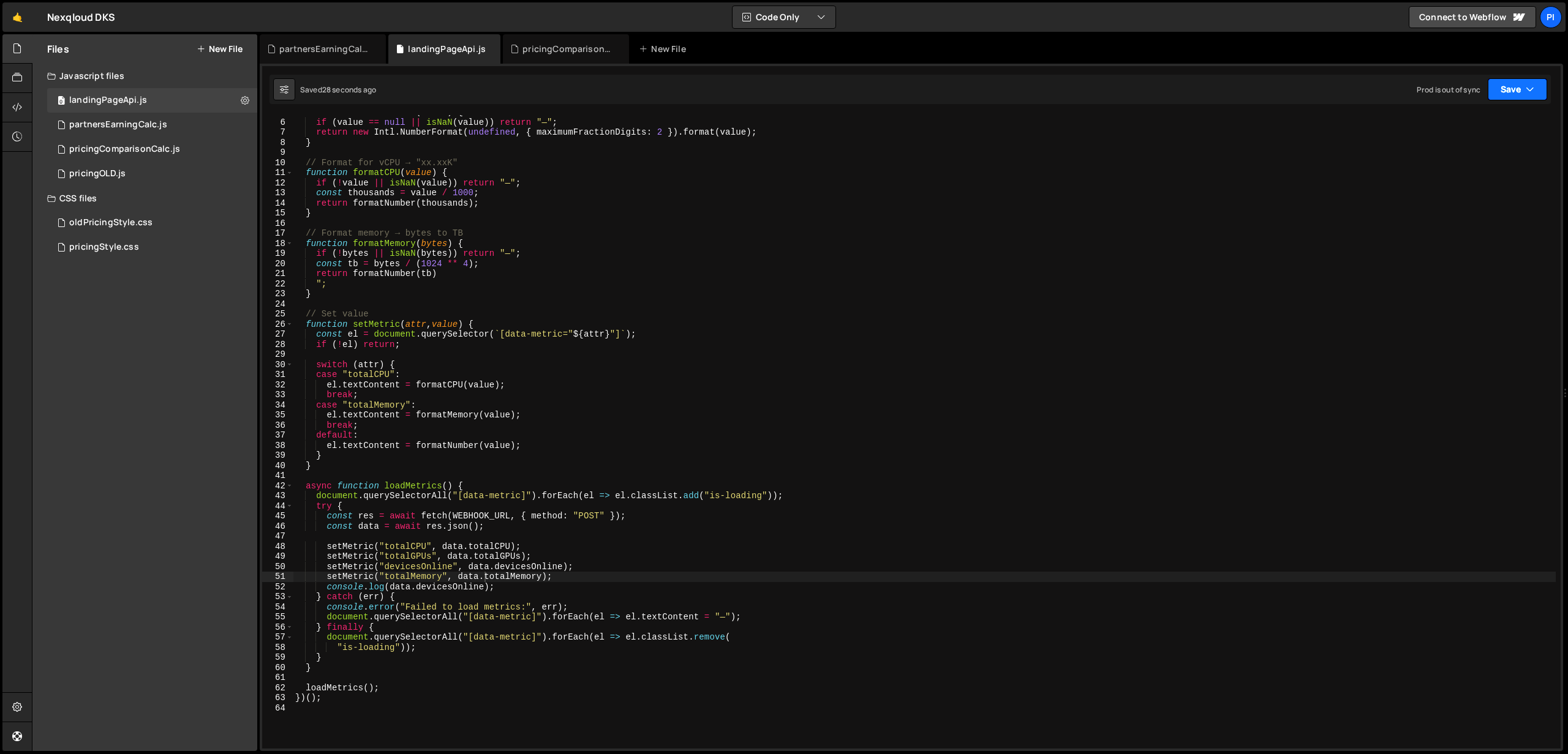
click at [1495, 91] on button "Save" at bounding box center [1518, 89] width 59 height 22
click at [1456, 158] on div "Save to Production S" at bounding box center [1476, 159] width 128 height 12
drag, startPoint x: 509, startPoint y: 586, endPoint x: 292, endPoint y: 583, distance: 217.0
click at [292, 583] on div "console.log(data.devicesOnline); 5 6 7 8 9 10 11 12 13 14 15 16 17 18 19 20 21 …" at bounding box center [911, 431] width 1298 height 633
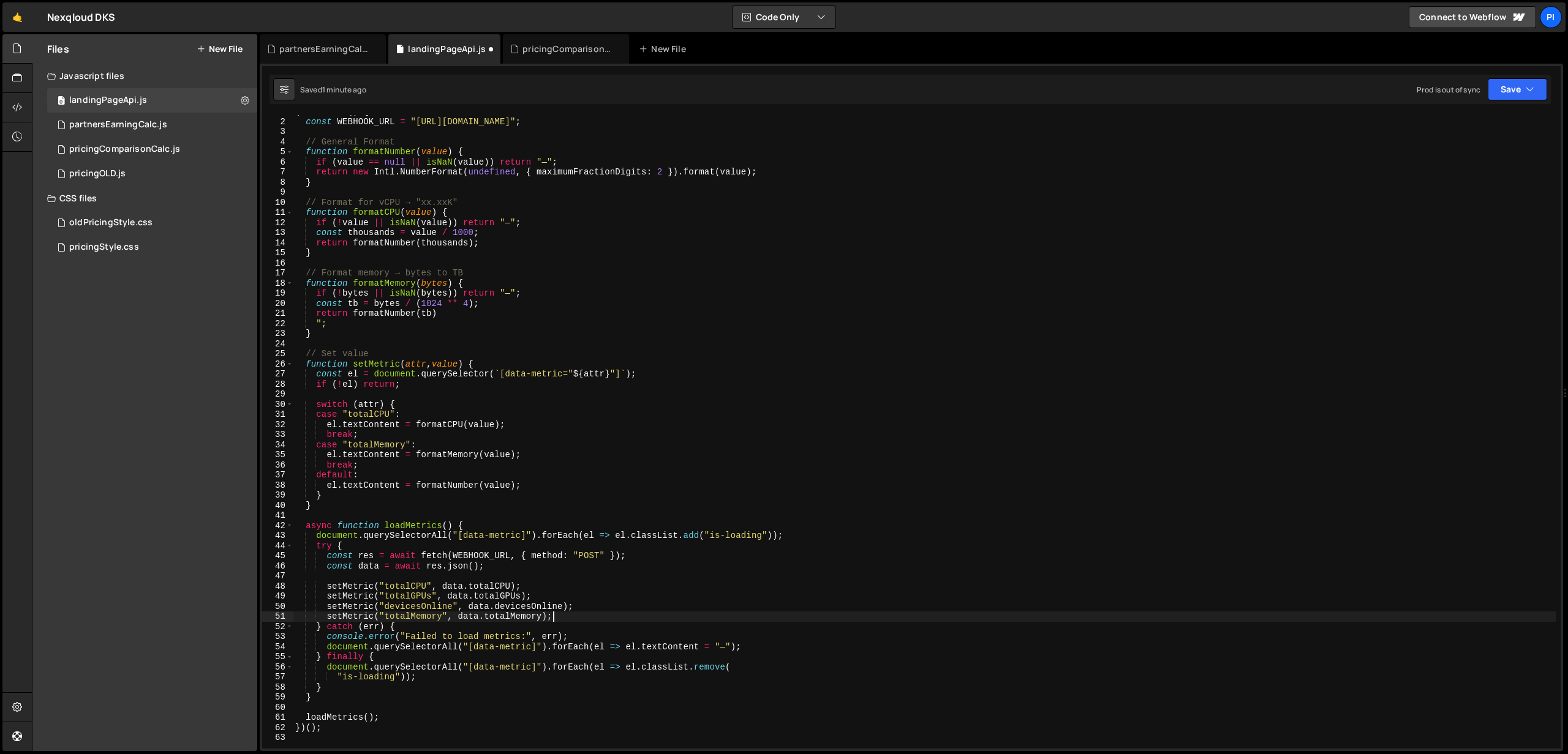
scroll to position [7, 0]
click at [1506, 99] on button "Save" at bounding box center [1518, 89] width 59 height 22
click at [1467, 178] on div "Saved 2 minutes ago" at bounding box center [1476, 172] width 128 height 15
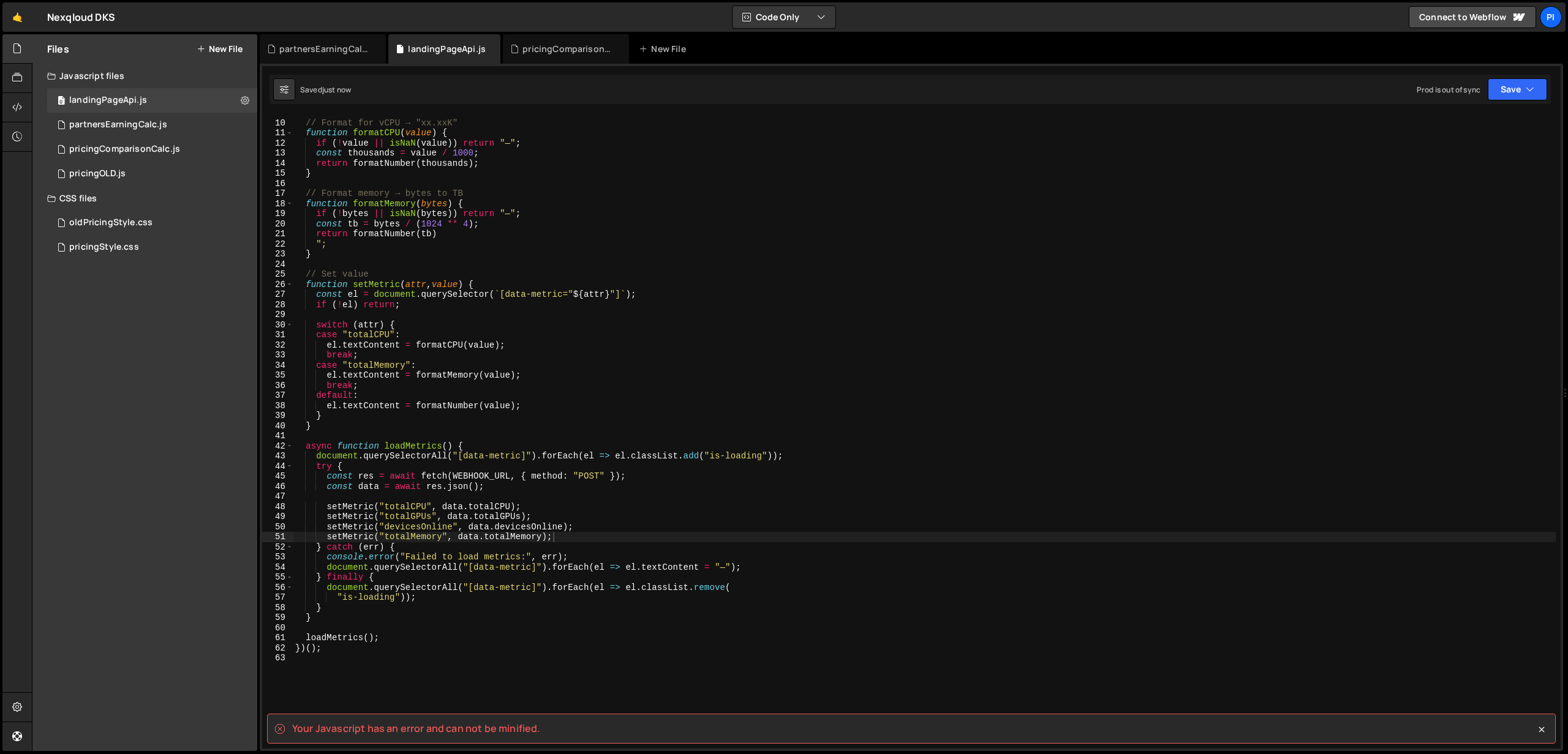
scroll to position [110, 0]
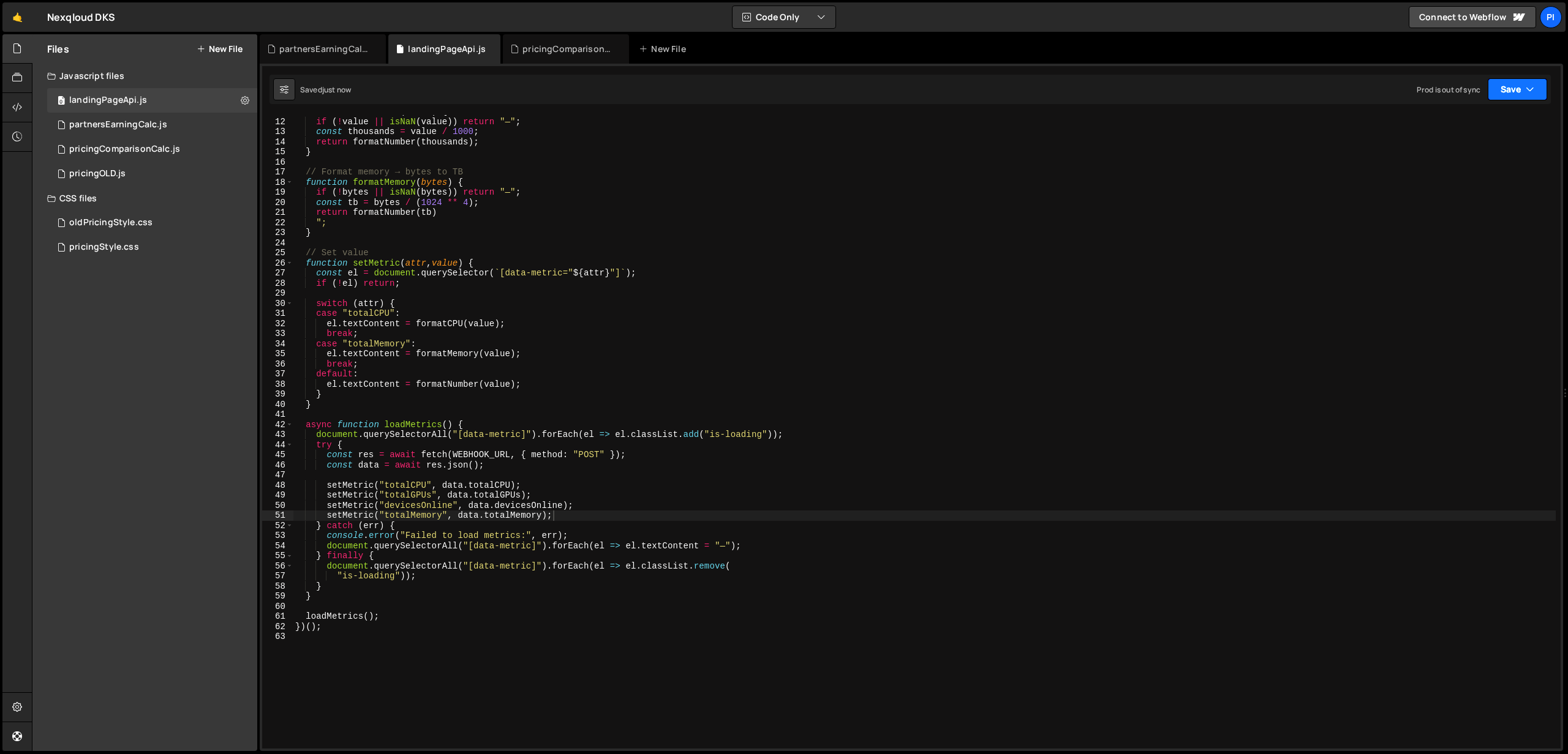
click at [1509, 94] on button "Save" at bounding box center [1518, 89] width 59 height 22
click at [1463, 167] on div "3 minutes ago" at bounding box center [1457, 172] width 47 height 11
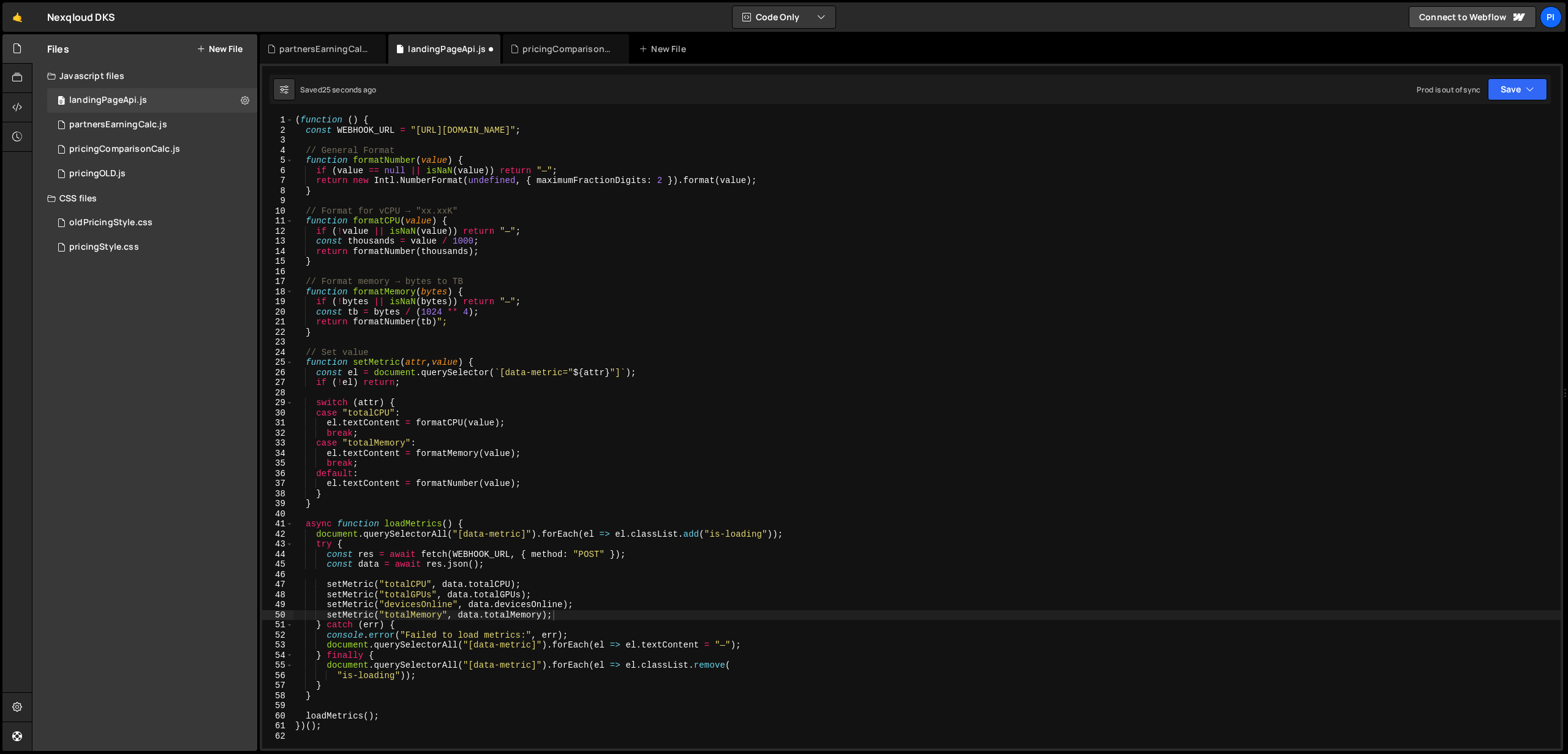
scroll to position [0, 0]
click at [1544, 89] on button "Save" at bounding box center [1518, 89] width 59 height 22
click at [1447, 162] on div "Save to Production S" at bounding box center [1476, 159] width 128 height 12
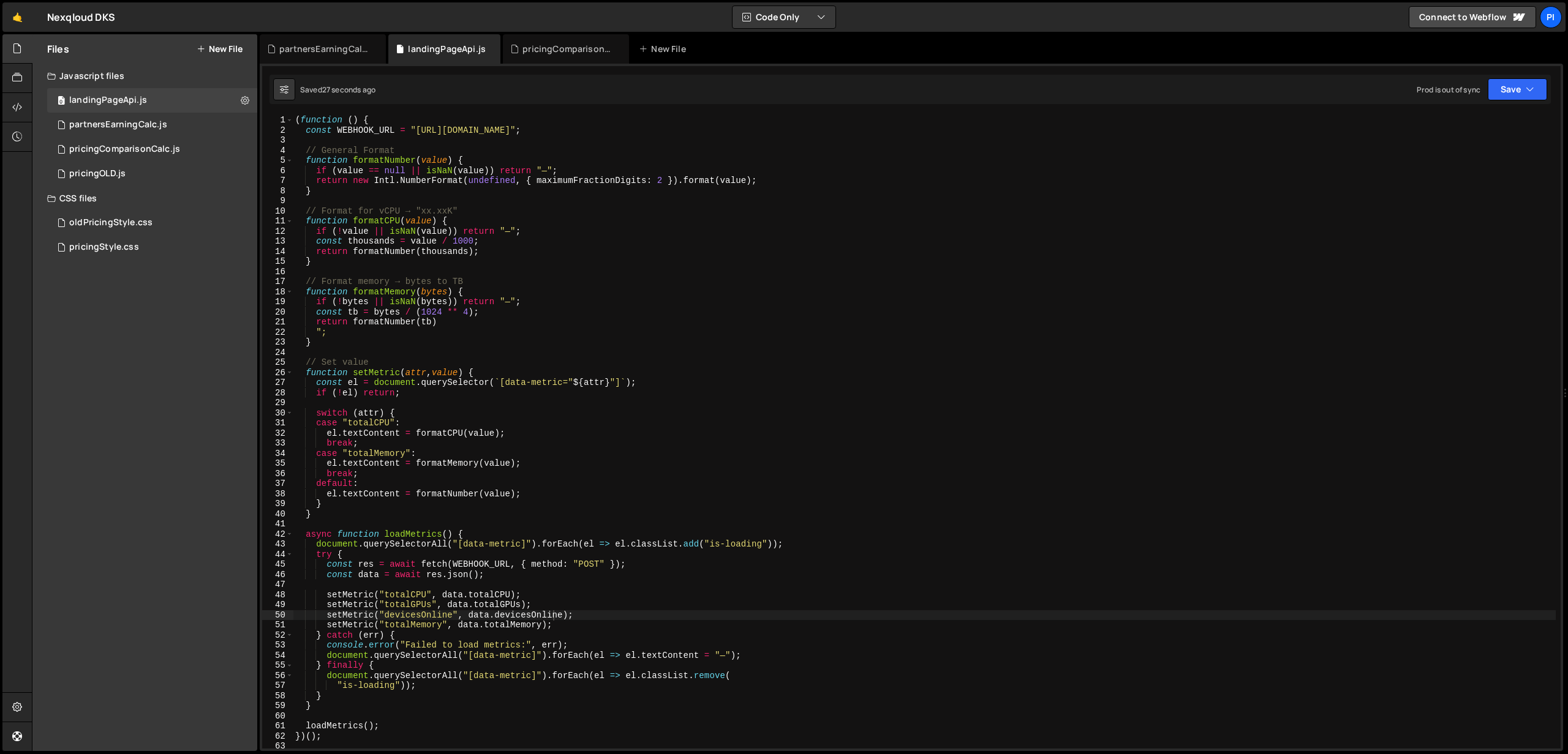
drag, startPoint x: 319, startPoint y: 334, endPoint x: 344, endPoint y: 324, distance: 26.9
click at [324, 333] on div "( function ( ) { const WEBHOOK_URL = "[URL][DOMAIN_NAME]" ; // General Format f…" at bounding box center [923, 442] width 1263 height 654
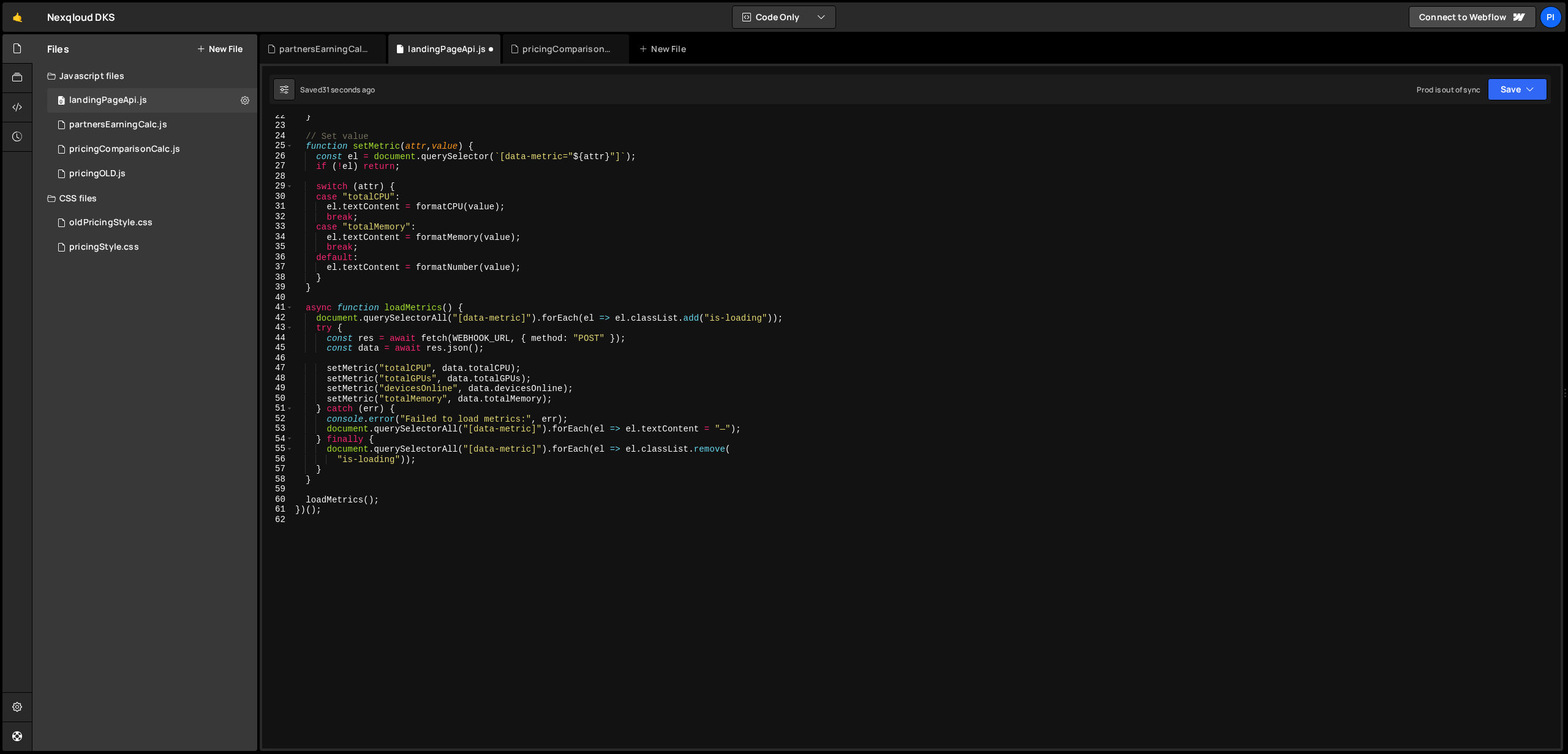
scroll to position [212, 0]
click at [566, 404] on div "} // Set value function setMetric ( attr , value ) { const el = document . quer…" at bounding box center [923, 442] width 1263 height 654
type textarea "setMetric("totalMemory", data.totalMemory);"
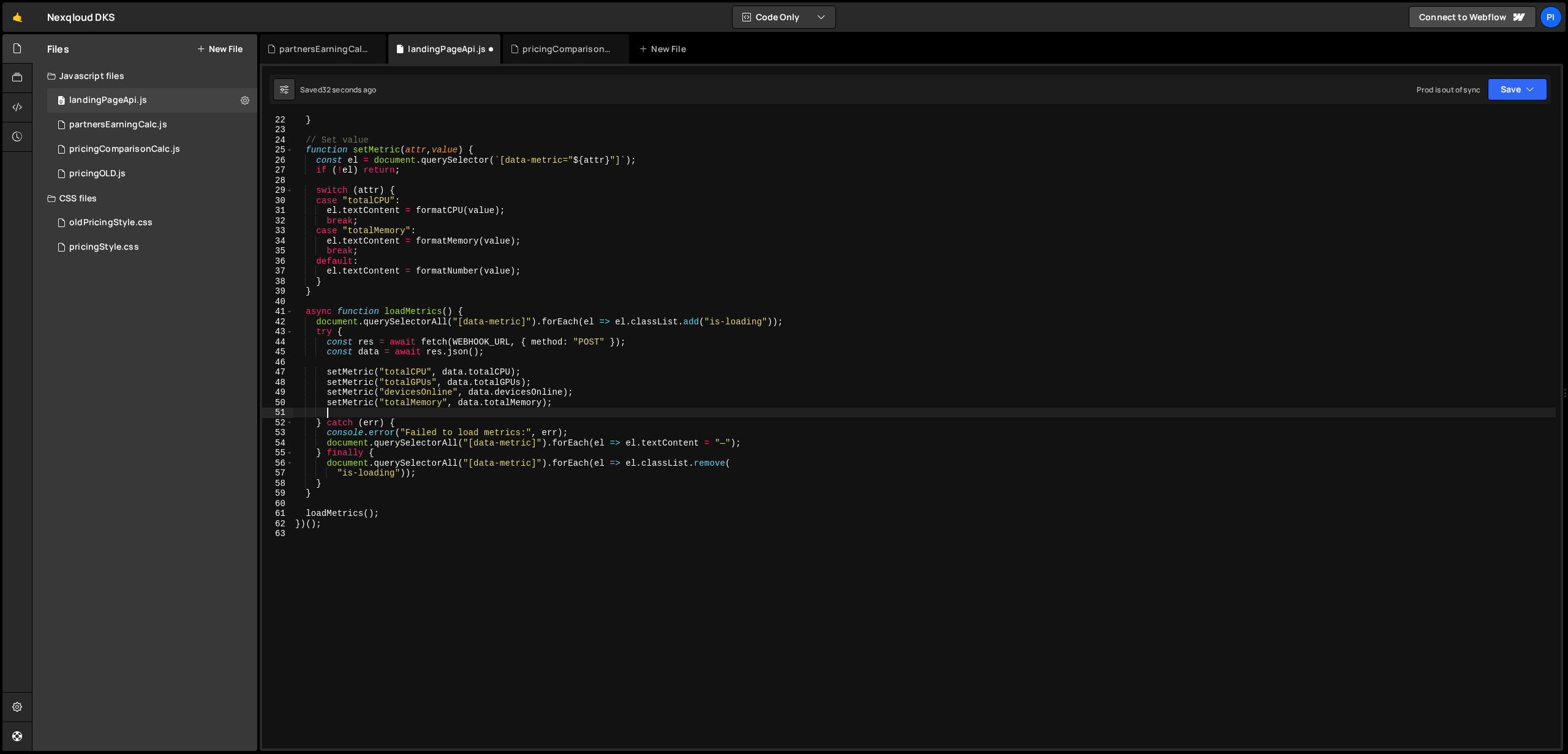
paste textarea "console.log(data.devicesOnline);"
drag, startPoint x: 361, startPoint y: 416, endPoint x: 414, endPoint y: 352, distance: 83.1
click at [374, 403] on div "} // Set value function setMetric ( attr , value ) { const el = document . quer…" at bounding box center [923, 442] width 1263 height 654
click at [1509, 95] on button "Save" at bounding box center [1518, 89] width 59 height 22
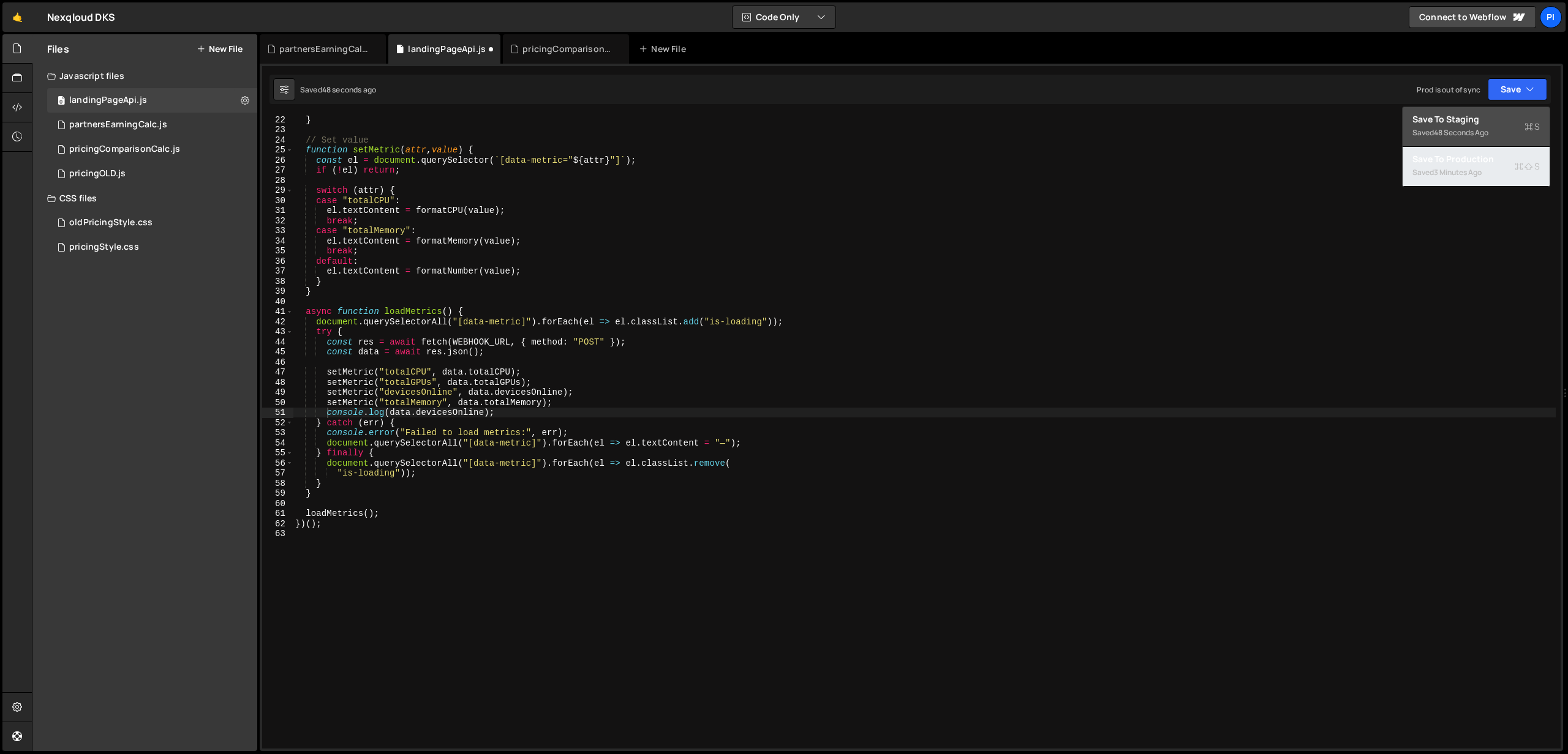
click at [1460, 175] on div "3 minutes ago" at bounding box center [1457, 172] width 47 height 11
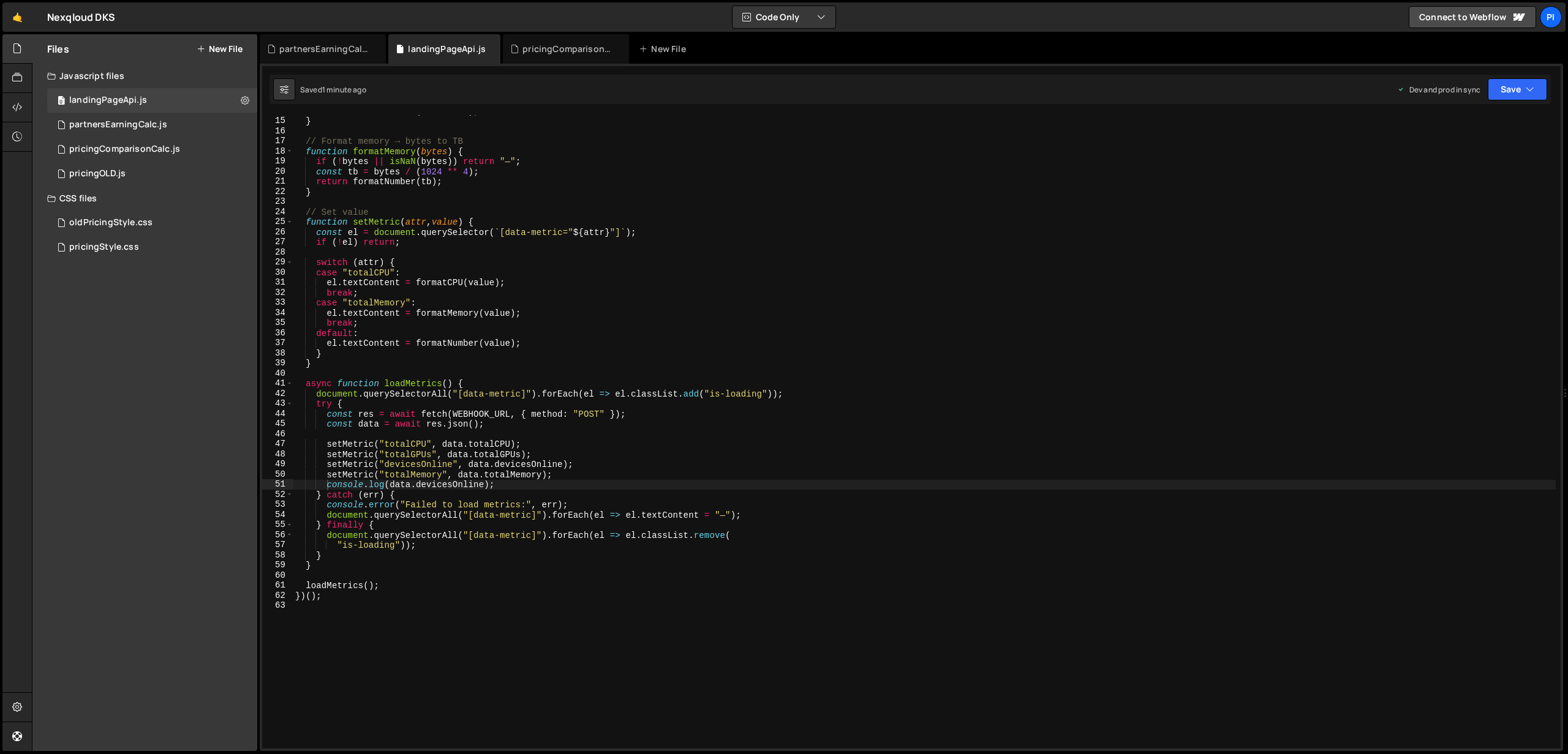
scroll to position [140, 0]
click at [439, 488] on div "return formatNumber ( thousands ) ; } // Format memory → bytes to TB function f…" at bounding box center [923, 433] width 1263 height 654
click at [1514, 94] on button "Save" at bounding box center [1518, 89] width 59 height 22
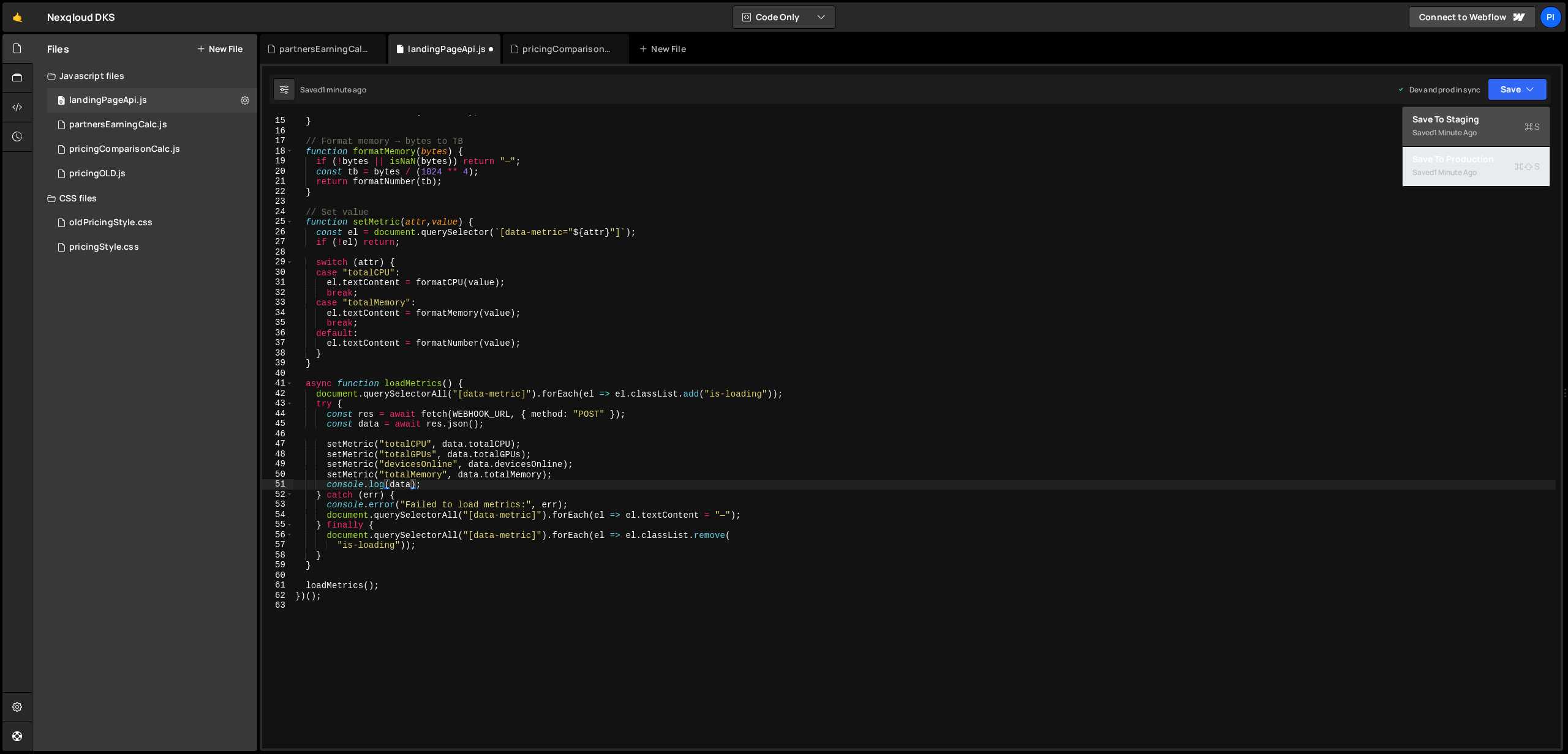
click at [1462, 170] on div "1 minute ago" at bounding box center [1454, 172] width 43 height 11
type textarea "})();"
click at [347, 599] on div "return formatNumber ( thousands ) ; } // Format memory → bytes to TB function f…" at bounding box center [923, 433] width 1263 height 654
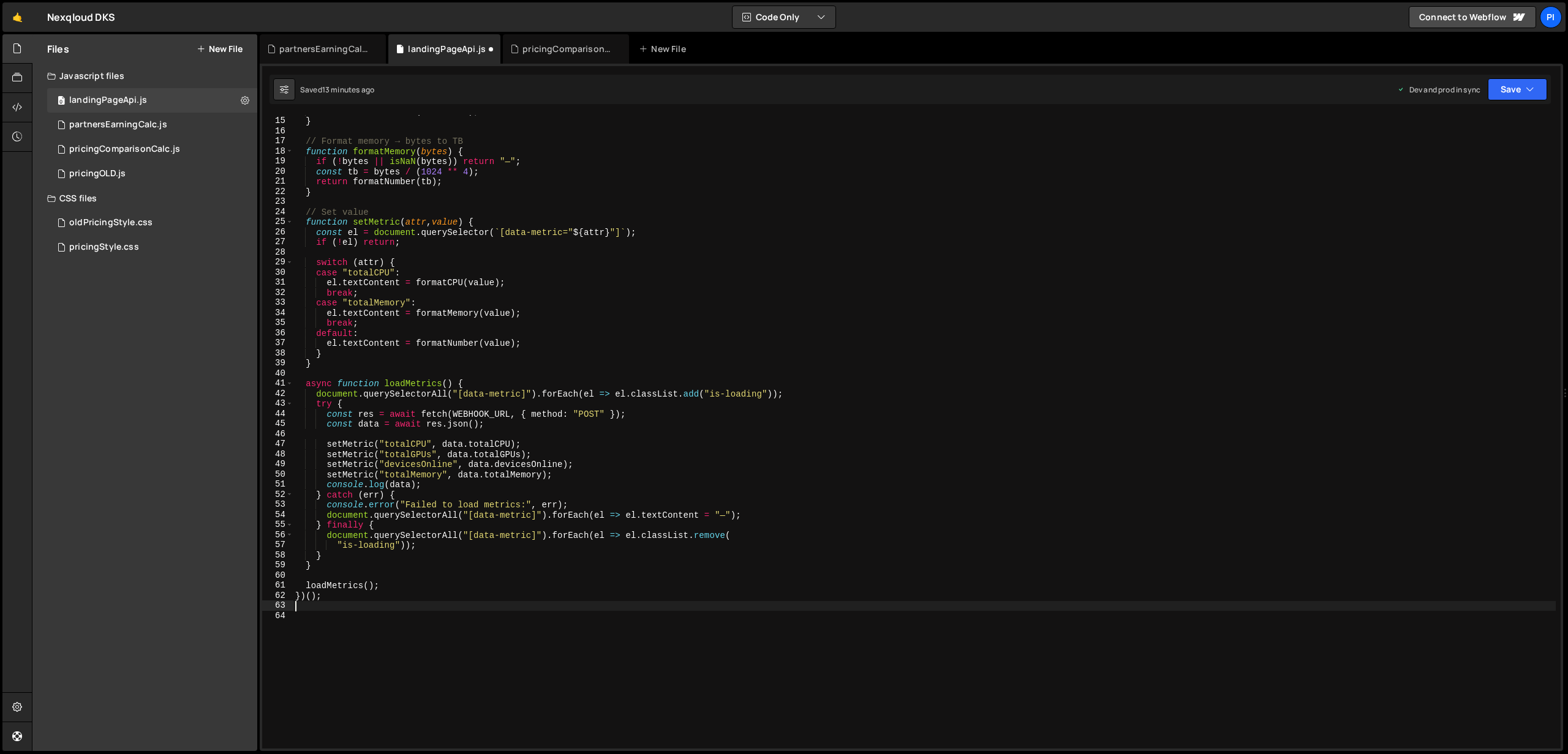
scroll to position [0, 0]
paste textarea "document.addEventListener("DOMContentLoaded", loadMetrics);"
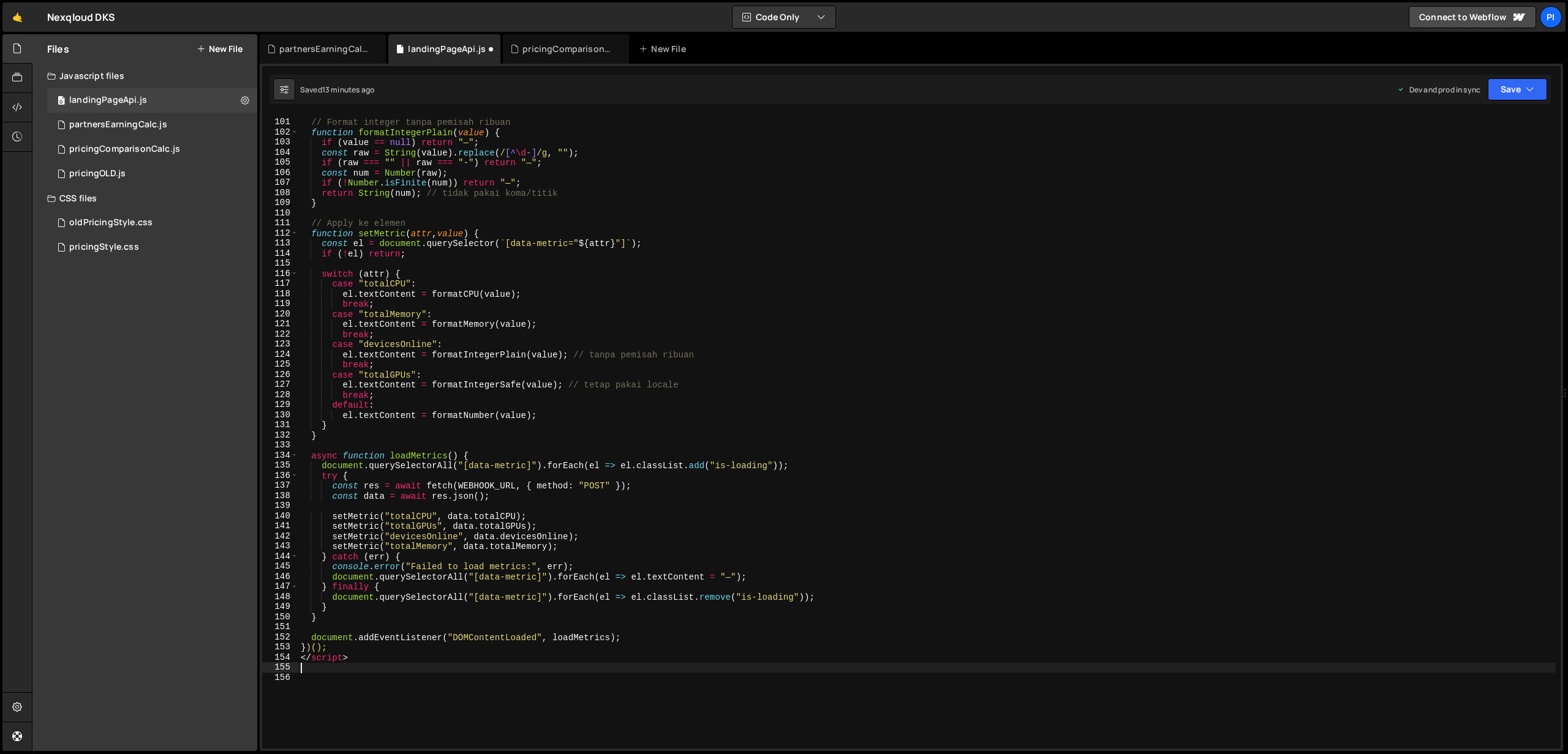
scroll to position [1016, 0]
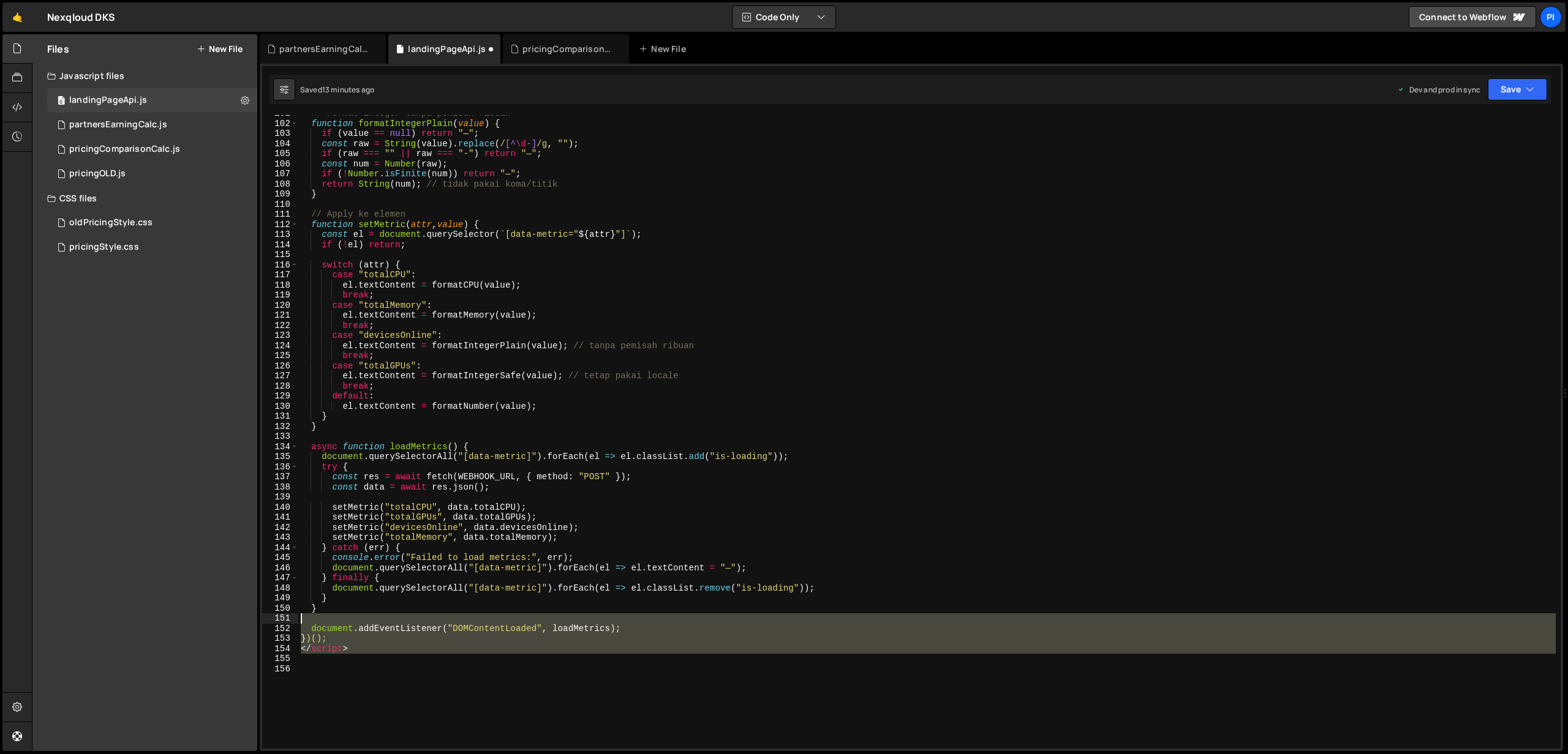
drag, startPoint x: 351, startPoint y: 655, endPoint x: 283, endPoint y: 619, distance: 76.9
click at [283, 619] on div "101 102 103 104 105 106 107 108 109 110 111 112 113 114 115 116 117 118 119 120…" at bounding box center [911, 431] width 1298 height 633
type textarea "document.addEventListener("DOMContentLoaded", loadMetrics);"
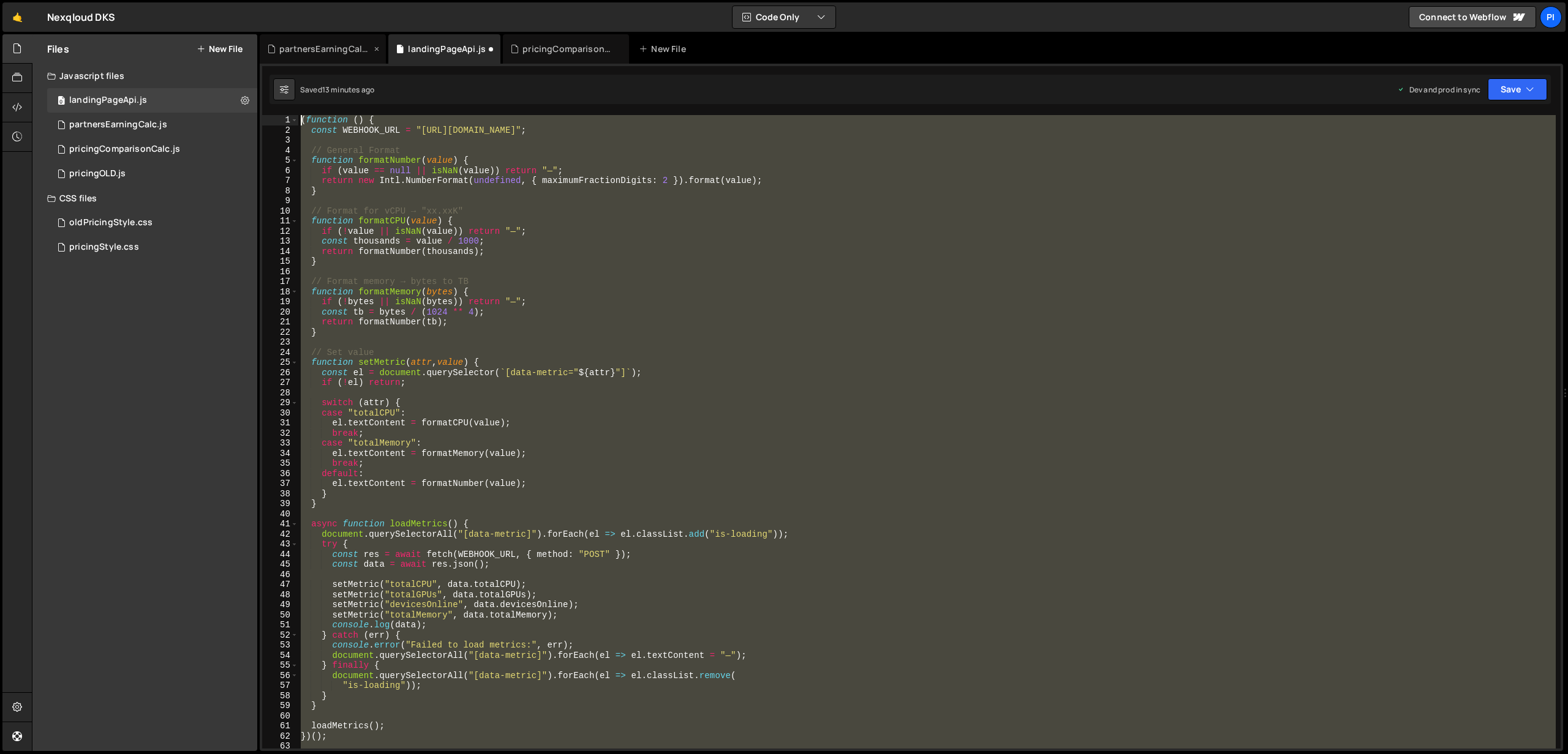
scroll to position [0, 0]
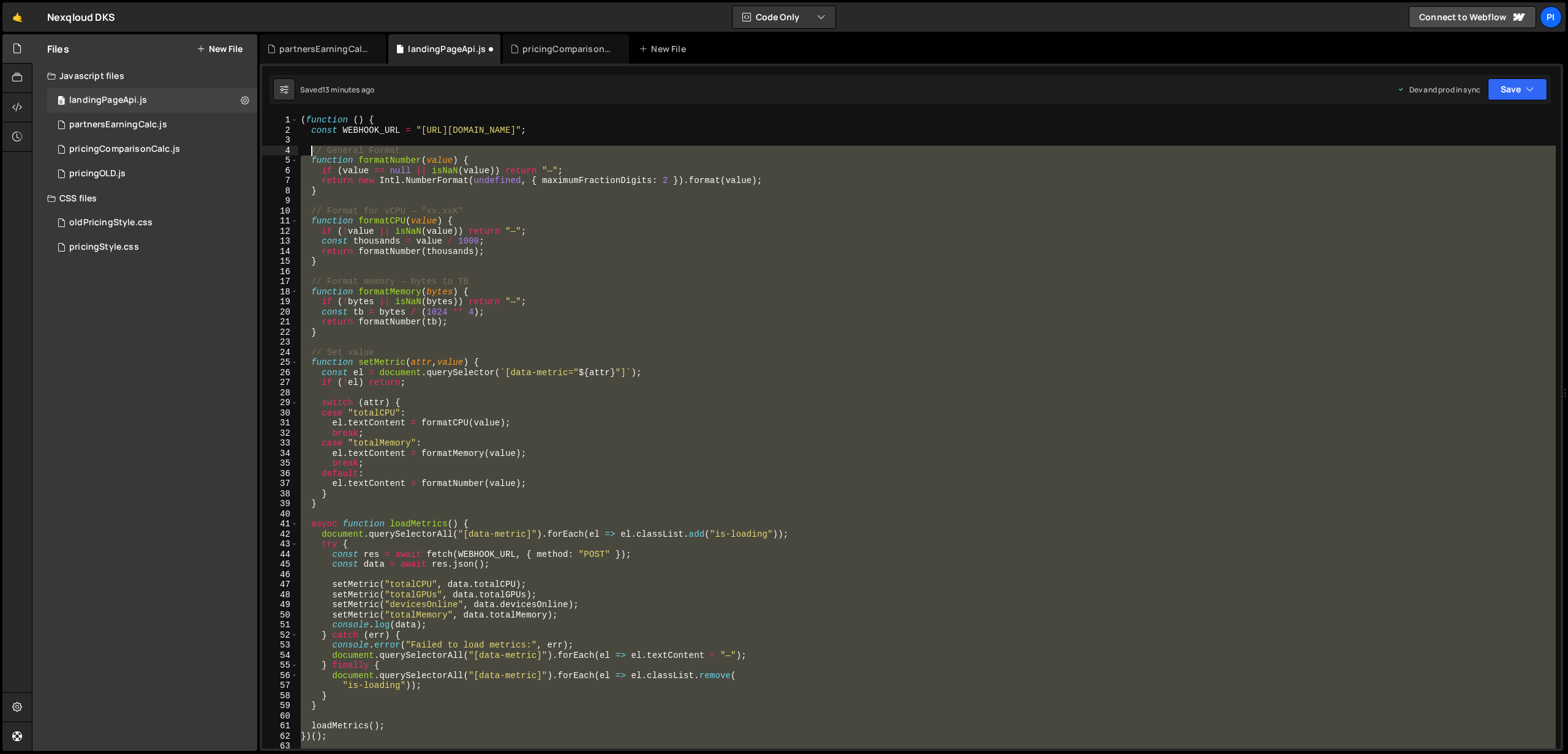
drag, startPoint x: 327, startPoint y: 611, endPoint x: 308, endPoint y: 152, distance: 459.4
click at [308, 152] on div "( function ( ) { const WEBHOOK_URL = "[URL][DOMAIN_NAME]" ; // General Format f…" at bounding box center [927, 442] width 1258 height 654
click at [356, 160] on div "( function ( ) { const WEBHOOK_URL = "[URL][DOMAIN_NAME]" ; // General Format f…" at bounding box center [927, 431] width 1258 height 633
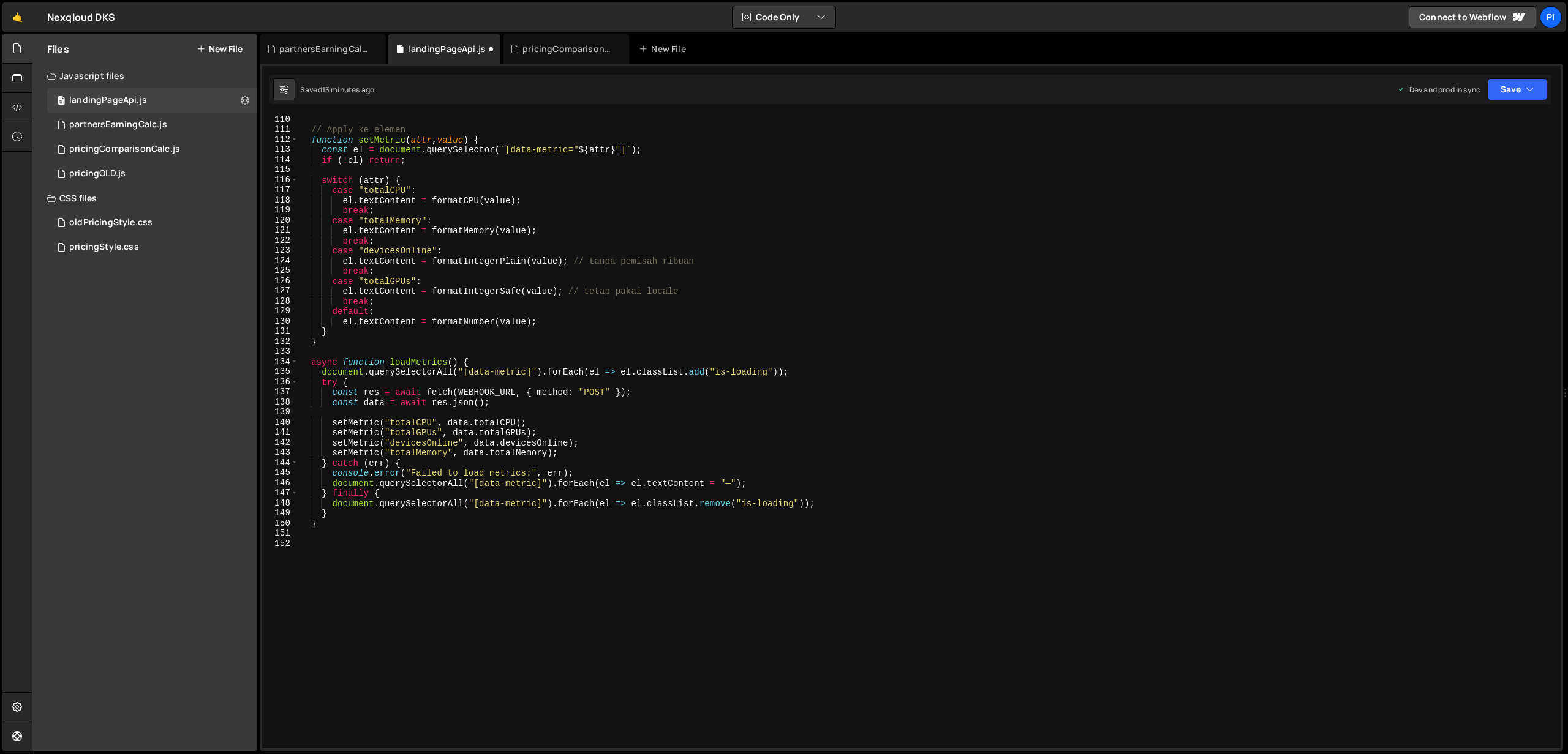
scroll to position [1102, 0]
type textarea "</script>"
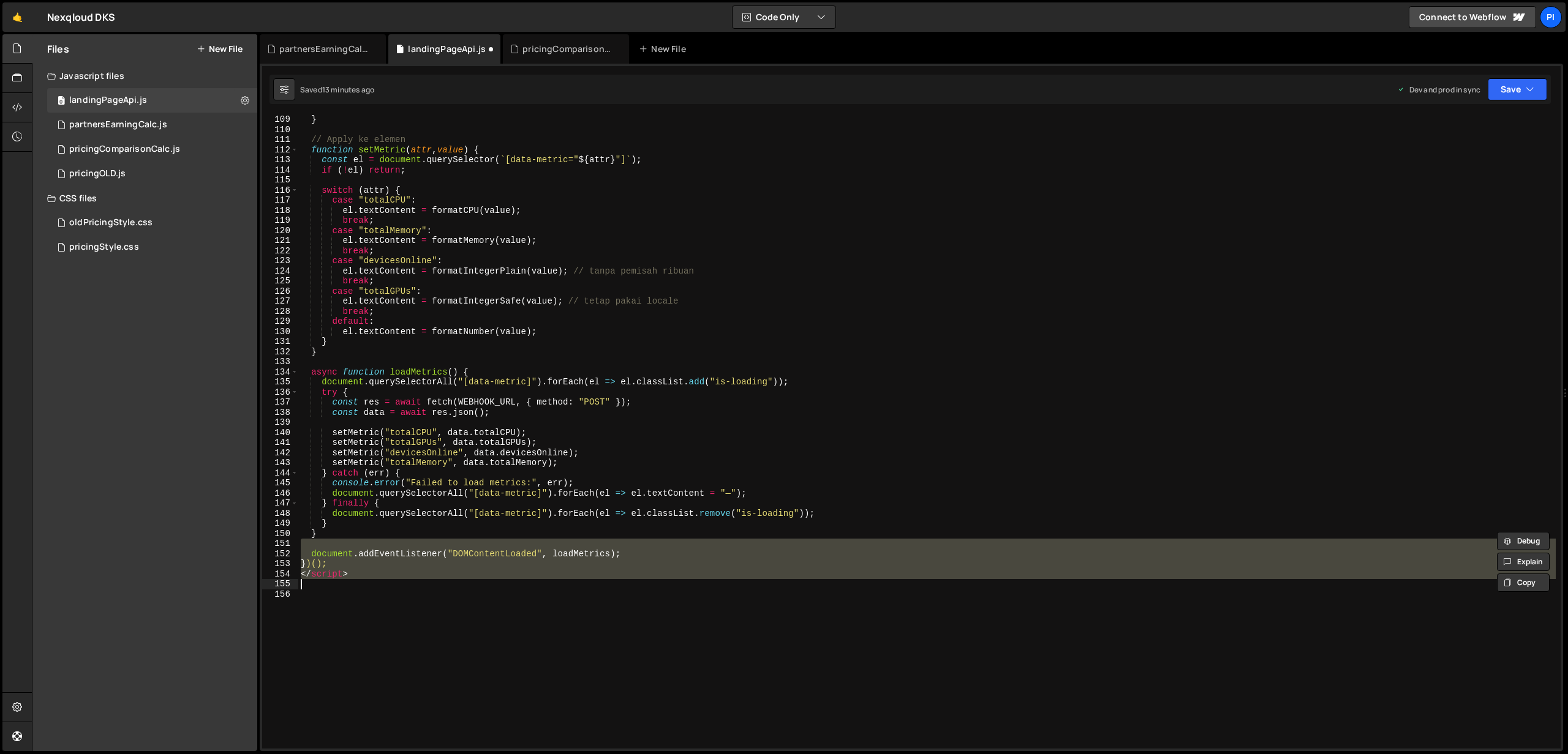
scroll to position [1091, 0]
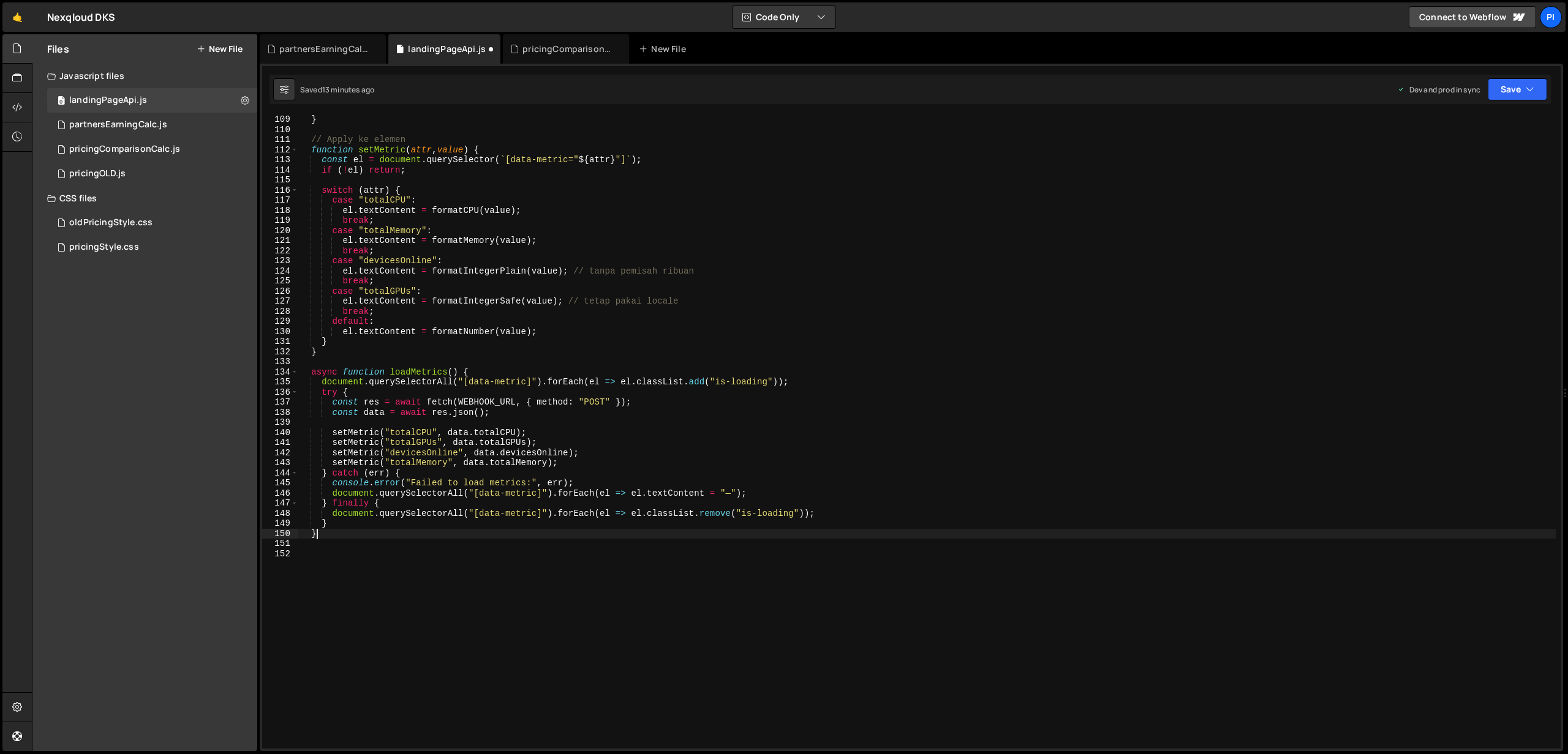
drag, startPoint x: 322, startPoint y: 534, endPoint x: 321, endPoint y: 526, distance: 8.1
click at [321, 526] on div "} // Apply ke elemen function setMetric ( attr , value ) { const el = document …" at bounding box center [927, 442] width 1258 height 654
type textarea "} }"
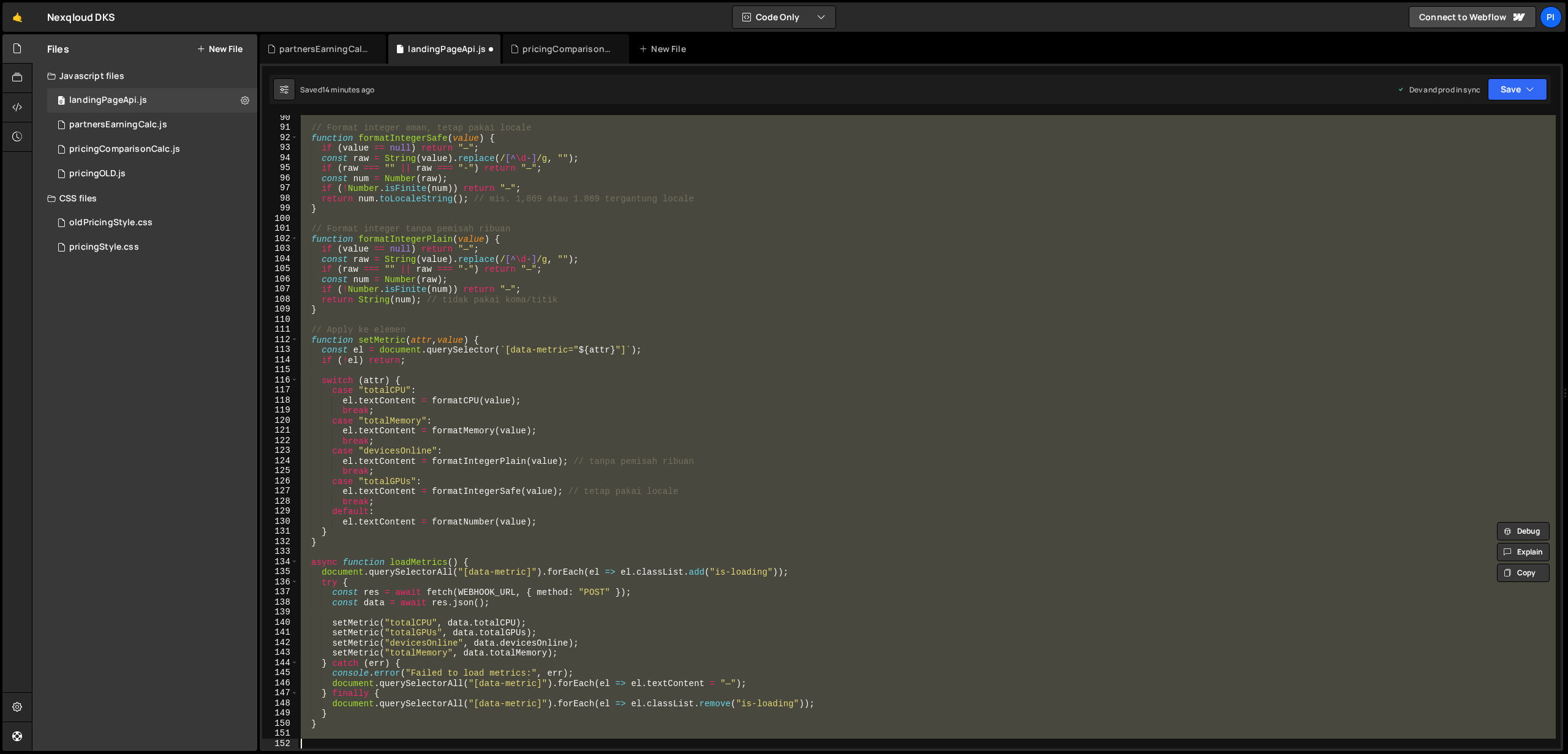
scroll to position [901, 0]
drag, startPoint x: 300, startPoint y: 529, endPoint x: 433, endPoint y: 790, distance: 292.9
click at [433, 754] on html "Projects [GEOGRAPHIC_DATA] Blog Pi Projects Your Teams Invite team member Accou…" at bounding box center [784, 377] width 1568 height 754
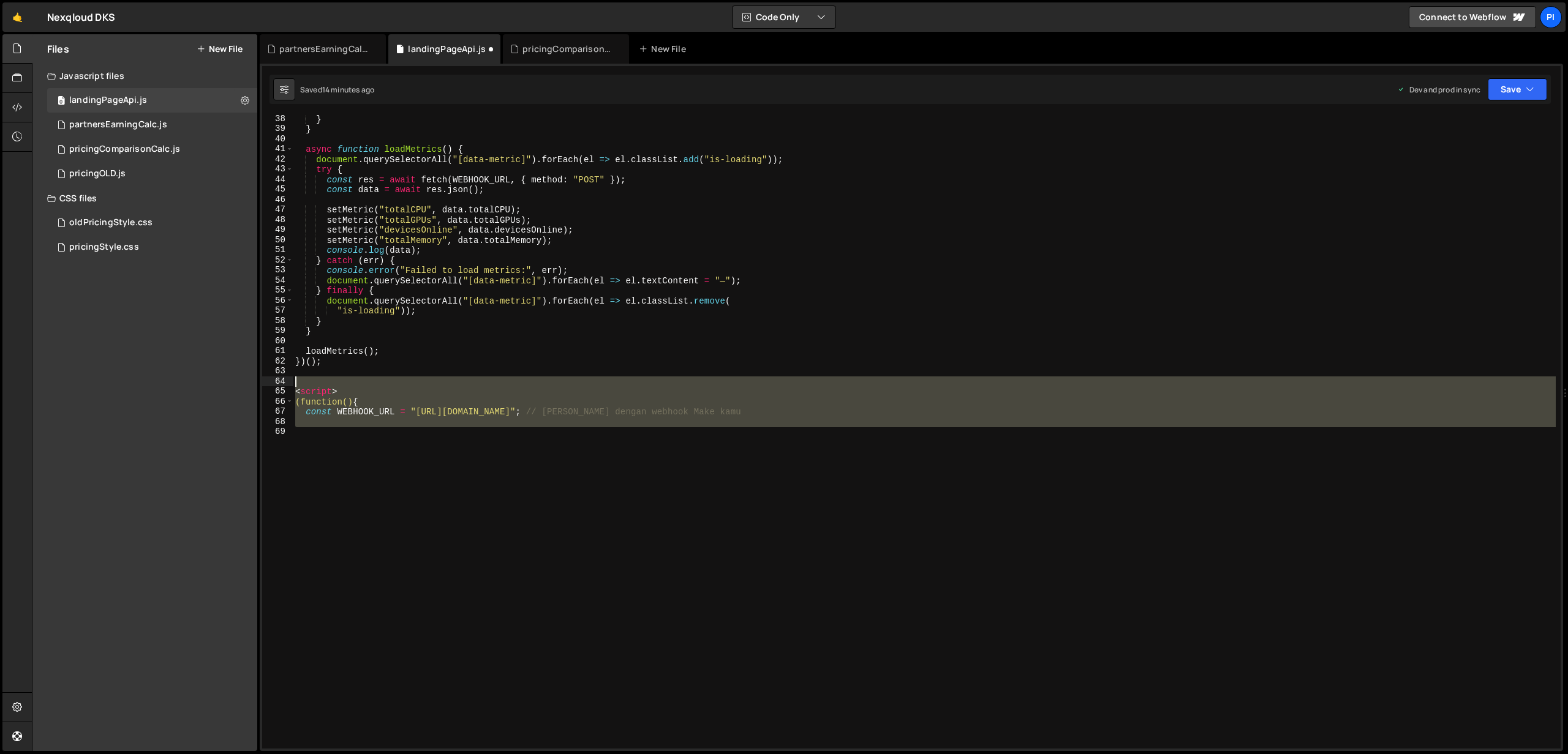
drag, startPoint x: 314, startPoint y: 431, endPoint x: 292, endPoint y: 380, distance: 55.5
click at [292, 380] on div "38 39 40 41 42 43 44 45 46 47 48 49 50 51 52 53 54 55 56 57 58 59 60 61 62 63 6…" at bounding box center [911, 431] width 1298 height 633
type textarea "<script>"
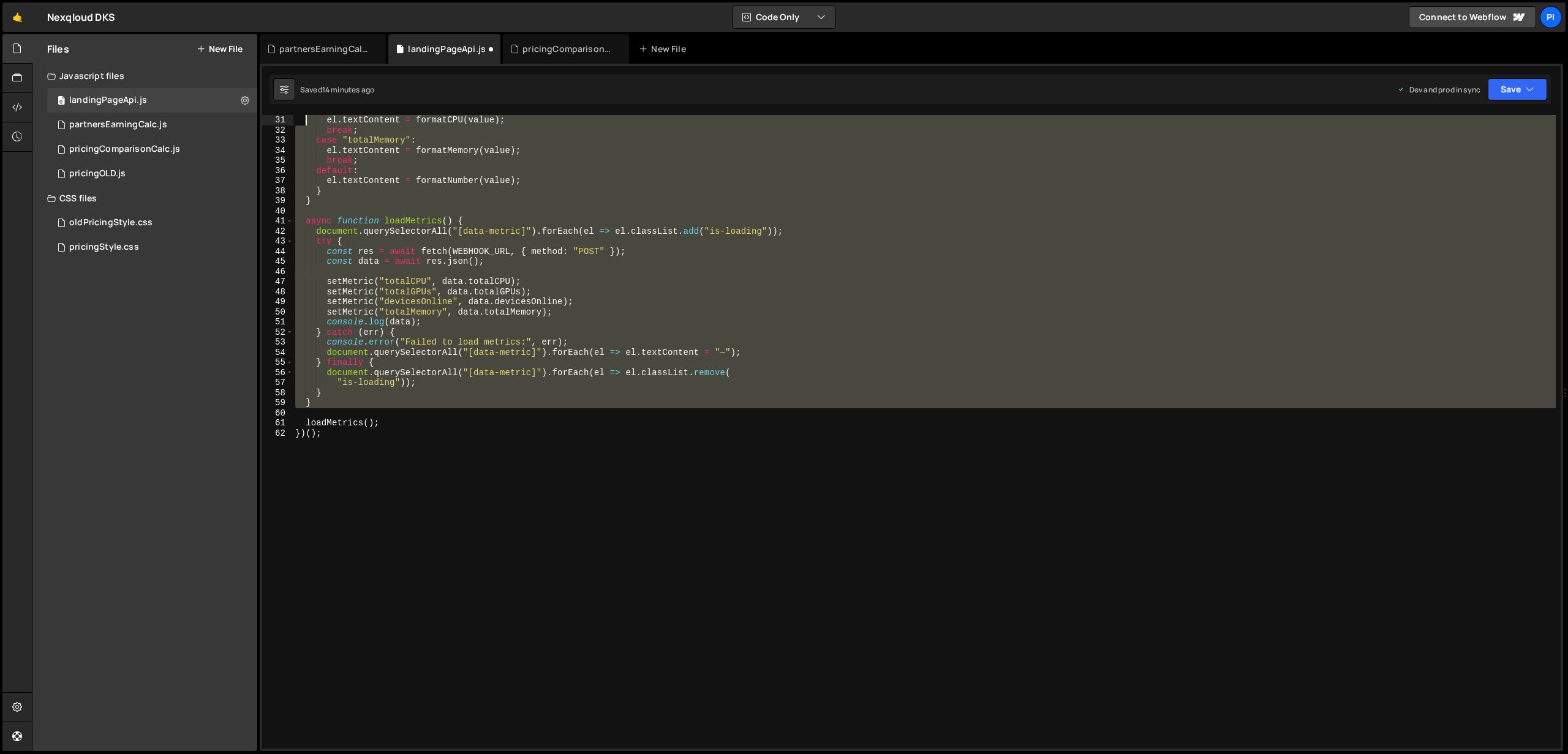
scroll to position [0, 0]
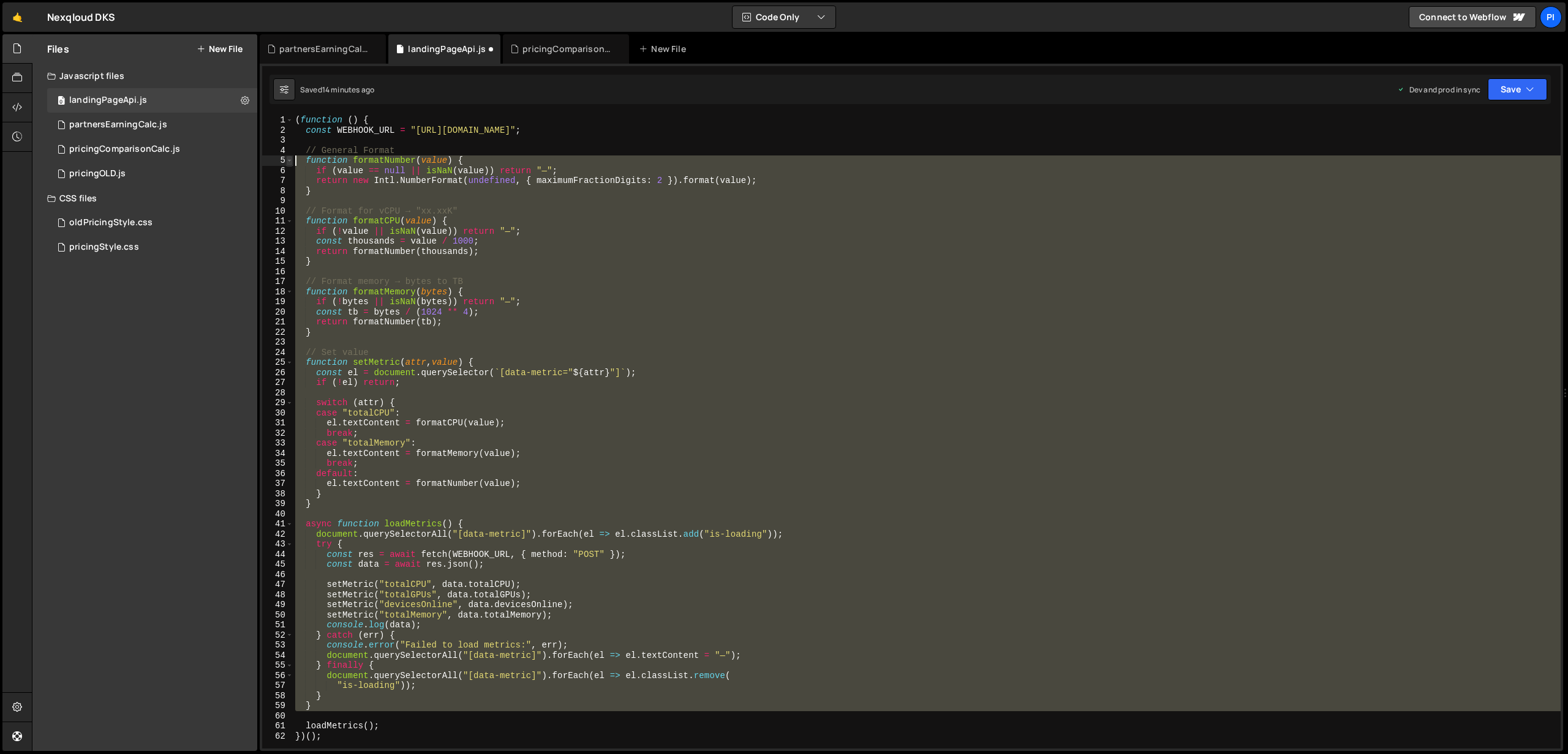
drag, startPoint x: 327, startPoint y: 408, endPoint x: 291, endPoint y: 159, distance: 251.6
click at [291, 159] on div "})(); 1 2 3 4 5 6 7 8 9 10 11 12 13 14 15 16 17 18 19 20 21 22 23 24 25 26 27 2…" at bounding box center [911, 431] width 1298 height 633
type textarea "function formatNumber(value) { if (value == null || isNaN(value)) return "—";"
paste textarea
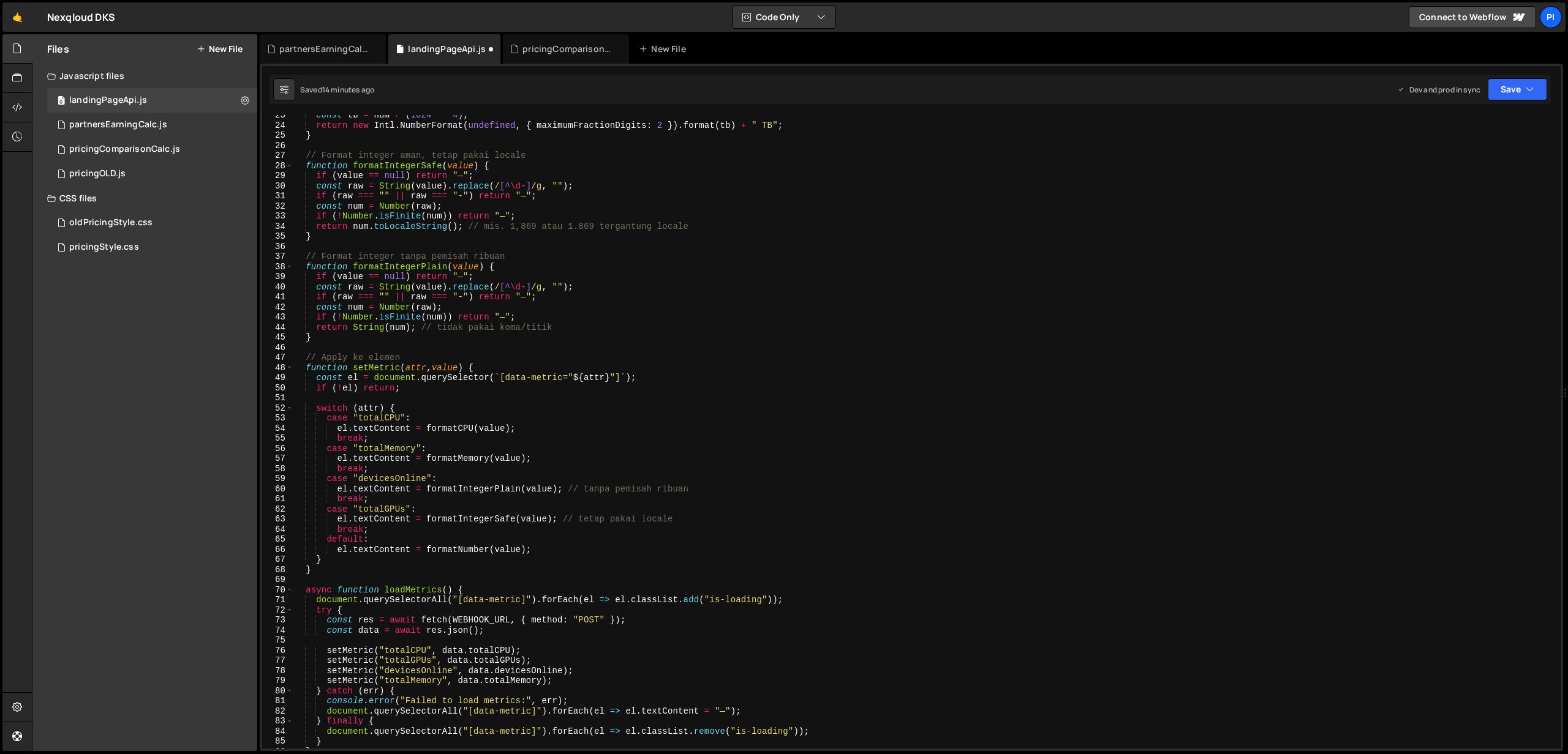
scroll to position [227, 0]
drag, startPoint x: 566, startPoint y: 488, endPoint x: 727, endPoint y: 488, distance: 161.0
click at [727, 488] on div "const tb = num / ( 1024 ** 4 ) ; return new Intl . NumberFormat ( undefined , {…" at bounding box center [923, 438] width 1263 height 654
drag, startPoint x: 561, startPoint y: 518, endPoint x: 722, endPoint y: 516, distance: 161.0
click at [722, 516] on div "const tb = num / ( 1024 ** 4 ) ; return new Intl . NumberFormat ( undefined , {…" at bounding box center [923, 438] width 1263 height 654
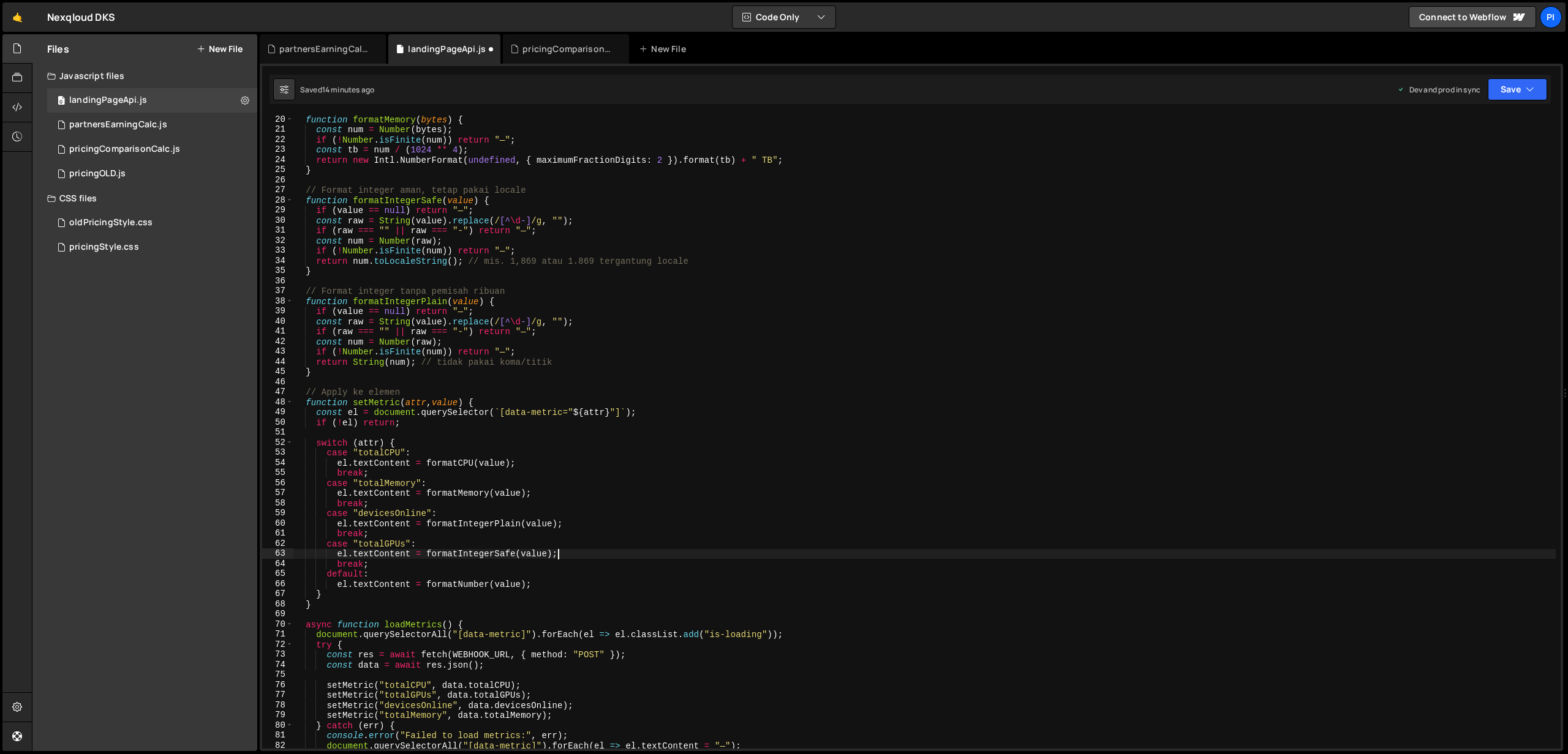
scroll to position [171, 0]
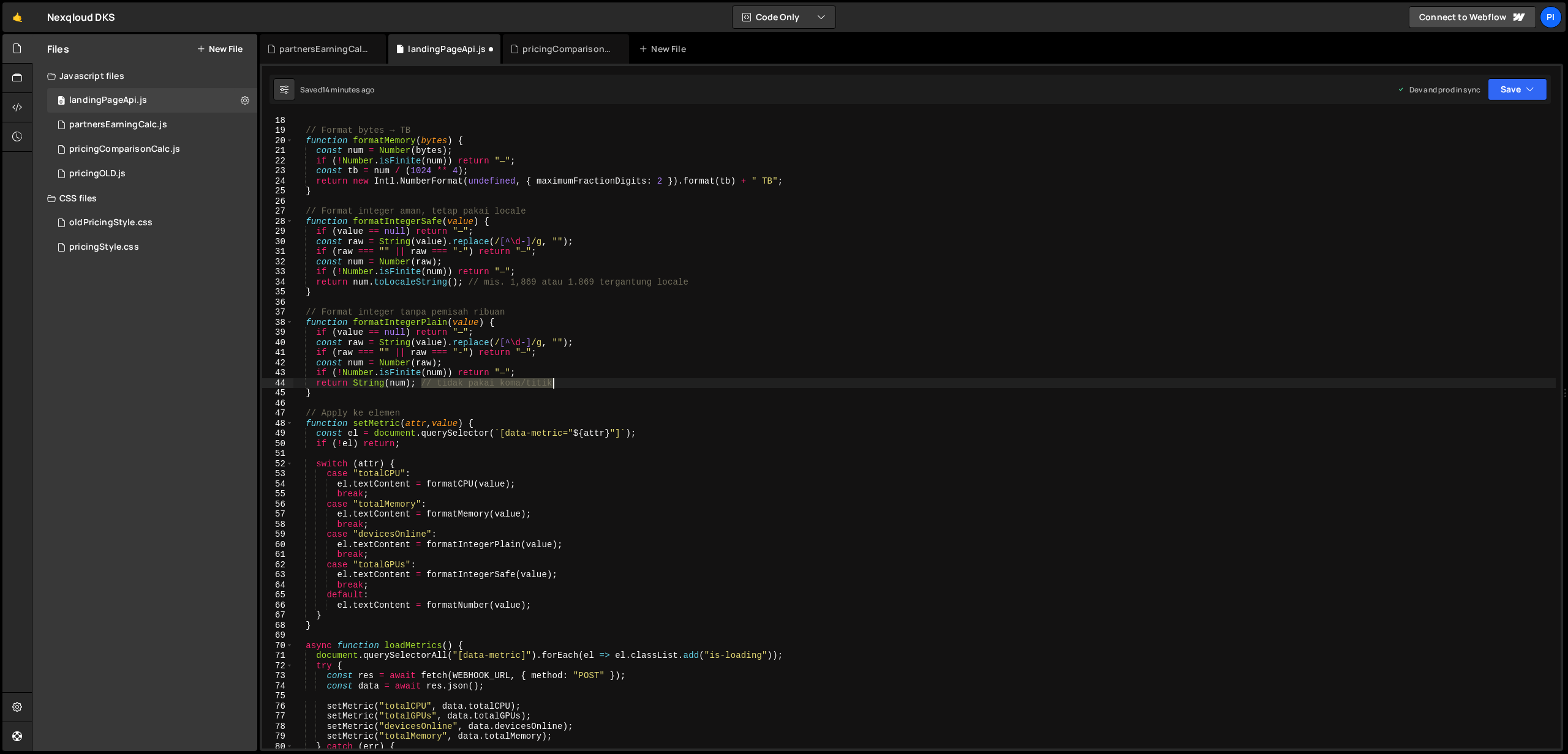
drag, startPoint x: 420, startPoint y: 382, endPoint x: 582, endPoint y: 384, distance: 162.0
click at [582, 384] on div "} // Format bytes → TB function formatMemory ( bytes ) { const num = Number ( b…" at bounding box center [923, 433] width 1263 height 654
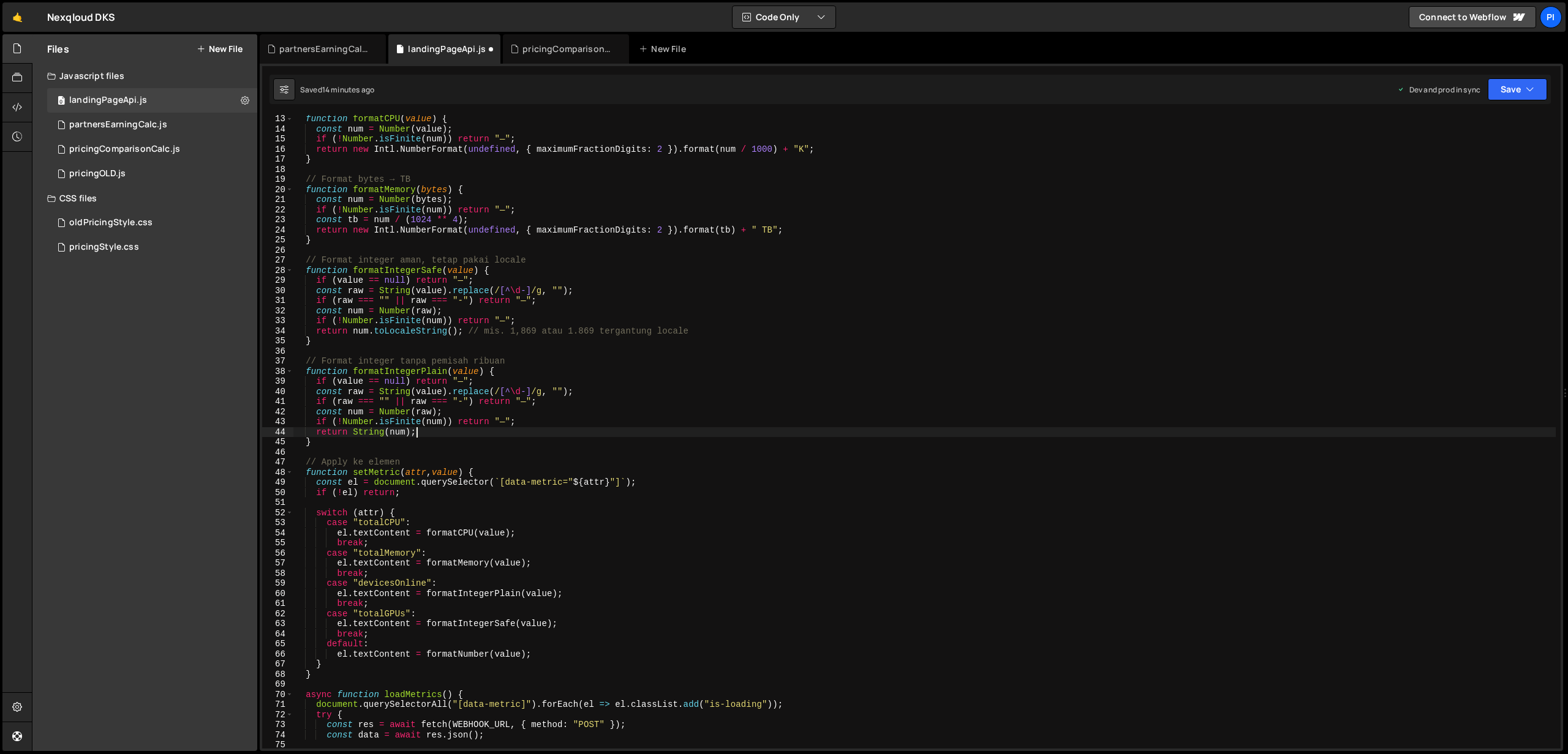
scroll to position [123, 0]
drag, startPoint x: 398, startPoint y: 360, endPoint x: 521, endPoint y: 357, distance: 123.0
click at [521, 357] on div "function formatCPU ( value ) { const num = Number ( value ) ; if ( ! Number . i…" at bounding box center [923, 441] width 1263 height 654
drag, startPoint x: 468, startPoint y: 331, endPoint x: 707, endPoint y: 326, distance: 239.1
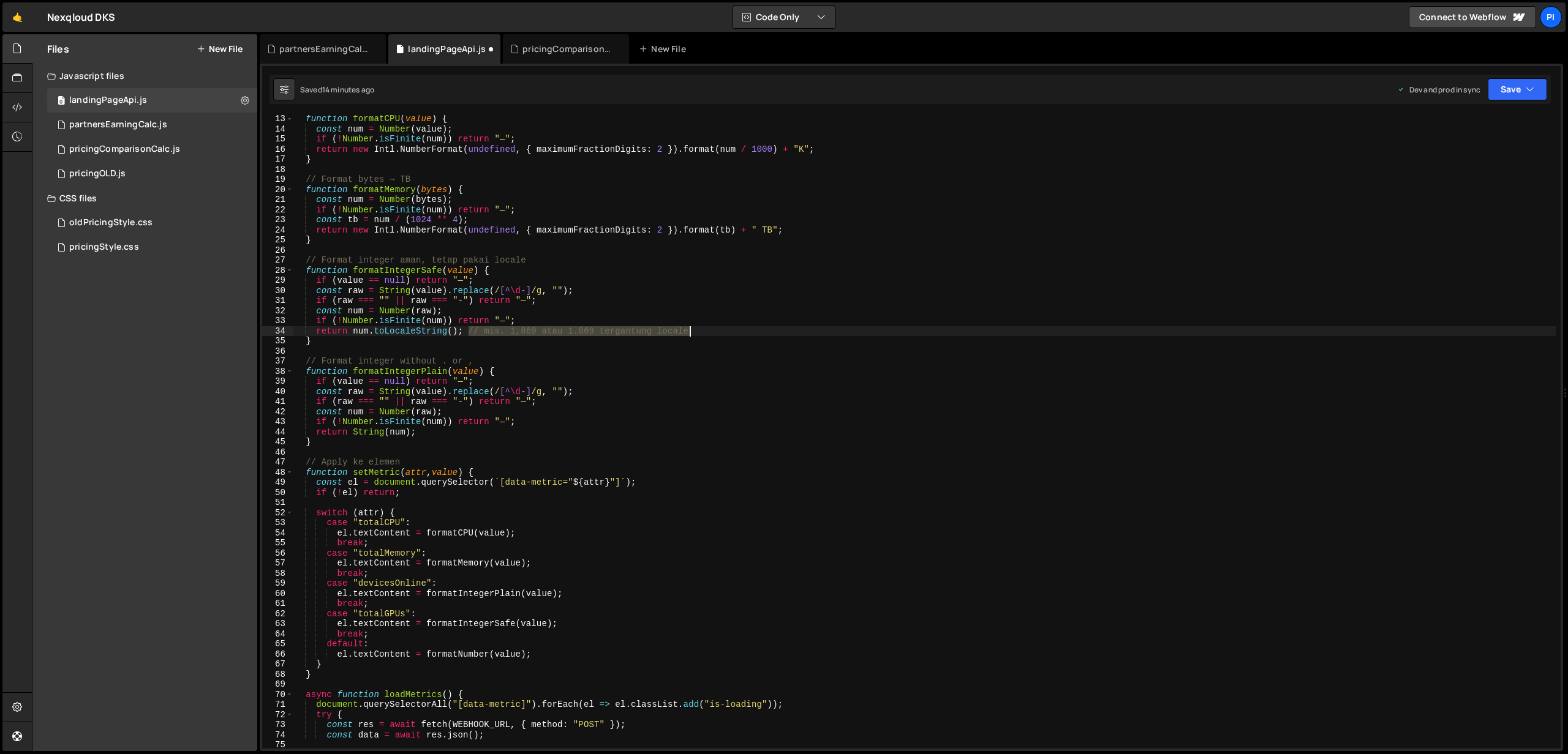
click at [707, 326] on div "function formatCPU ( value ) { const num = Number ( value ) ; if ( ! Number . i…" at bounding box center [923, 441] width 1263 height 654
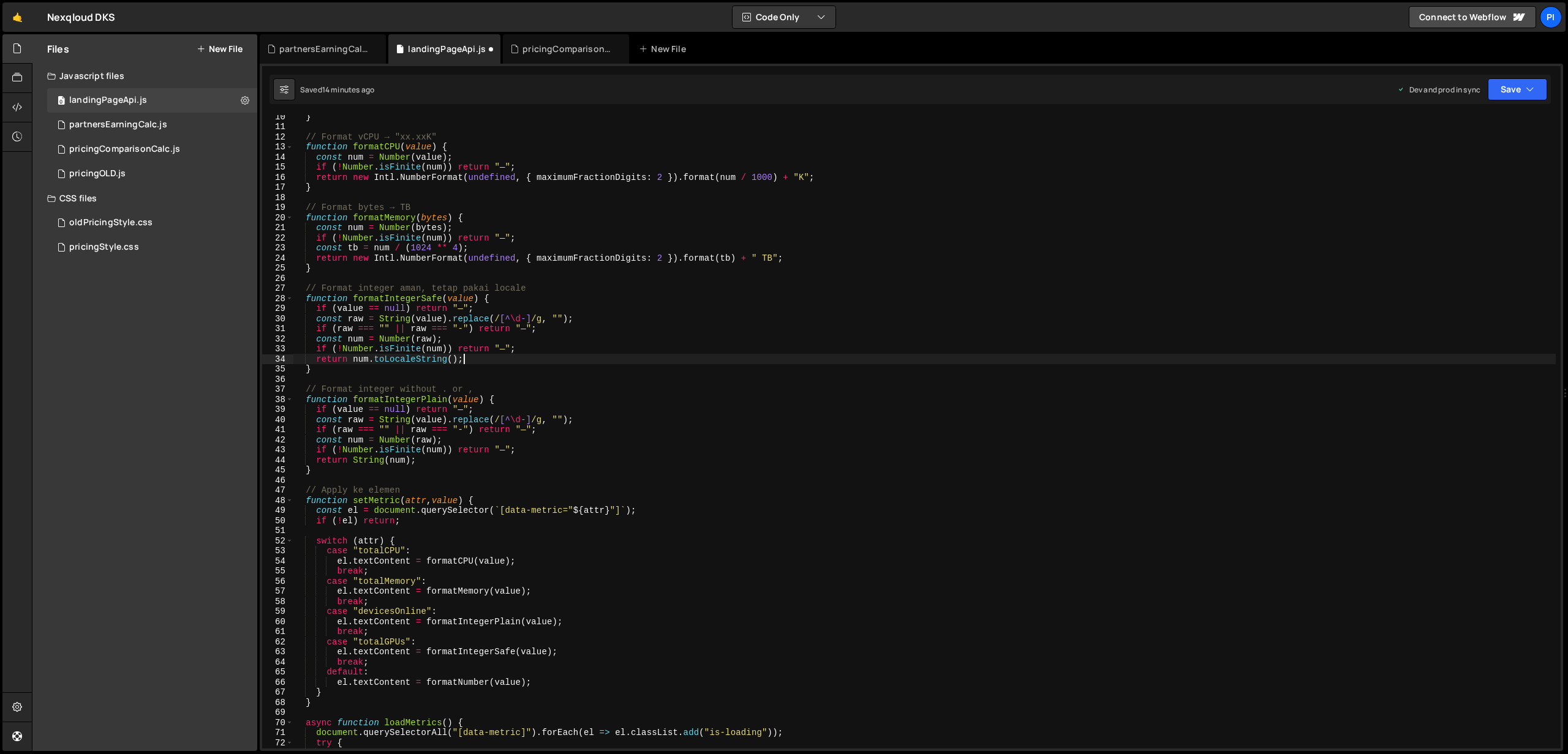
scroll to position [90, 0]
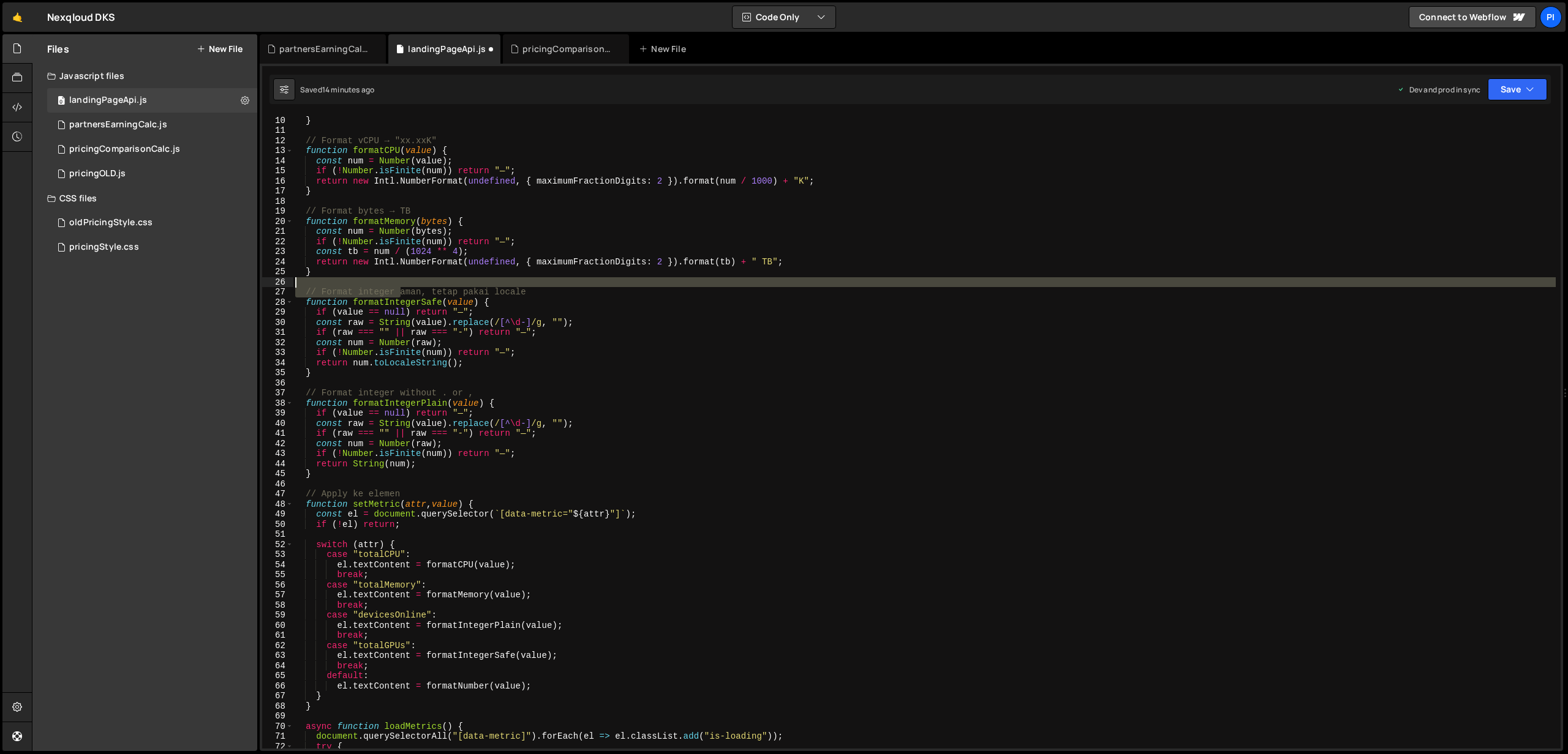
drag, startPoint x: 399, startPoint y: 293, endPoint x: 530, endPoint y: 288, distance: 131.1
click at [530, 288] on div "return new Intl . NumberFormat ( undefined , { maximumFractionDigits : 2 }) . f…" at bounding box center [923, 433] width 1263 height 654
type textarea "// Format integer aman, tetap pakai locale"
click at [530, 288] on div "return new Intl . NumberFormat ( undefined , { maximumFractionDigits : 2 }) . f…" at bounding box center [923, 431] width 1263 height 633
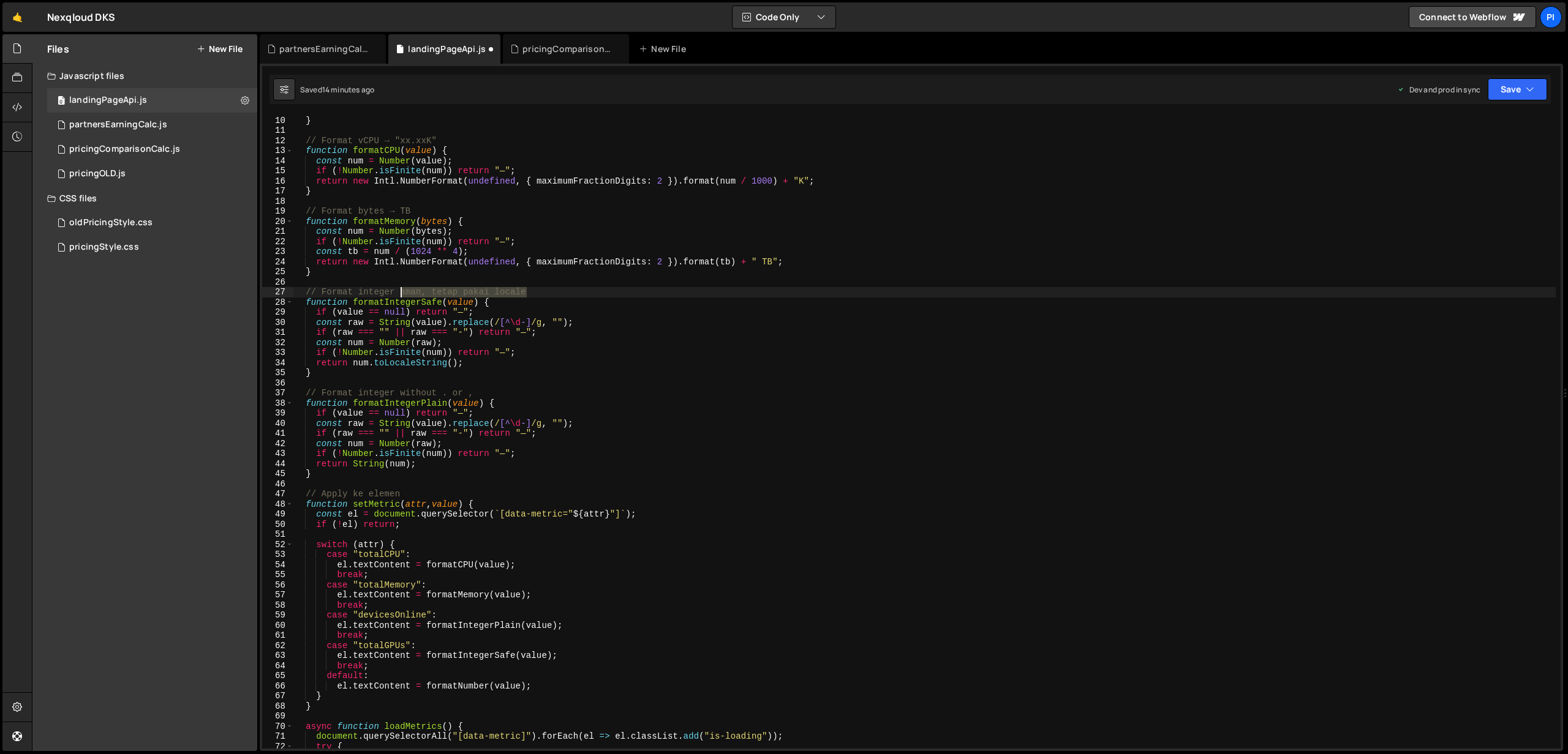
drag, startPoint x: 535, startPoint y: 291, endPoint x: 400, endPoint y: 292, distance: 135.0
click at [400, 292] on div "return new Intl . NumberFormat ( undefined , { maximumFractionDigits : 2 }) . f…" at bounding box center [923, 433] width 1263 height 654
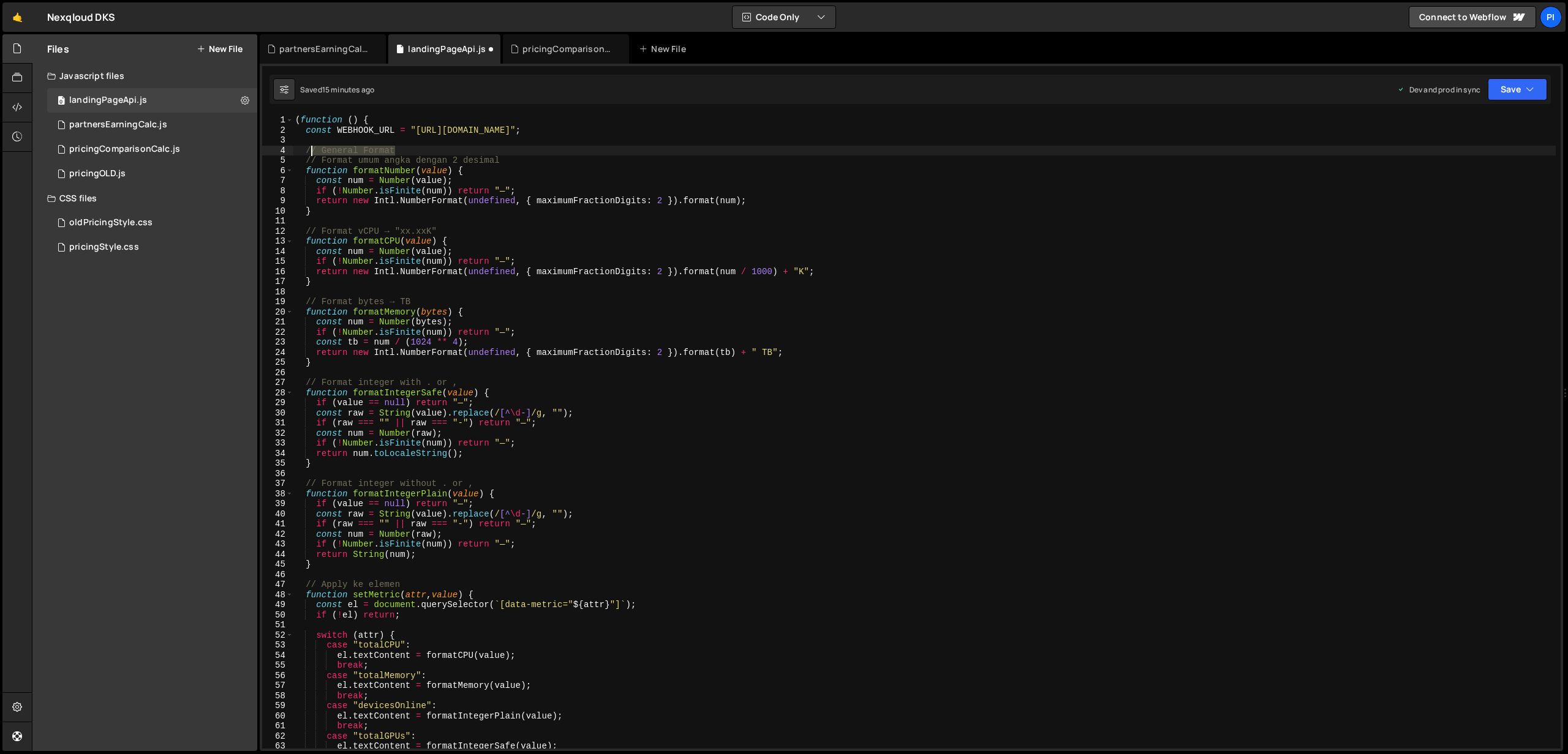
drag, startPoint x: 408, startPoint y: 151, endPoint x: 316, endPoint y: 153, distance: 92.0
click at [314, 153] on div "( function ( ) { const WEBHOOK_URL = "[URL][DOMAIN_NAME]" ; // General Format /…" at bounding box center [923, 442] width 1263 height 654
drag, startPoint x: 294, startPoint y: 159, endPoint x: 551, endPoint y: 164, distance: 257.0
click at [551, 164] on div "( function ( ) { const WEBHOOK_URL = "[URL][DOMAIN_NAME]" ; // General Format /…" at bounding box center [923, 442] width 1263 height 654
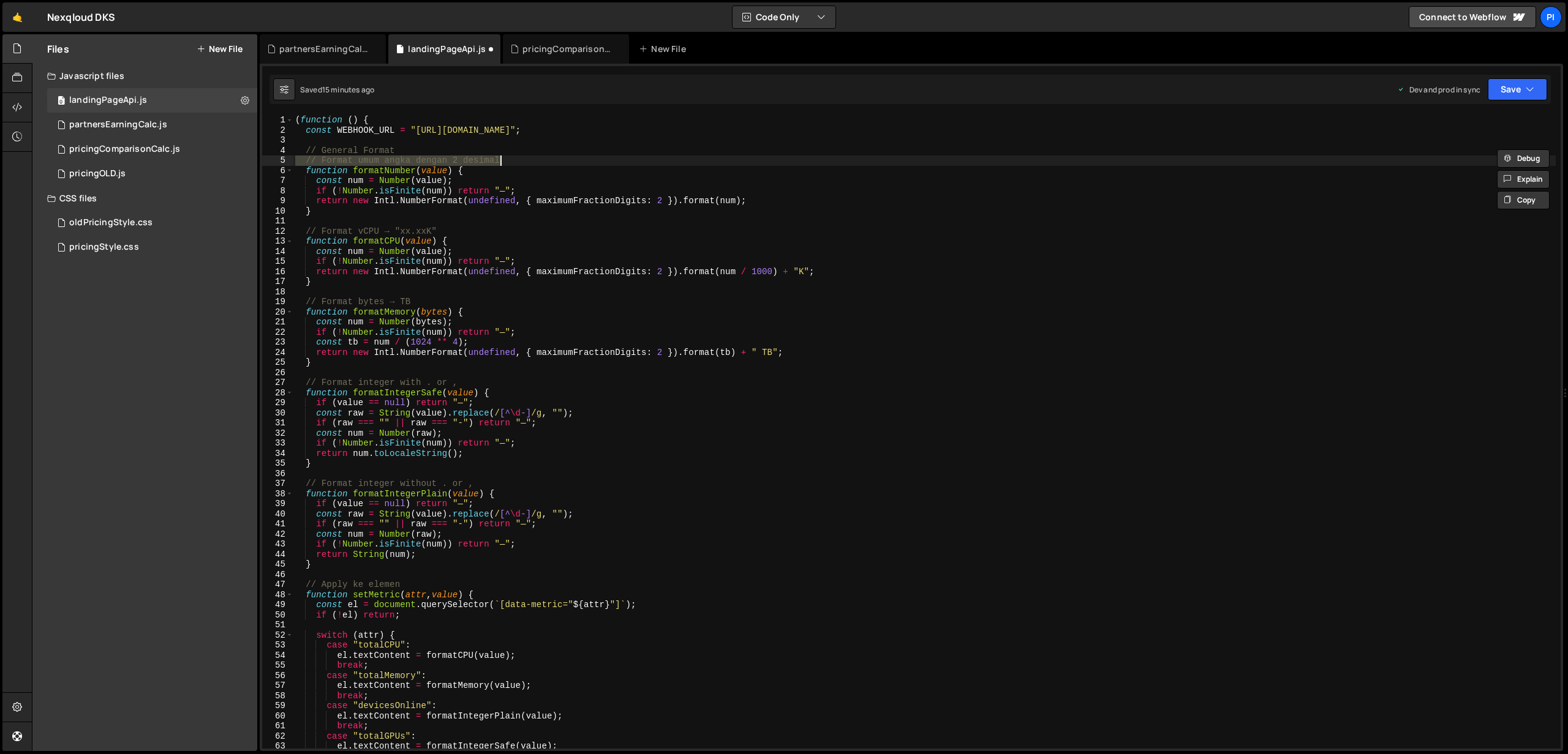
type textarea "// Format umum angka dengan 2 desimal"
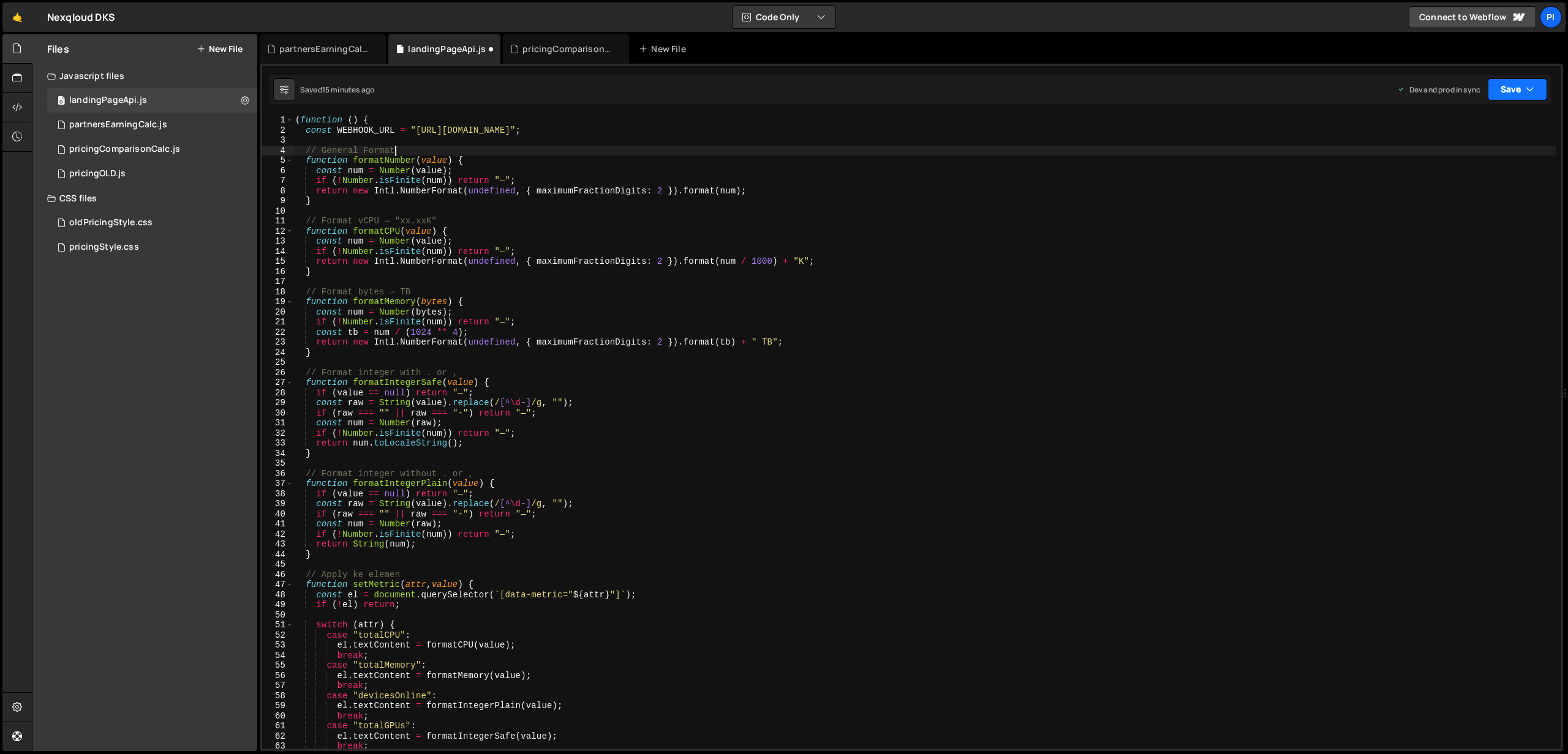
click at [1512, 88] on button "Save" at bounding box center [1518, 89] width 59 height 22
click at [1469, 164] on div "Save to Production S" at bounding box center [1476, 159] width 128 height 12
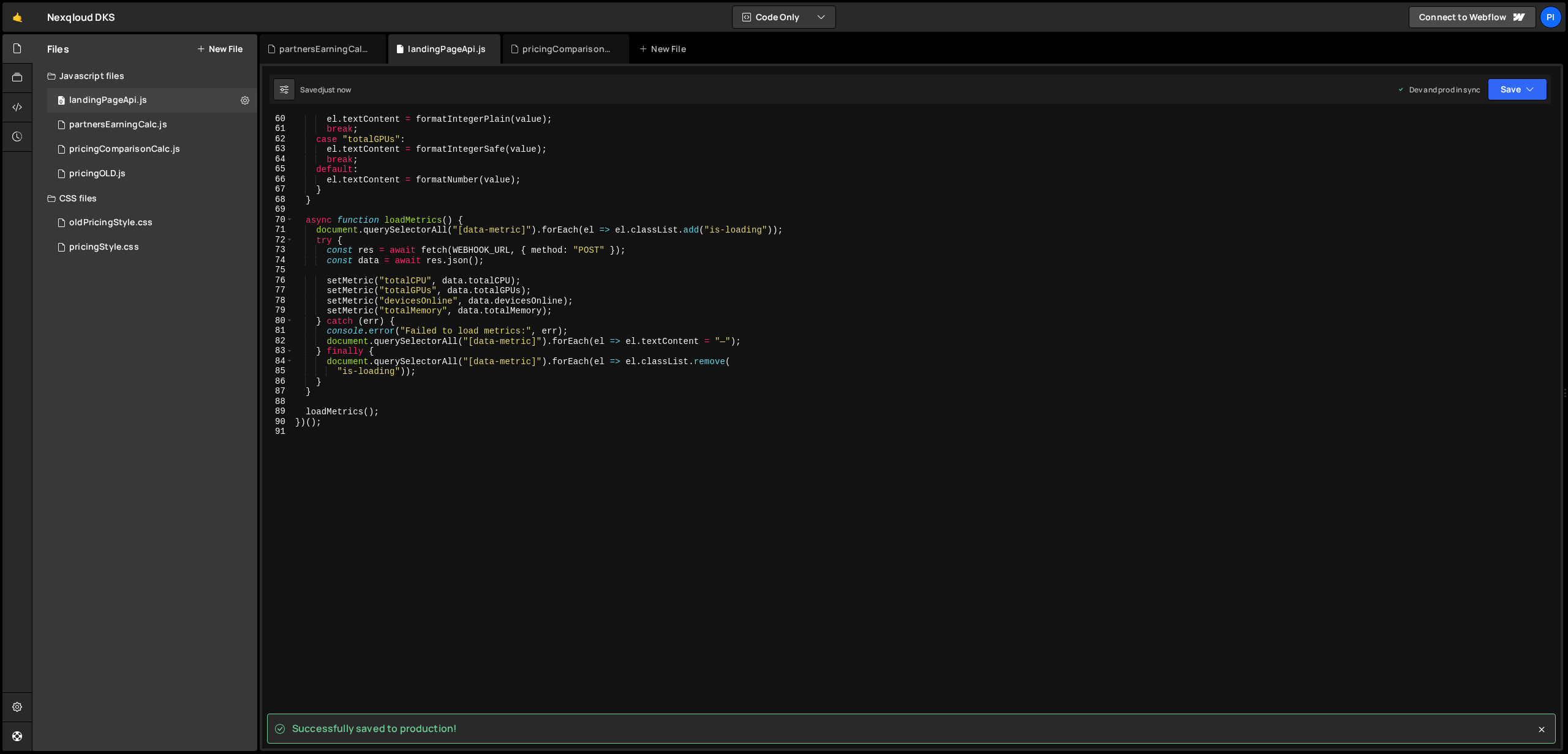
scroll to position [598, 0]
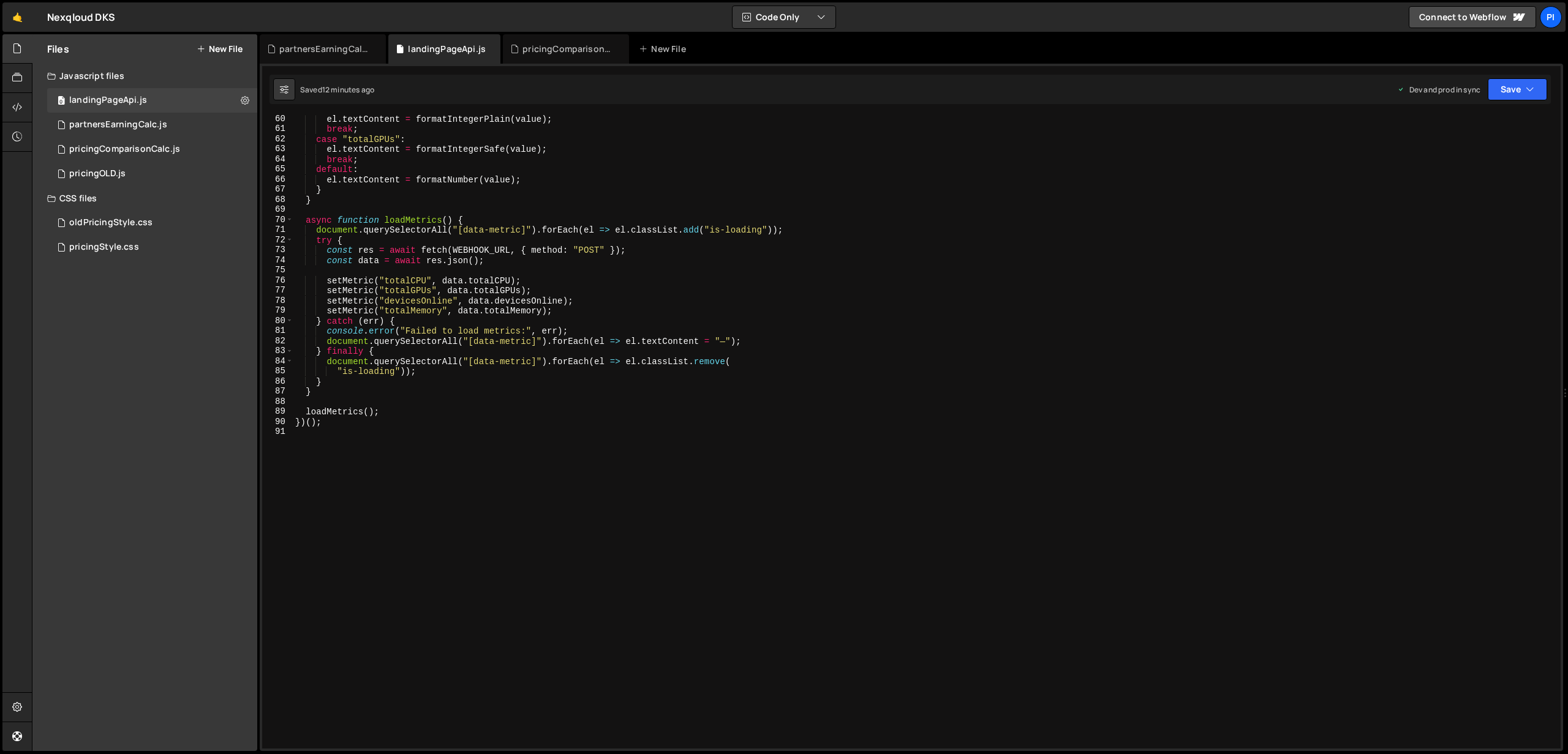
type textarea "document.querySelectorAll("[data-metric]").forEach(el => el.classList.add("is-l…"
click at [434, 229] on div "el . textContent = formatIntegerPlain ( value ) ; break ; case "totalGPUs" : el…" at bounding box center [923, 441] width 1263 height 654
